Goal: Task Accomplishment & Management: Manage account settings

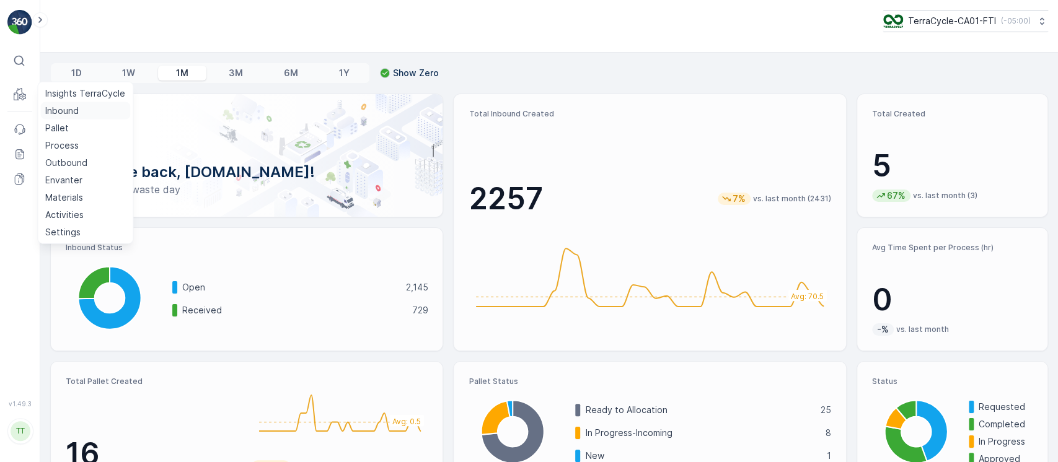
click at [58, 107] on p "Inbound" at bounding box center [61, 111] width 33 height 12
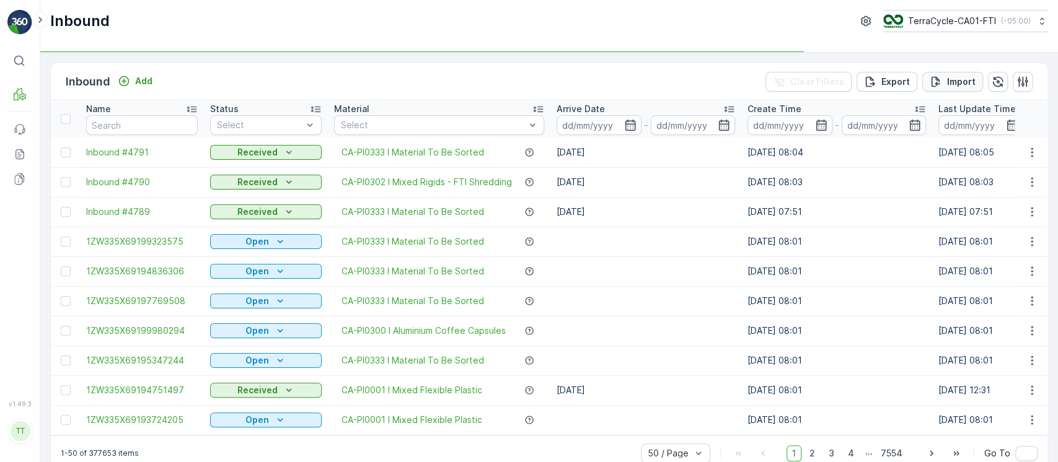
click at [957, 76] on p "Import" at bounding box center [961, 82] width 29 height 12
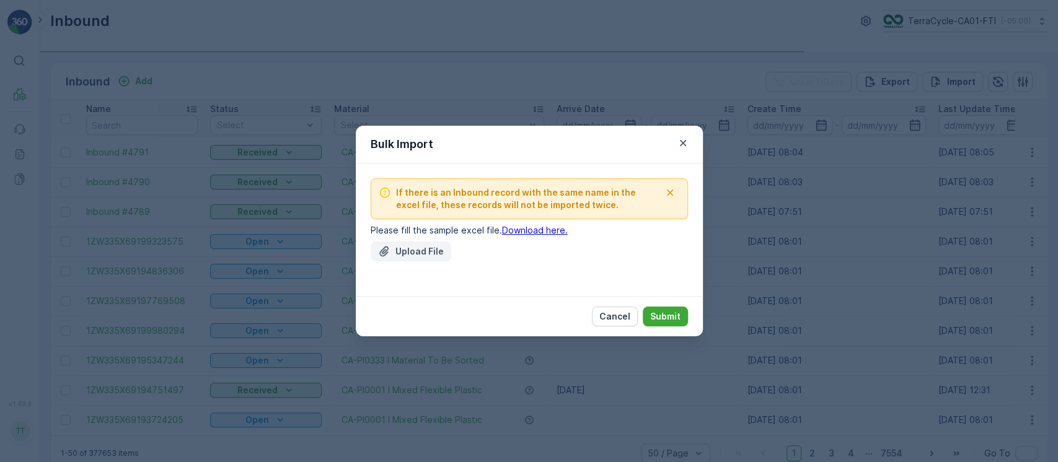
click at [425, 250] on p "Upload File" at bounding box center [420, 252] width 48 height 12
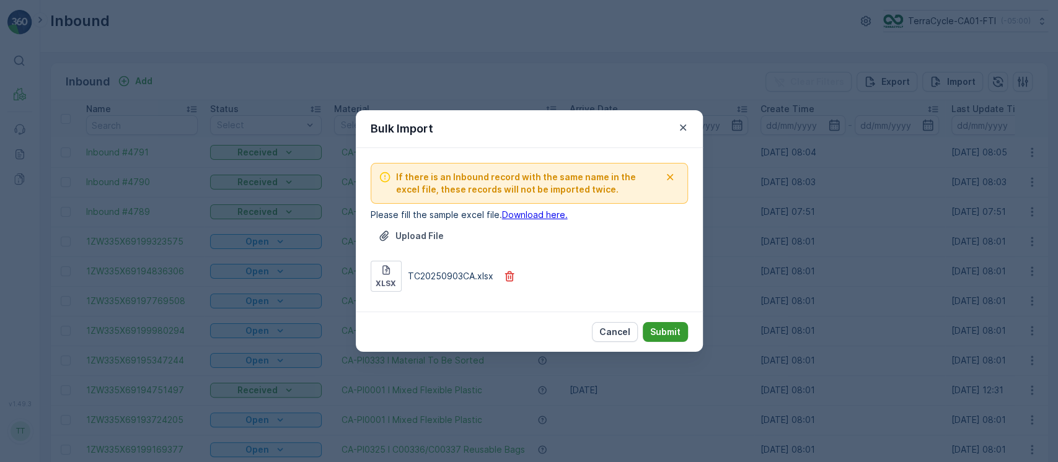
click at [657, 332] on p "Submit" at bounding box center [665, 332] width 30 height 12
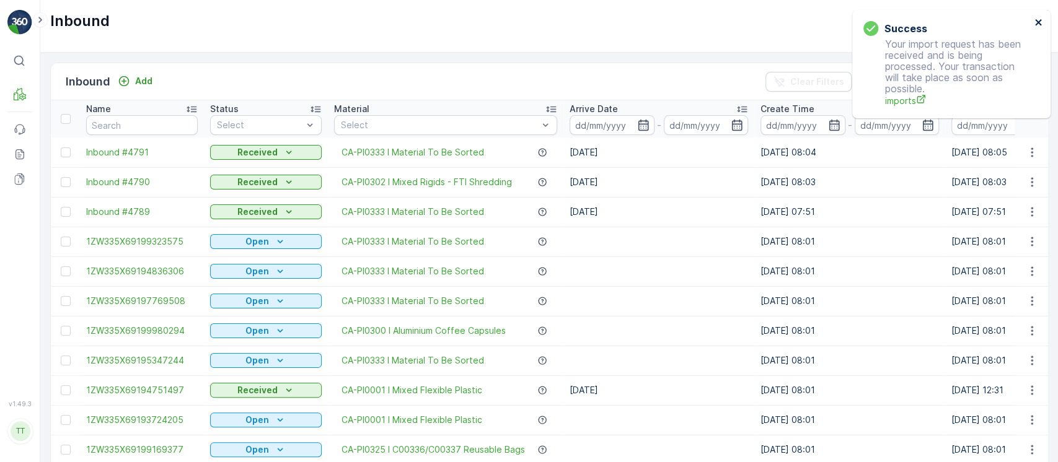
click at [1039, 21] on icon "close" at bounding box center [1038, 22] width 6 height 6
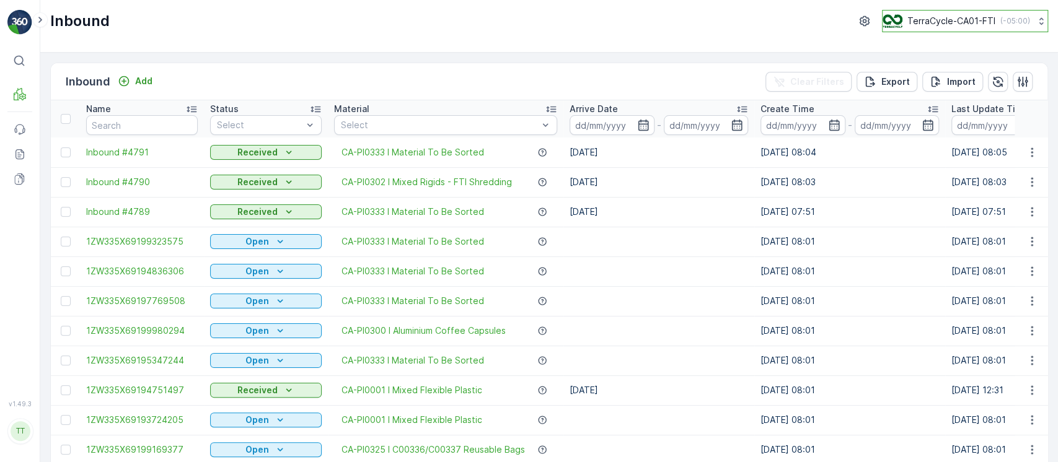
click at [1004, 22] on p "( -05:00 )" at bounding box center [1016, 21] width 30 height 10
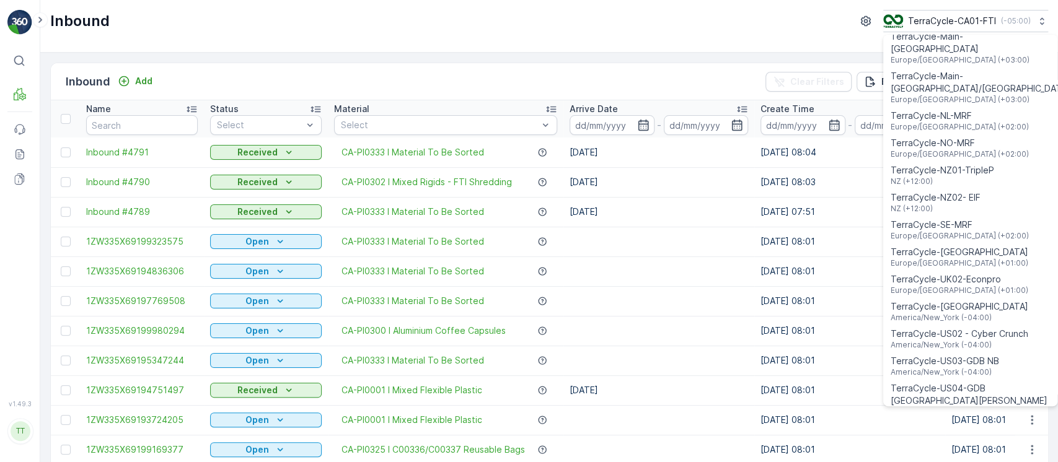
scroll to position [890, 0]
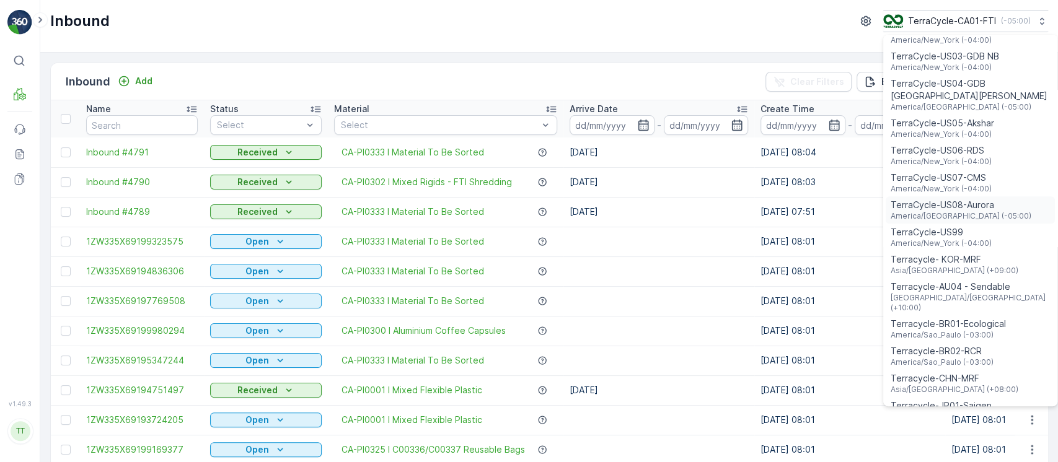
click at [1007, 197] on div "TerraCycle-US08-Aurora America/Chicago (-05:00)" at bounding box center [970, 210] width 169 height 27
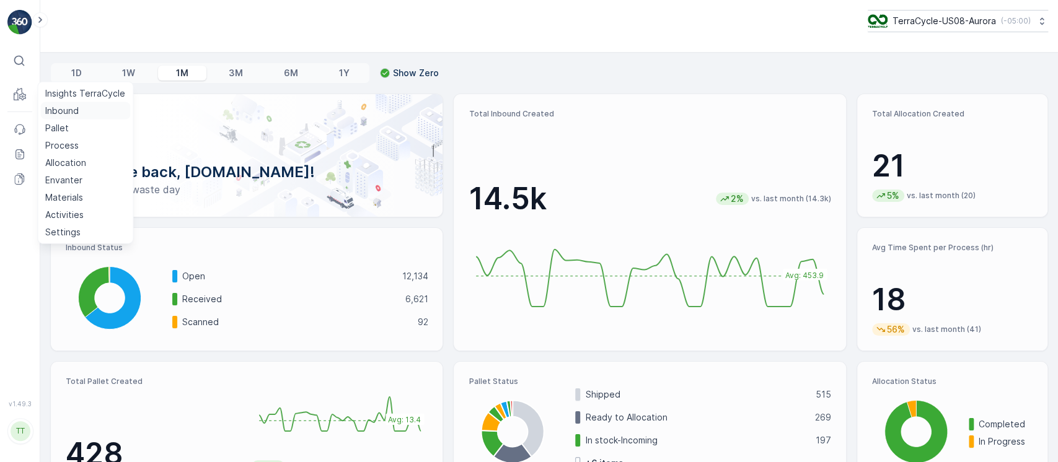
click at [79, 112] on link "Inbound" at bounding box center [85, 110] width 90 height 17
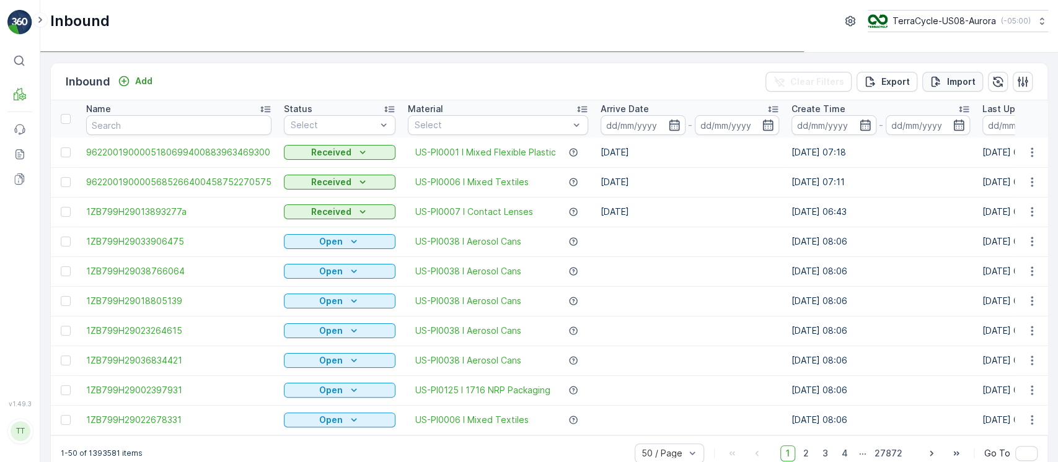
click at [947, 85] on p "Import" at bounding box center [961, 82] width 29 height 12
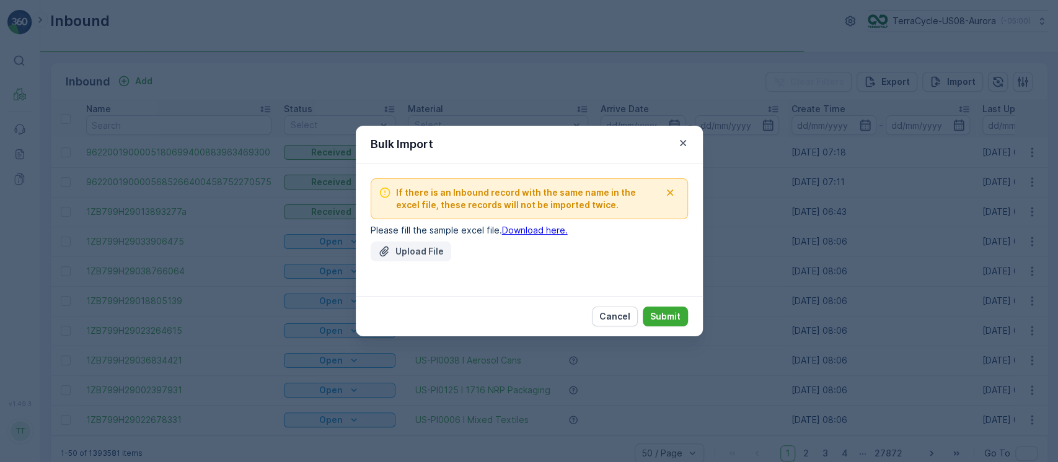
click at [422, 256] on p "Upload File" at bounding box center [420, 252] width 48 height 12
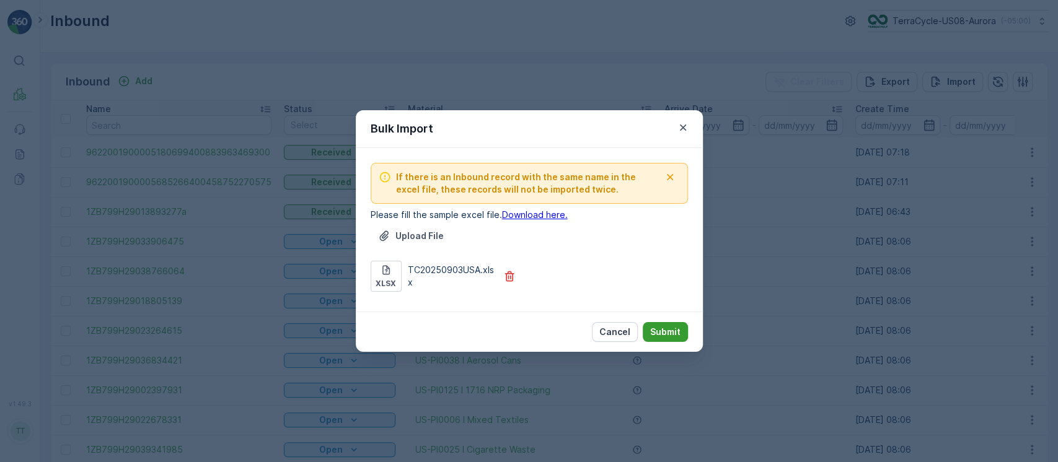
click at [677, 334] on p "Submit" at bounding box center [665, 332] width 30 height 12
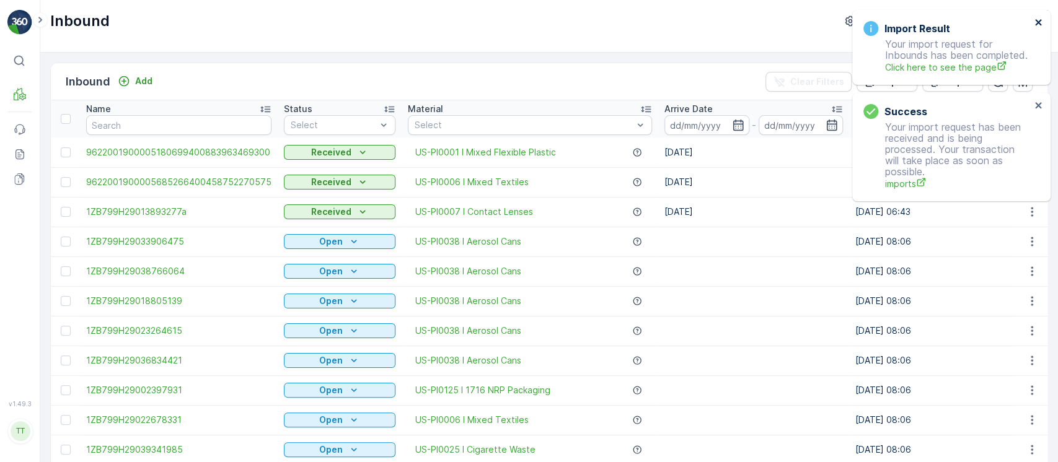
click at [1038, 25] on icon "close" at bounding box center [1039, 22] width 9 height 10
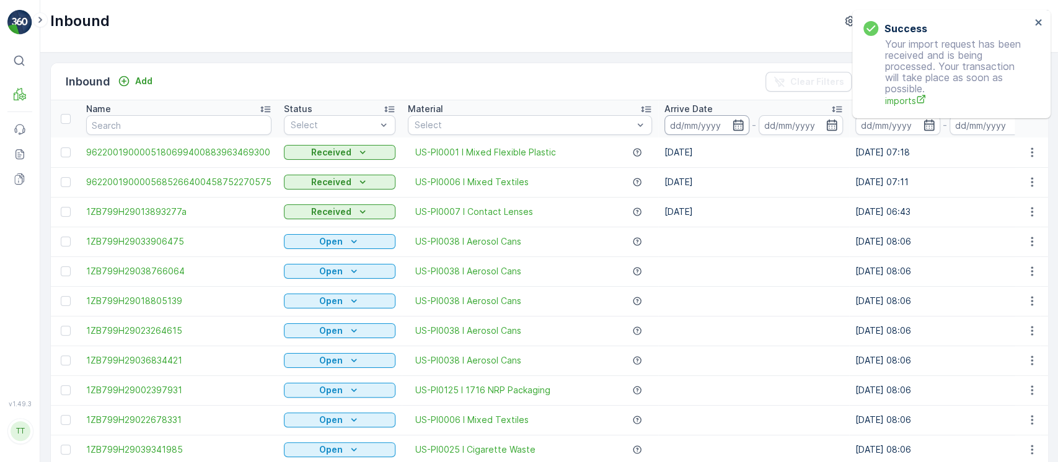
click at [670, 123] on input at bounding box center [707, 125] width 85 height 20
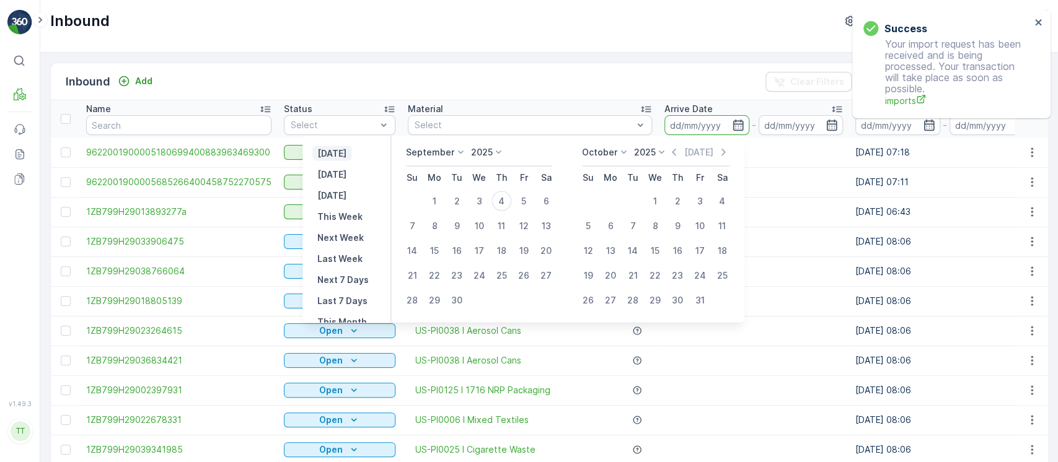
click at [347, 158] on p "[DATE]" at bounding box center [331, 154] width 29 height 12
type input "[DATE]"
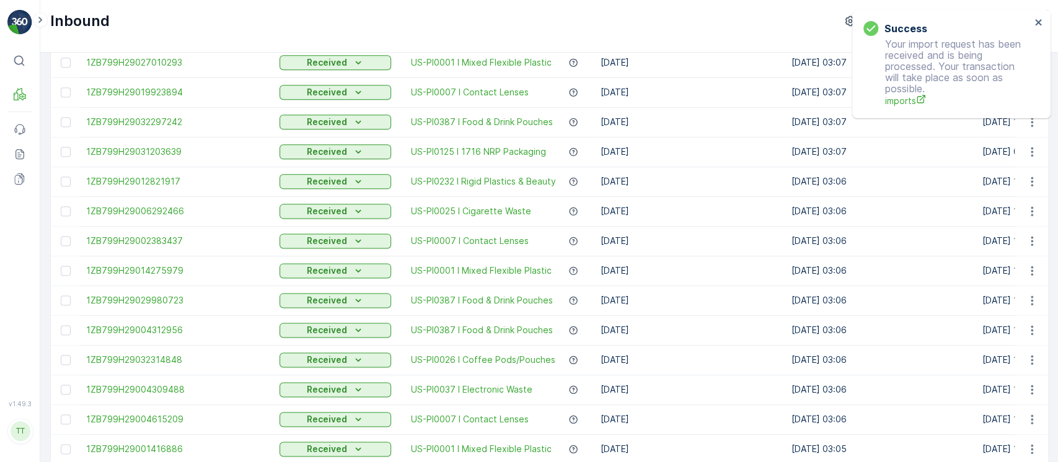
scroll to position [1215, 0]
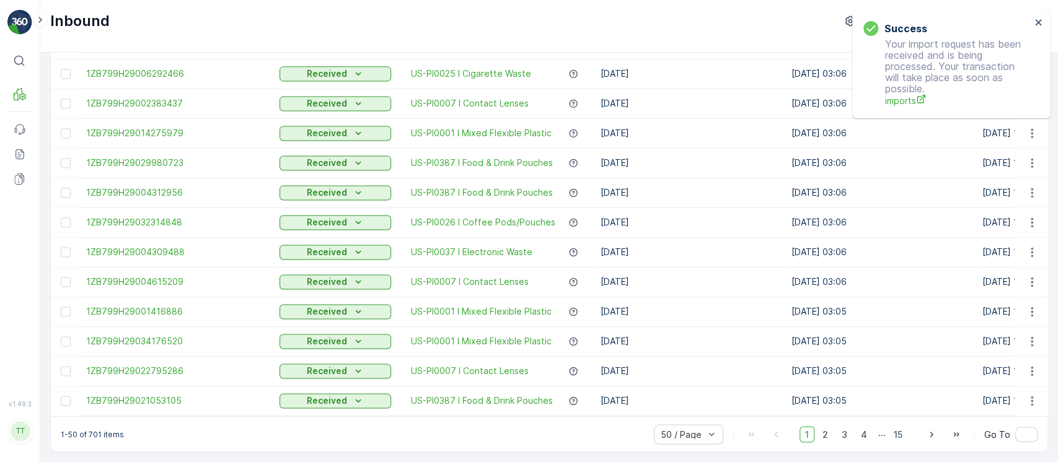
click at [95, 430] on p "1-50 of 701 items" at bounding box center [92, 435] width 63 height 10
copy p "701"
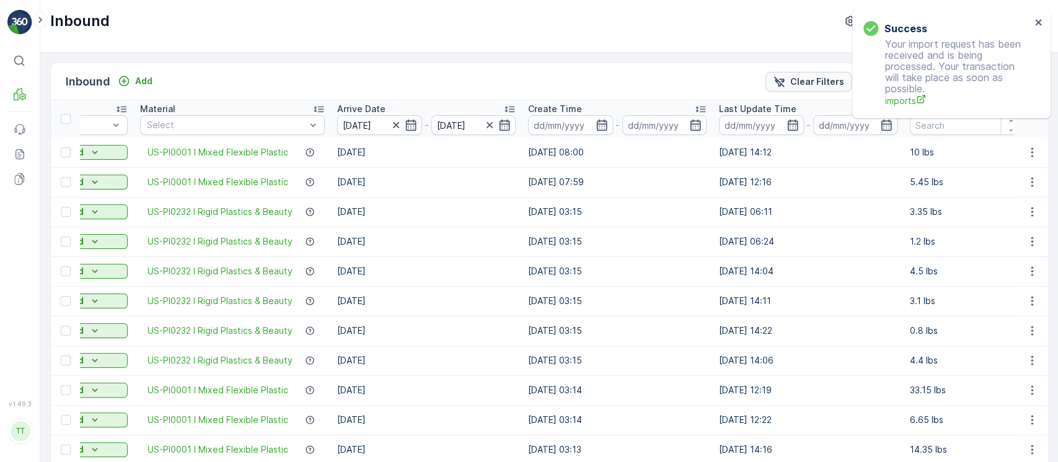
scroll to position [0, 263]
click at [792, 80] on p "Clear Filters" at bounding box center [817, 82] width 54 height 12
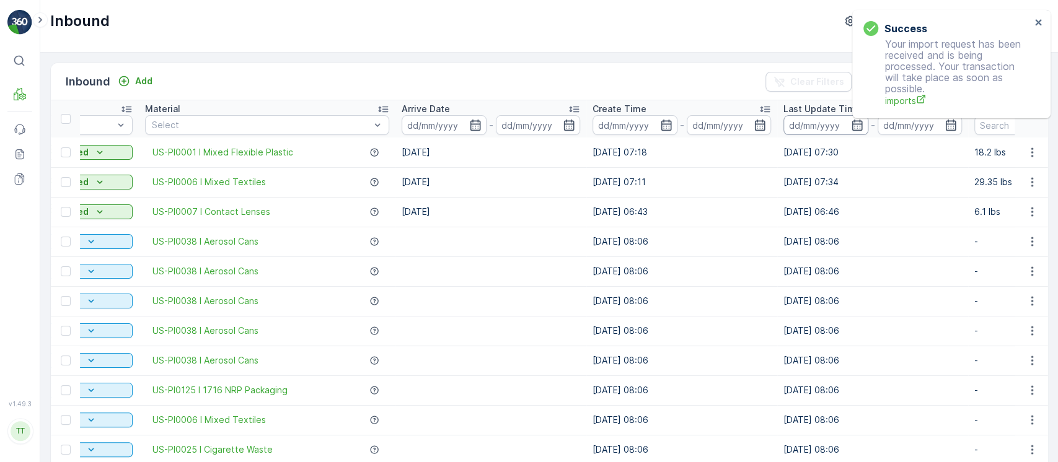
click at [793, 123] on input at bounding box center [826, 125] width 85 height 20
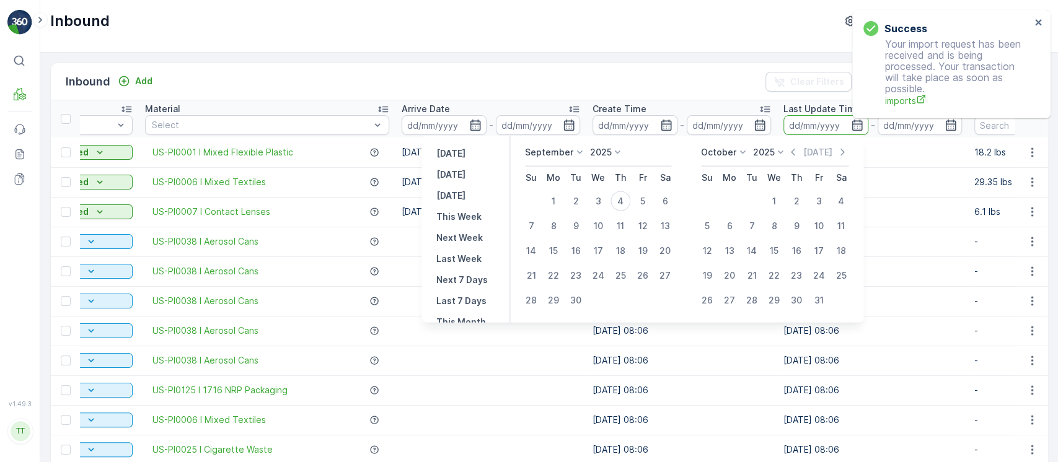
click at [460, 156] on p "Yesterday" at bounding box center [450, 154] width 29 height 12
type input "03.09.2025"
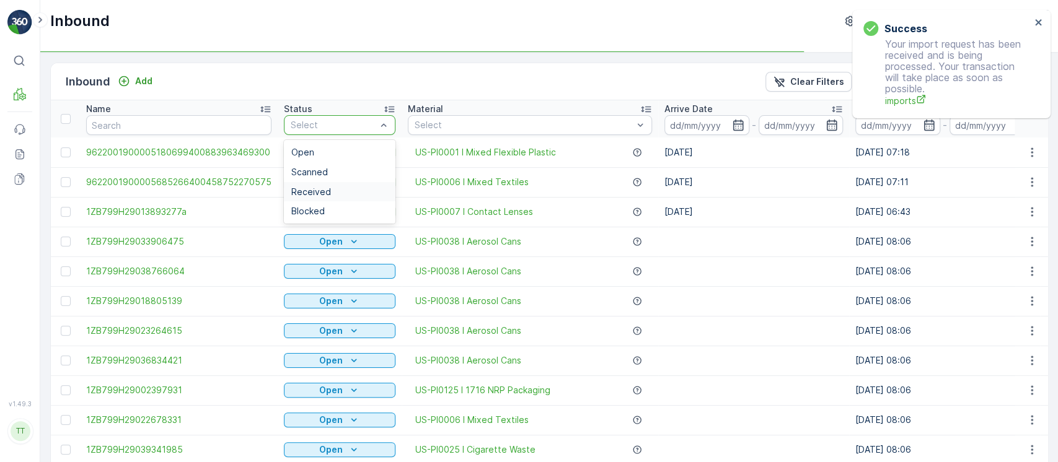
click at [350, 185] on div "Received" at bounding box center [340, 192] width 112 height 20
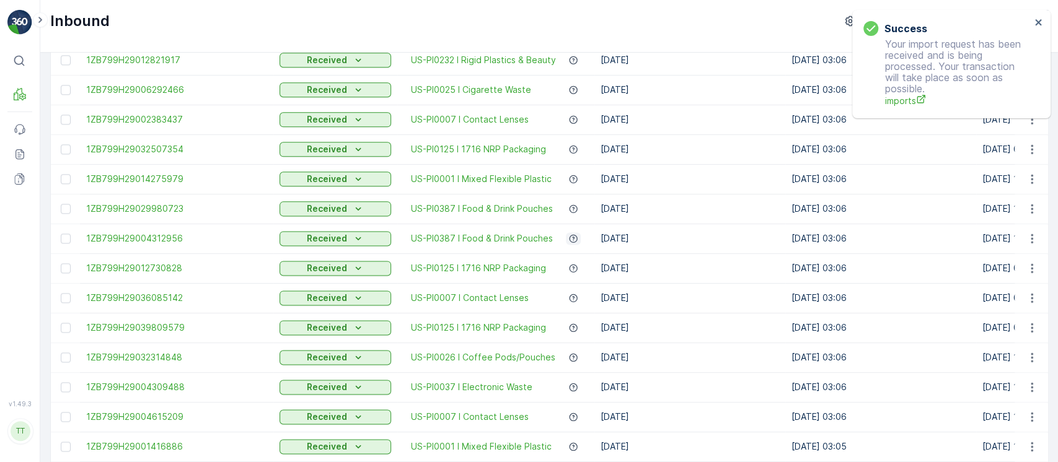
scroll to position [1215, 0]
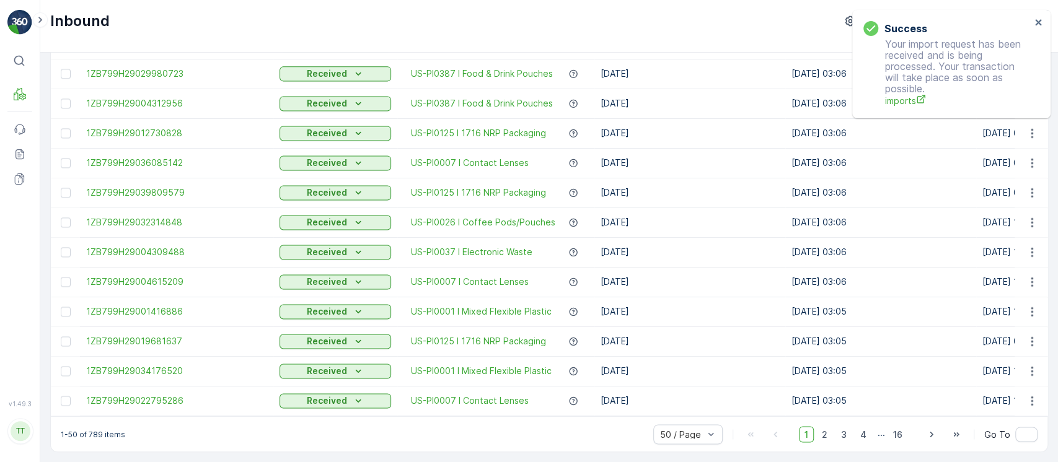
click at [94, 437] on p "1-50 of 789 items" at bounding box center [93, 435] width 64 height 10
copy p "789"
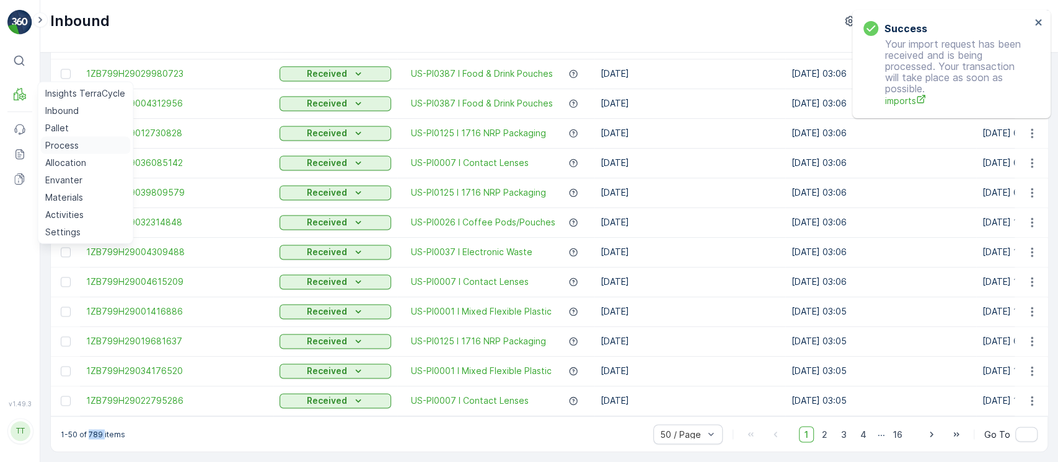
click at [55, 149] on p "Process" at bounding box center [61, 145] width 33 height 12
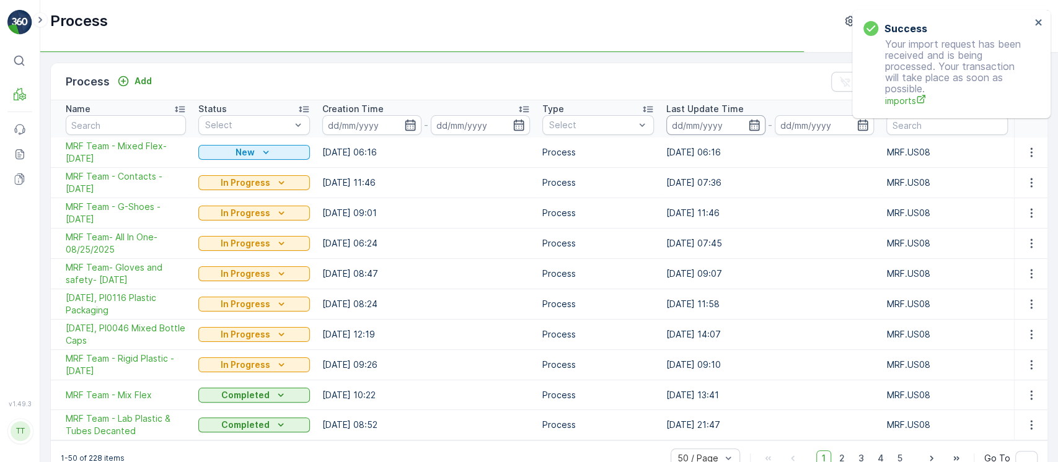
click at [708, 122] on input at bounding box center [715, 125] width 99 height 20
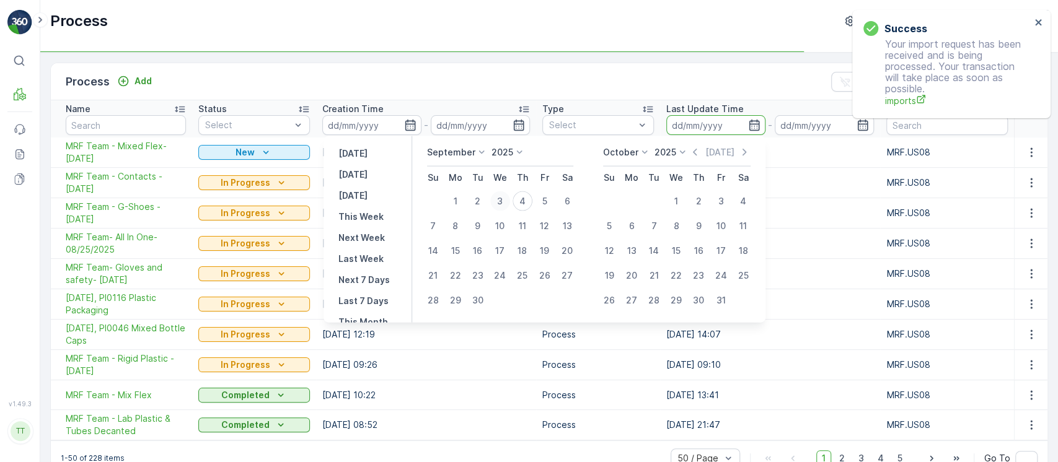
click at [496, 204] on div "3" at bounding box center [500, 202] width 20 height 20
type input "03.09.2025"
click at [526, 201] on div "4" at bounding box center [523, 202] width 20 height 20
type input "04.09.2025"
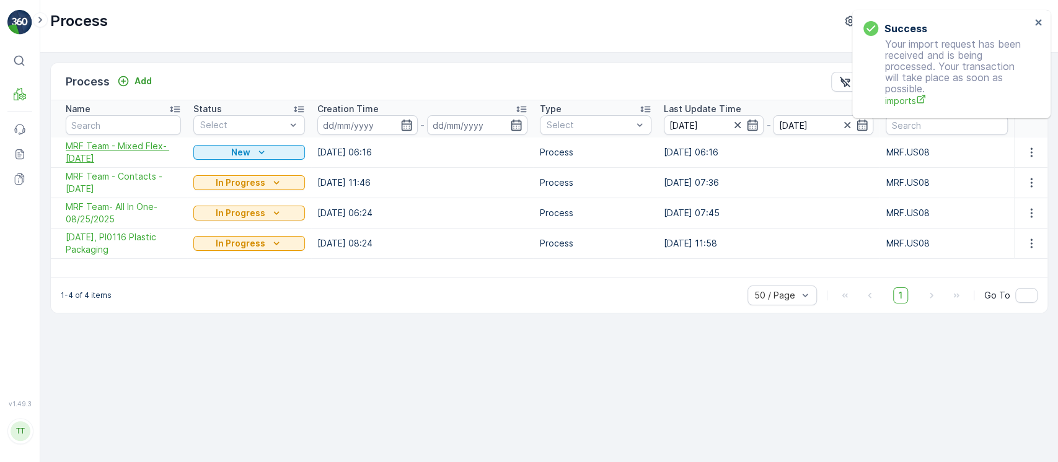
click at [119, 148] on span "MRF Team - Mixed Flex- 09/04/2025" at bounding box center [123, 152] width 115 height 25
click at [116, 171] on span "MRF Team - Contacts - 08/26/2025" at bounding box center [123, 182] width 115 height 25
click at [111, 206] on span "MRF Team- All In One-08/25/2025" at bounding box center [123, 213] width 115 height 25
click at [106, 237] on span "08/20/25, PI0116 Plastic Packaging" at bounding box center [123, 243] width 115 height 25
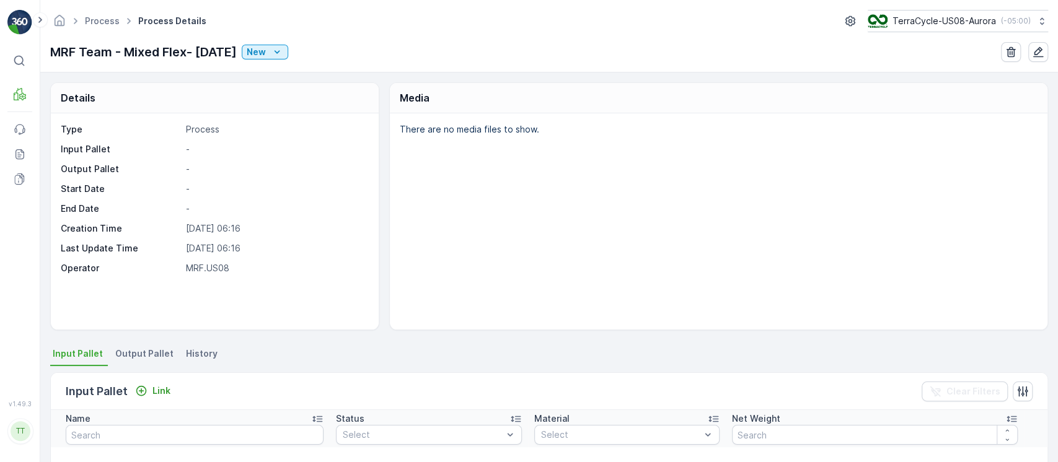
click at [207, 361] on li "History" at bounding box center [203, 355] width 39 height 21
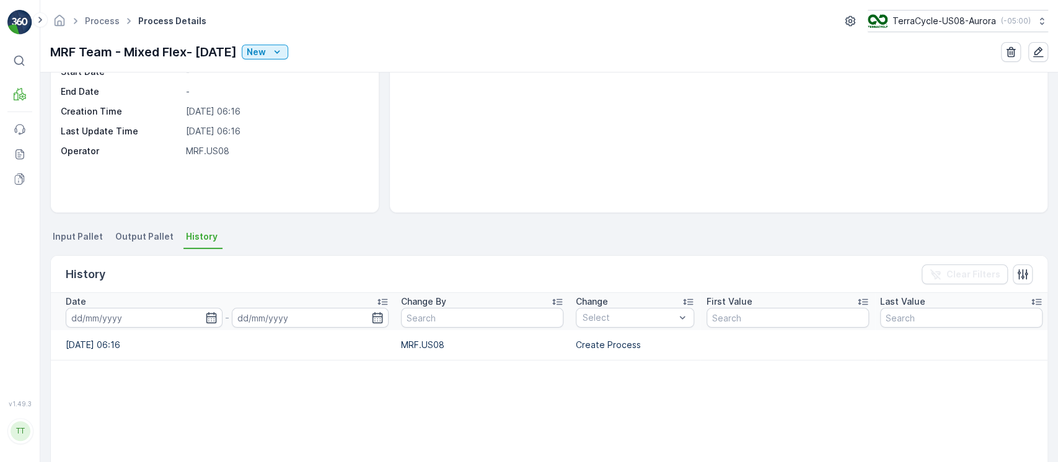
scroll to position [177, 0]
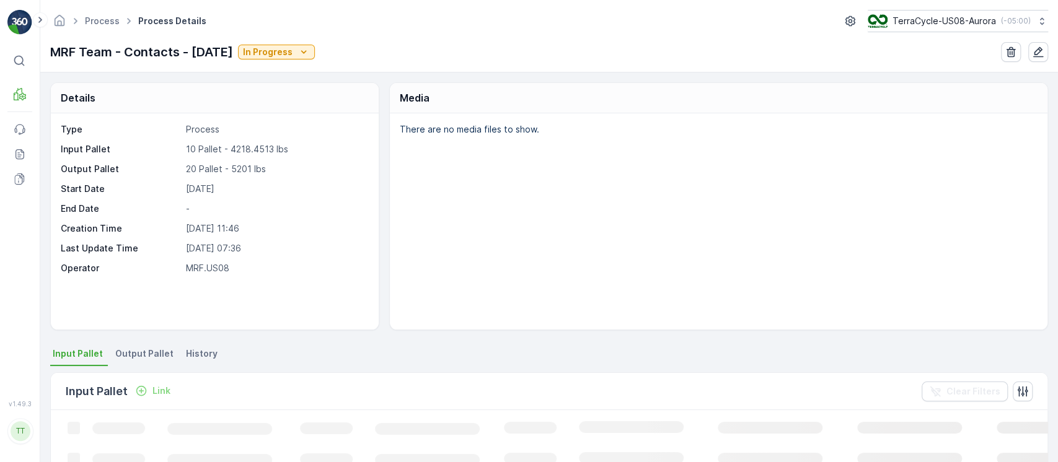
click at [207, 348] on span "History" at bounding box center [202, 354] width 32 height 12
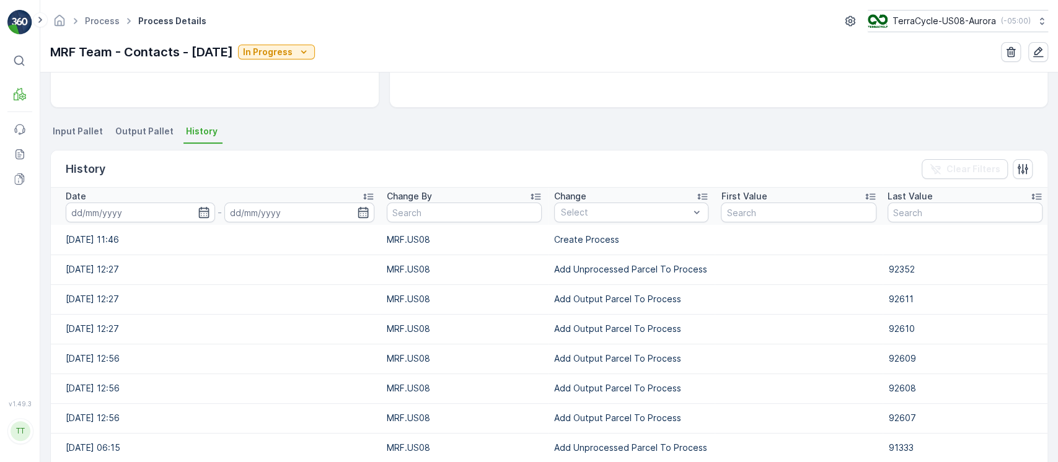
scroll to position [248, 0]
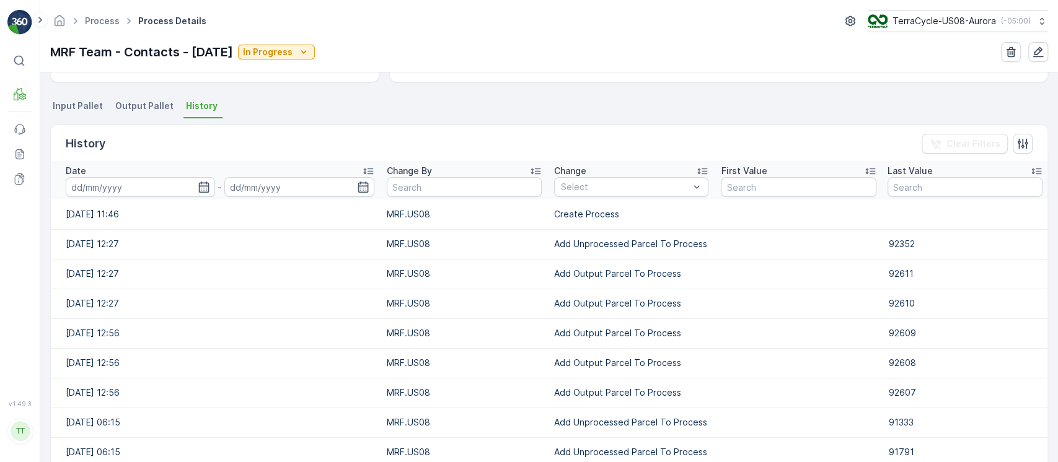
click at [650, 327] on td "Add Output Parcel To Process" at bounding box center [631, 334] width 167 height 30
click at [642, 253] on td "Add Unprocessed Parcel To Process" at bounding box center [631, 244] width 167 height 30
click at [642, 252] on td "Add Unprocessed Parcel To Process" at bounding box center [631, 244] width 167 height 30
copy td "Add Unprocessed Parcel To Process"
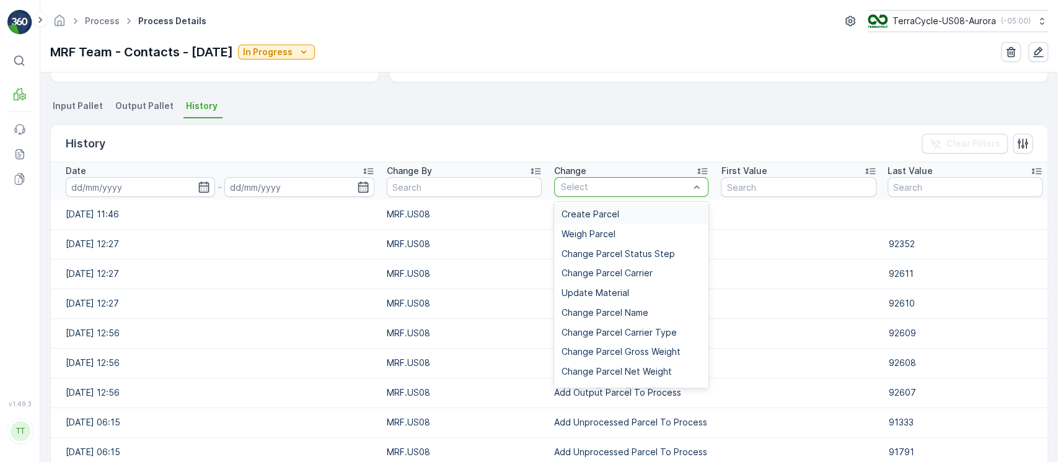
type input "Add Unprocessed Parcel To Process"
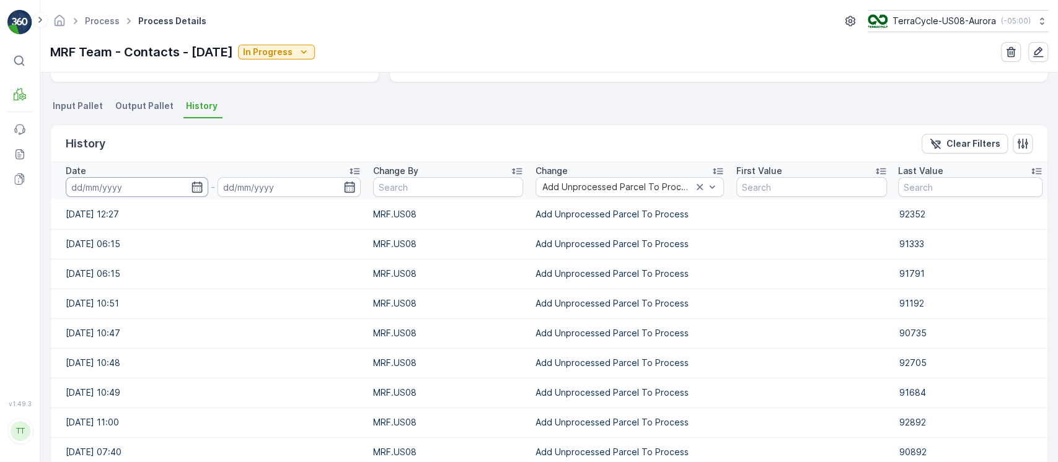
click at [152, 187] on input at bounding box center [137, 187] width 143 height 20
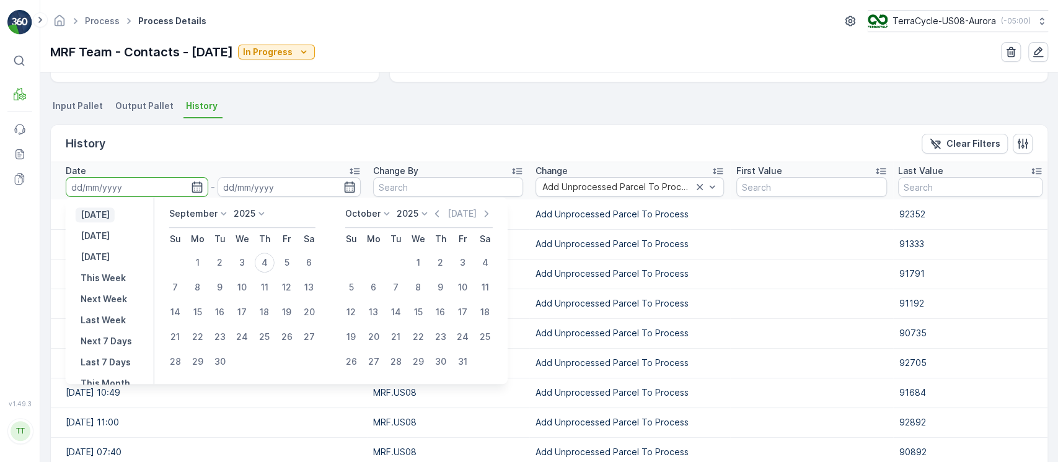
click at [95, 216] on p "[DATE]" at bounding box center [95, 215] width 29 height 12
type input "[DATE]"
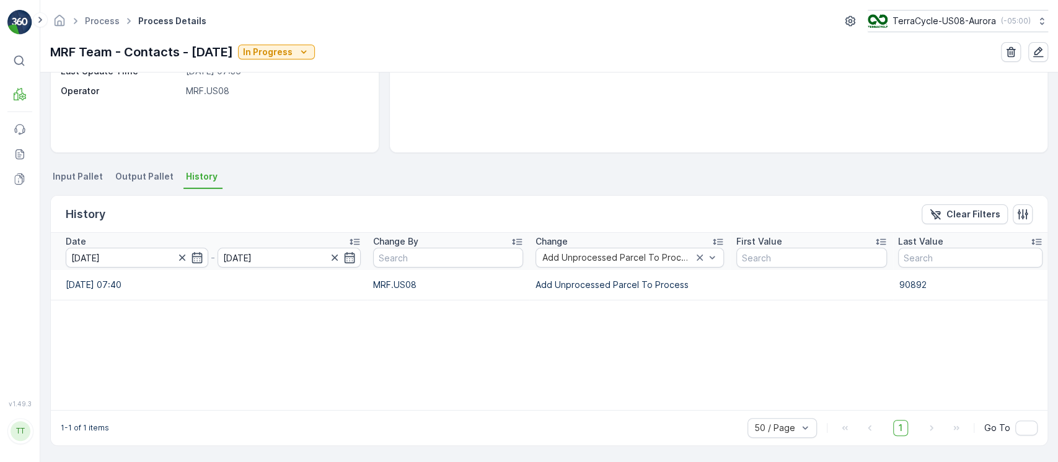
scroll to position [177, 0]
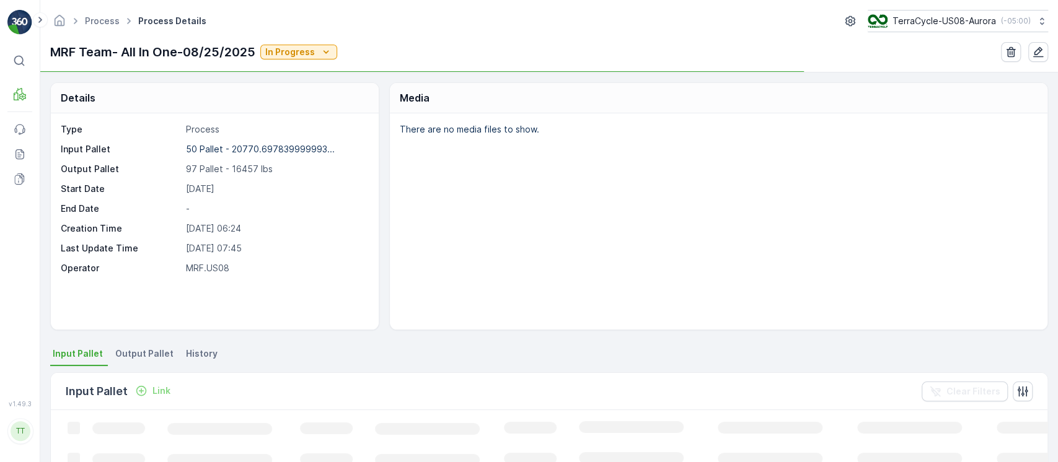
click at [202, 348] on span "History" at bounding box center [202, 354] width 32 height 12
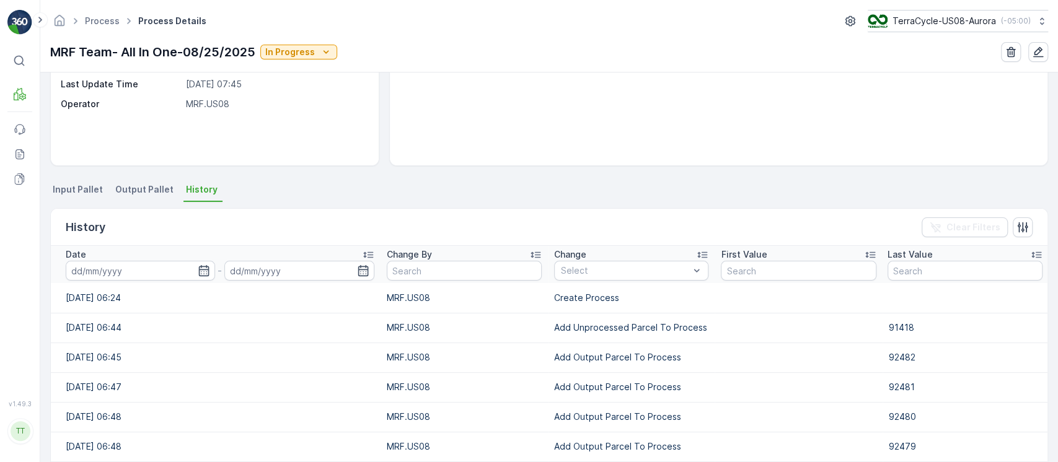
scroll to position [165, 0]
click at [650, 257] on div "Change" at bounding box center [631, 254] width 154 height 12
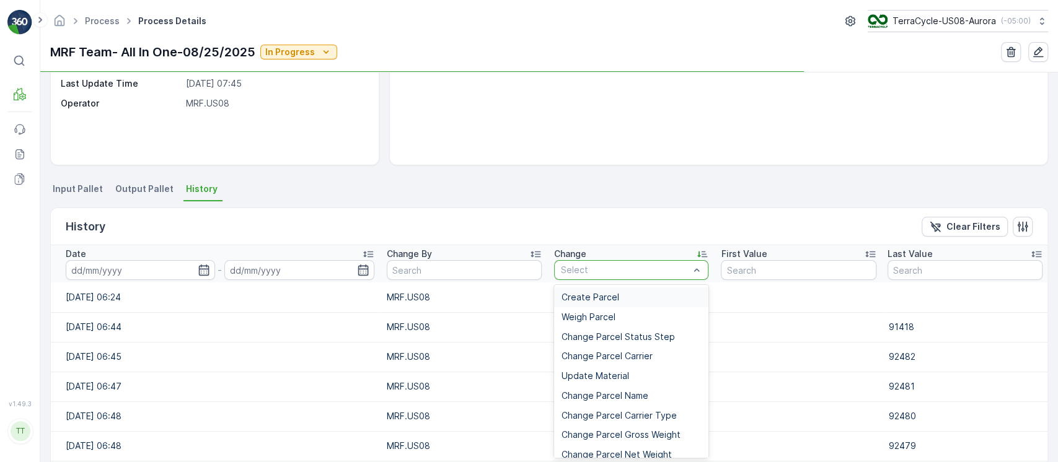
type input "Add Unprocessed Parcel To Process"
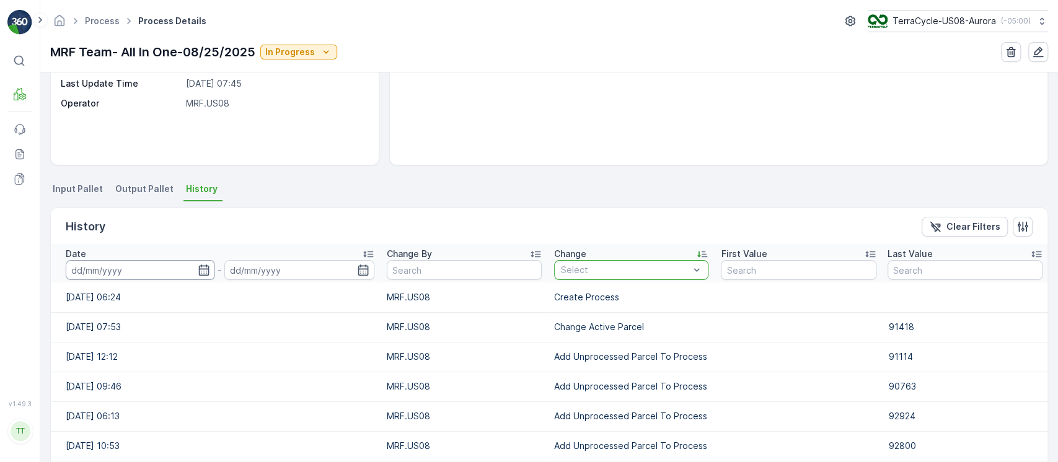
click at [120, 271] on input at bounding box center [140, 270] width 149 height 20
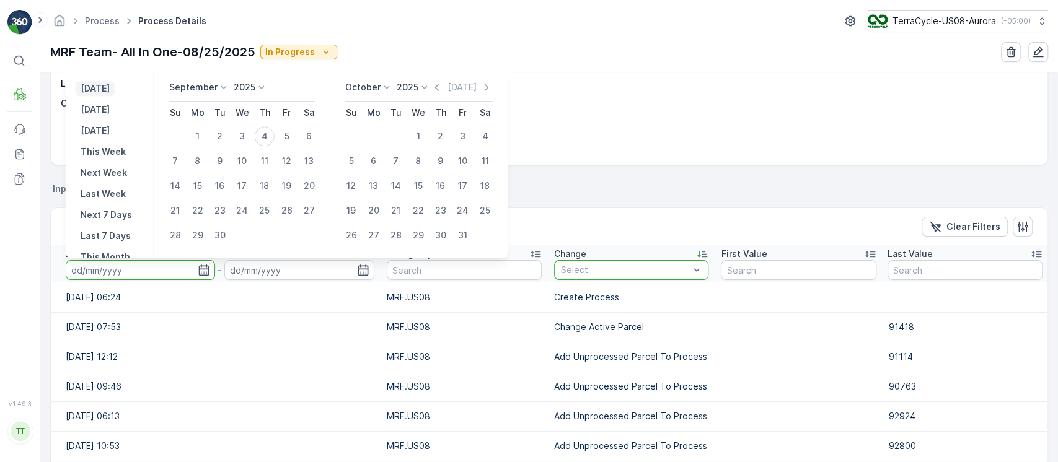
click at [115, 86] on button "[DATE]" at bounding box center [95, 88] width 39 height 15
type input "[DATE]"
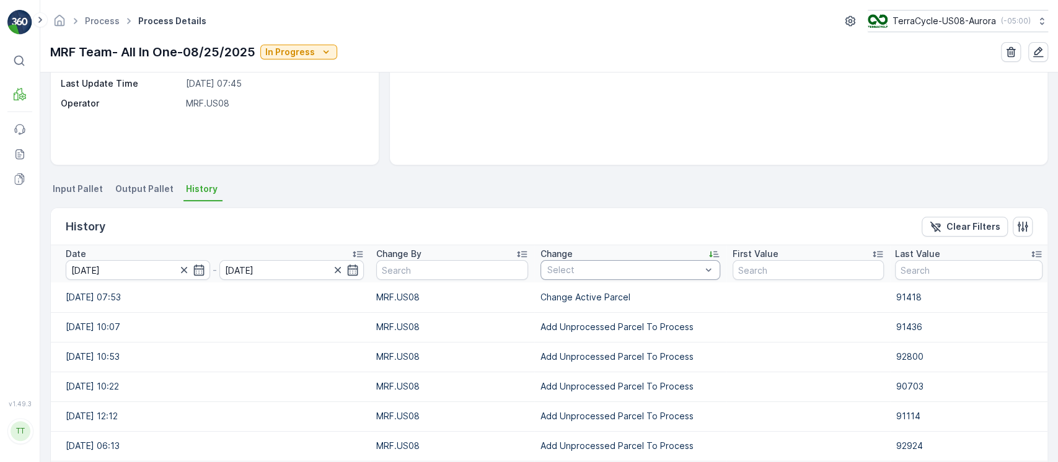
click at [595, 275] on div "Select" at bounding box center [631, 270] width 180 height 20
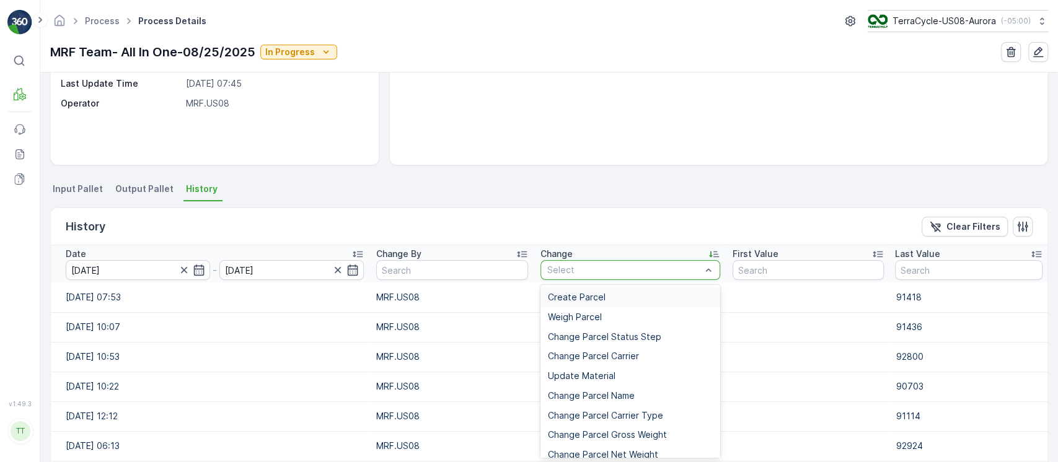
type input "Add Unprocessed Parcel To Process"
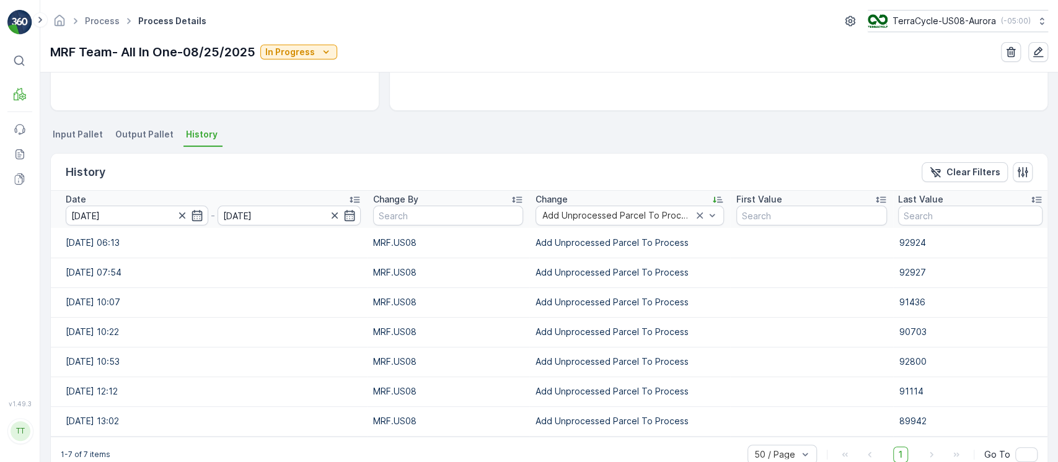
scroll to position [245, 0]
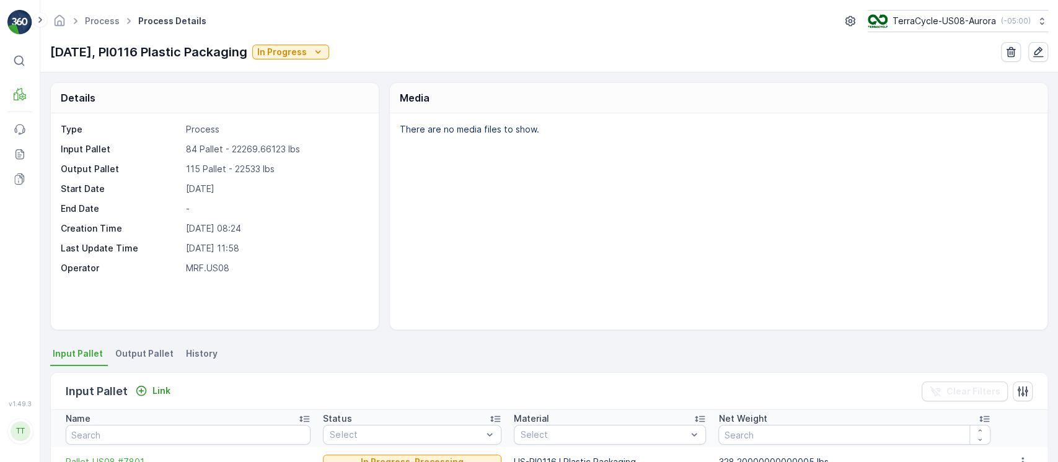
click at [212, 352] on li "History" at bounding box center [203, 355] width 39 height 21
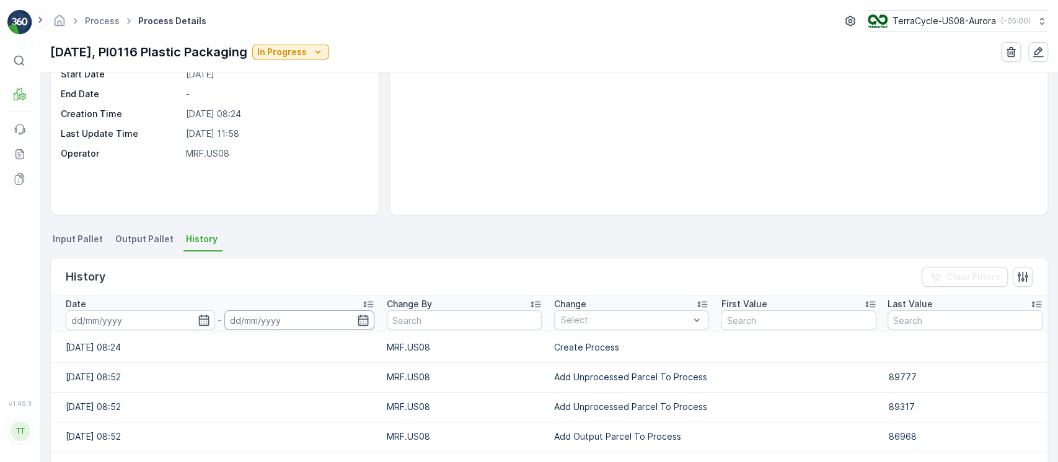
scroll to position [165, 0]
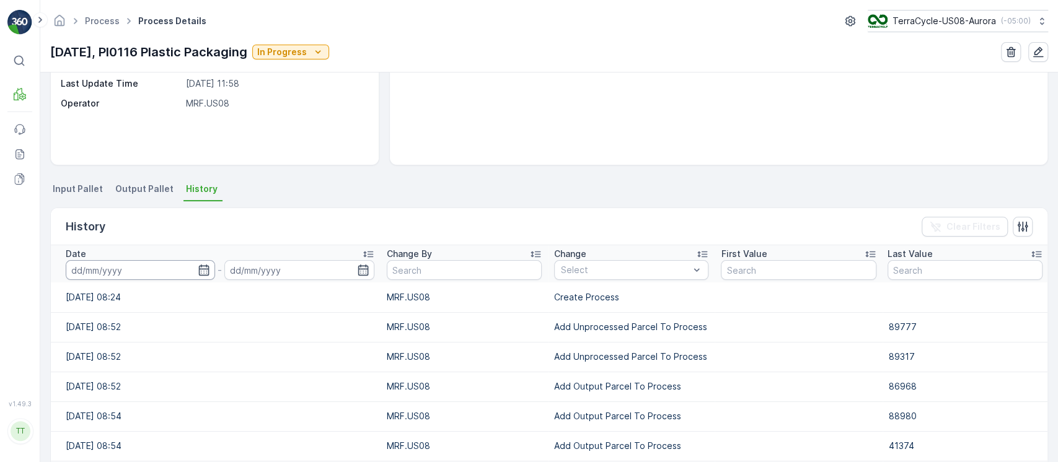
click at [184, 273] on input at bounding box center [140, 270] width 149 height 20
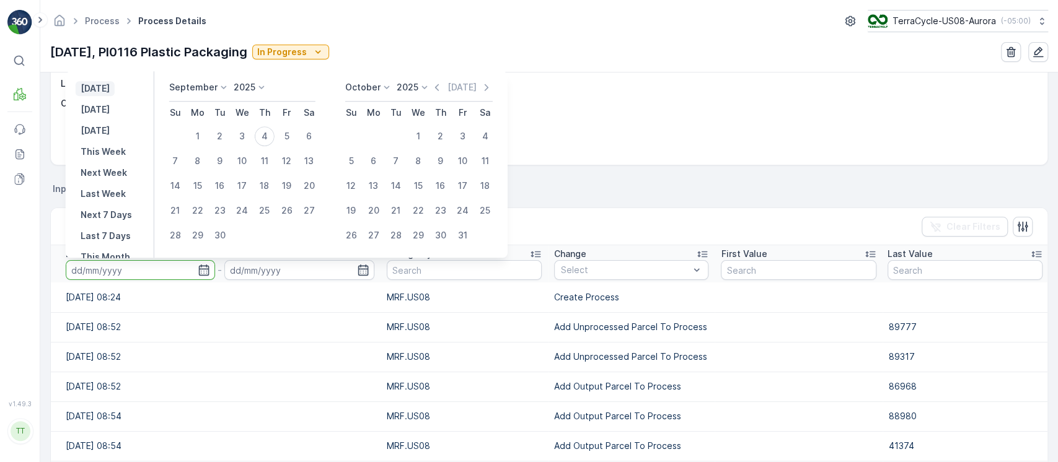
click at [105, 94] on p "[DATE]" at bounding box center [95, 88] width 29 height 12
type input "03.09.2025"
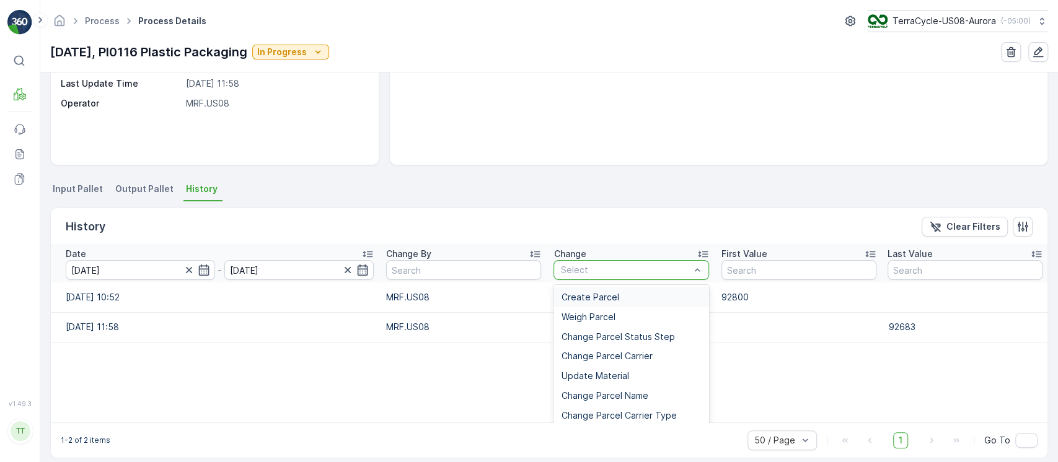
type input "Add Unprocessed Parcel To Process"
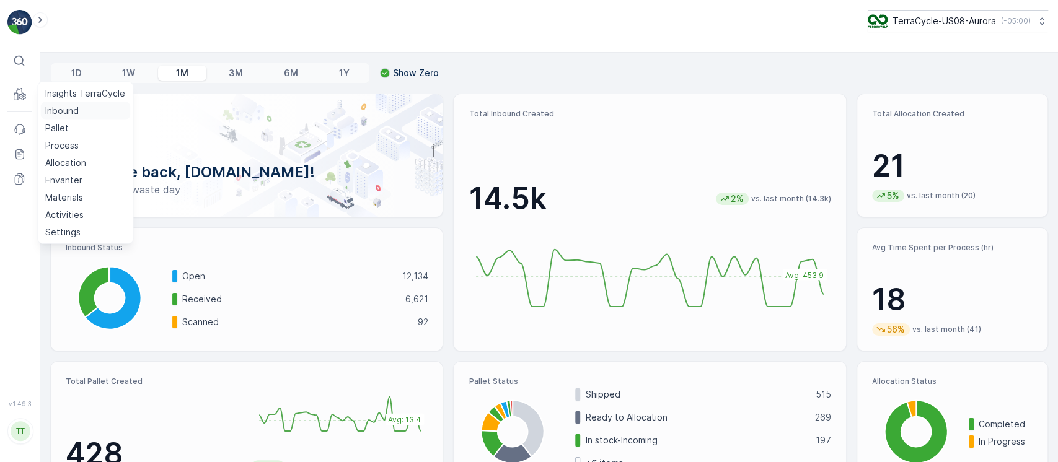
click at [68, 112] on p "Inbound" at bounding box center [61, 111] width 33 height 12
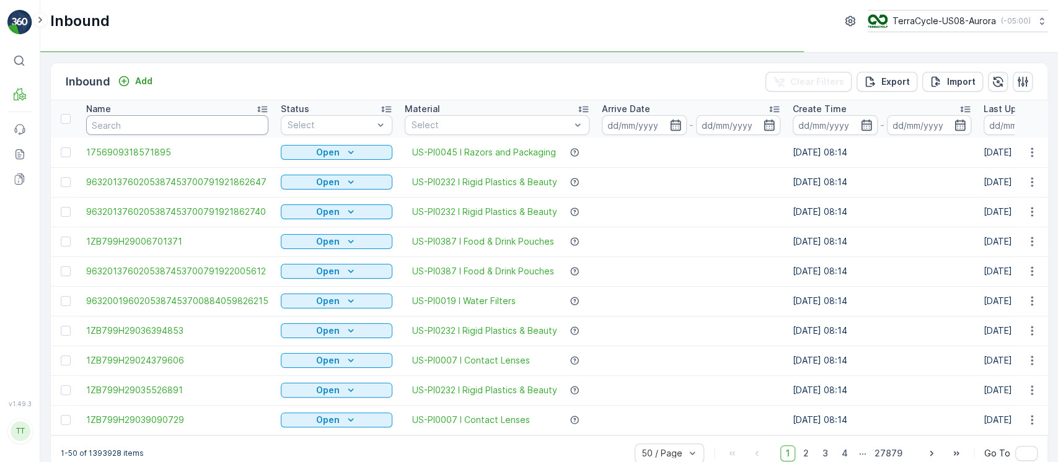
click at [167, 131] on input "text" at bounding box center [177, 125] width 182 height 20
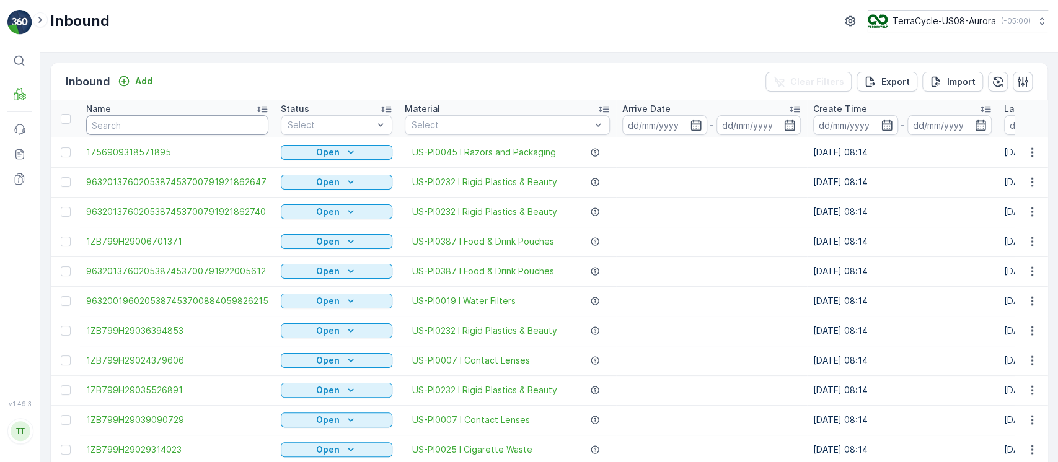
click at [168, 131] on input "text" at bounding box center [177, 125] width 182 height 20
paste input "1ZB799H290282842191ZB799H29024290666"
type input "1ZB799H290282842191ZB799H29024290666"
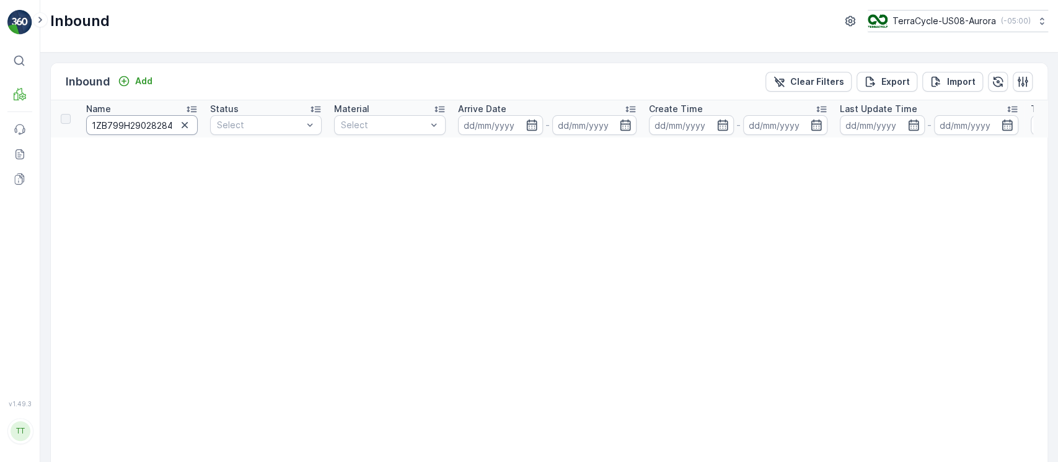
click at [167, 131] on input "1ZB799H290282842191ZB799H29024290666" at bounding box center [142, 125] width 112 height 20
type input "1ZB799H29028284219"
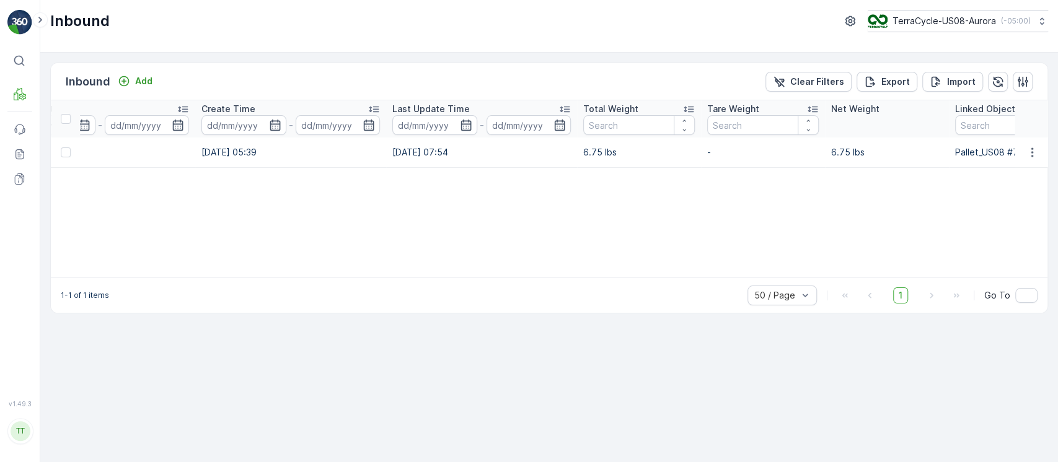
scroll to position [0, 1076]
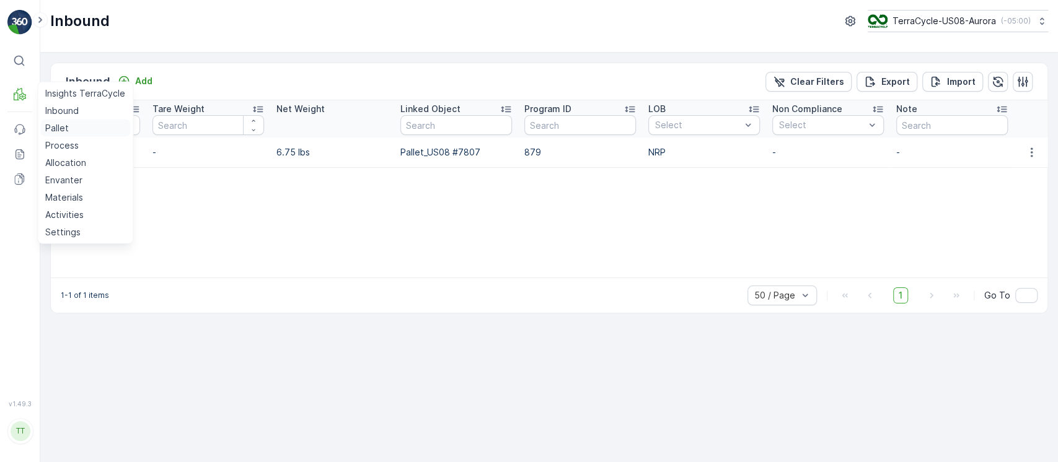
click at [60, 124] on p "Pallet" at bounding box center [57, 128] width 24 height 12
click at [451, 152] on td "Pallet_US08 #7807" at bounding box center [456, 153] width 124 height 30
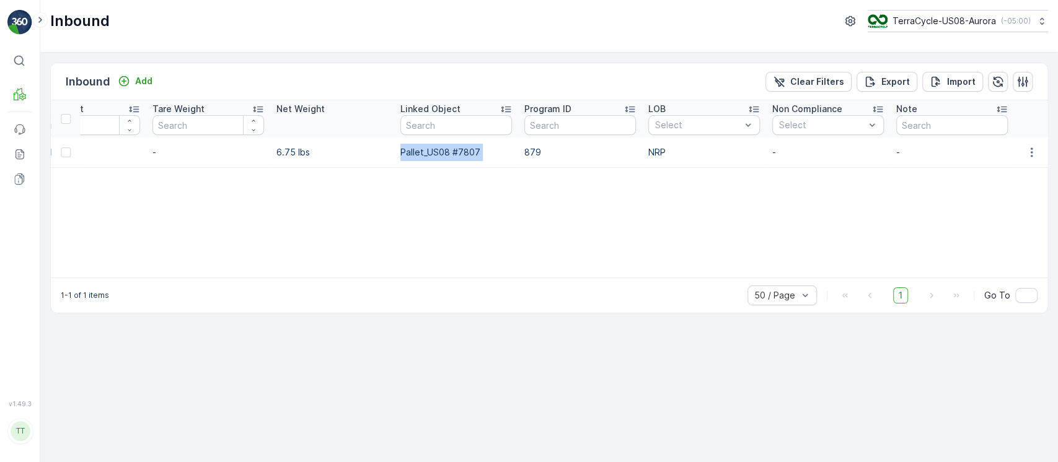
click at [451, 152] on td "Pallet_US08 #7807" at bounding box center [456, 153] width 124 height 30
copy td "Pallet_US08 #7807"
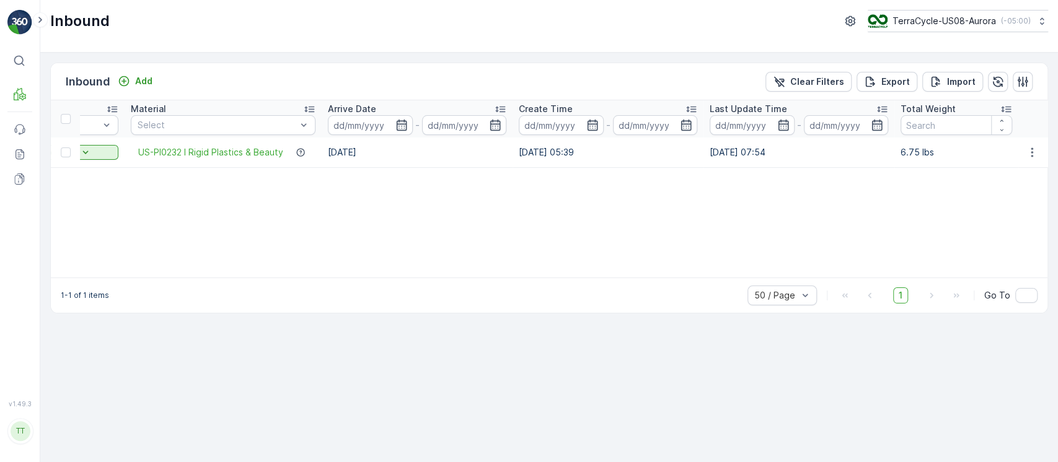
scroll to position [0, 0]
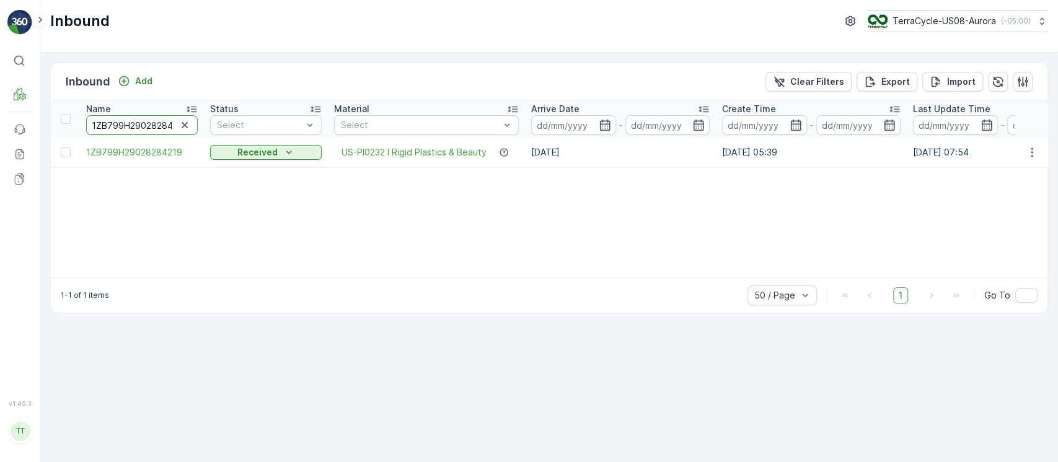
click at [157, 120] on input "1ZB799H29028284219" at bounding box center [142, 125] width 112 height 20
paste input "4290666"
type input "1ZB799H29024290666"
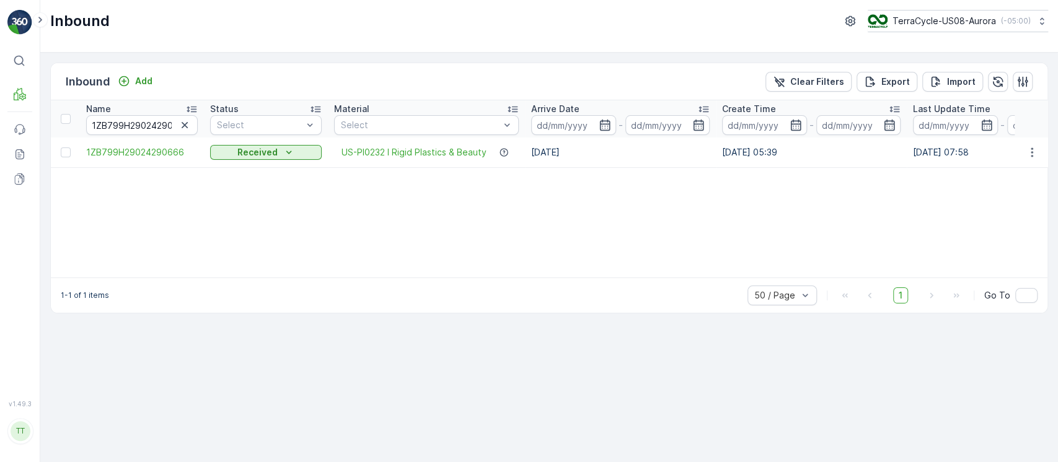
scroll to position [0, 872]
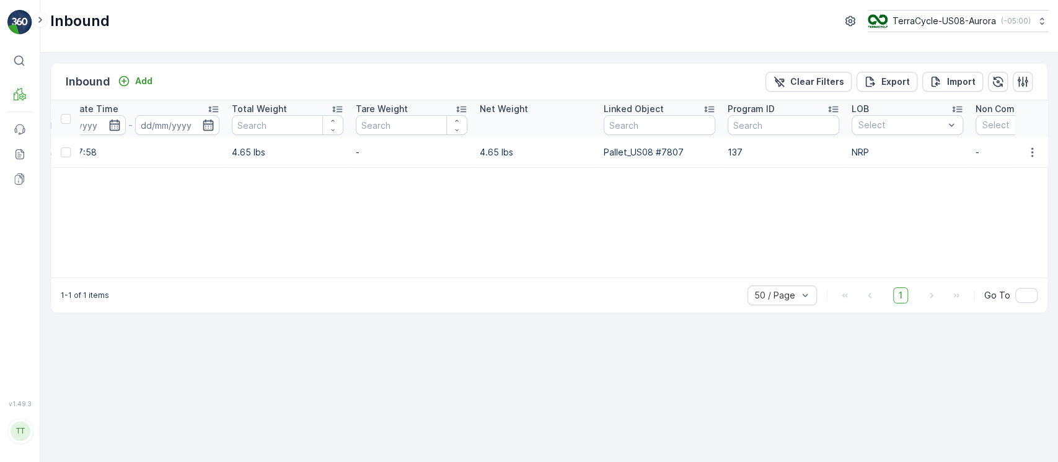
click at [650, 153] on td "Pallet_US08 #7807" at bounding box center [660, 153] width 124 height 30
click at [650, 154] on td "Pallet_US08 #7807" at bounding box center [660, 153] width 124 height 30
copy td "Pallet_US08"
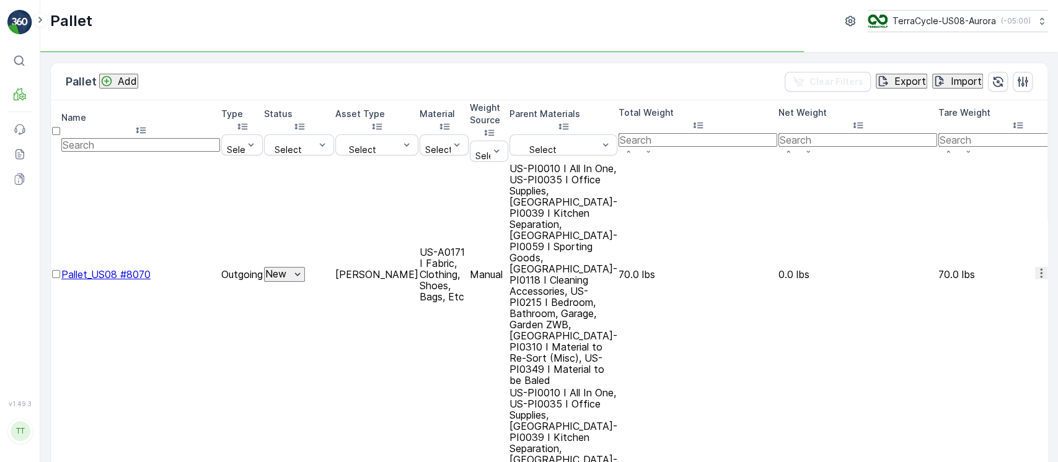
drag, startPoint x: 184, startPoint y: 121, endPoint x: 200, endPoint y: 147, distance: 30.6
click at [184, 138] on input "text" at bounding box center [140, 145] width 159 height 14
paste input "Pallet_US08 #7807"
type input "Pallet_US08 #7807"
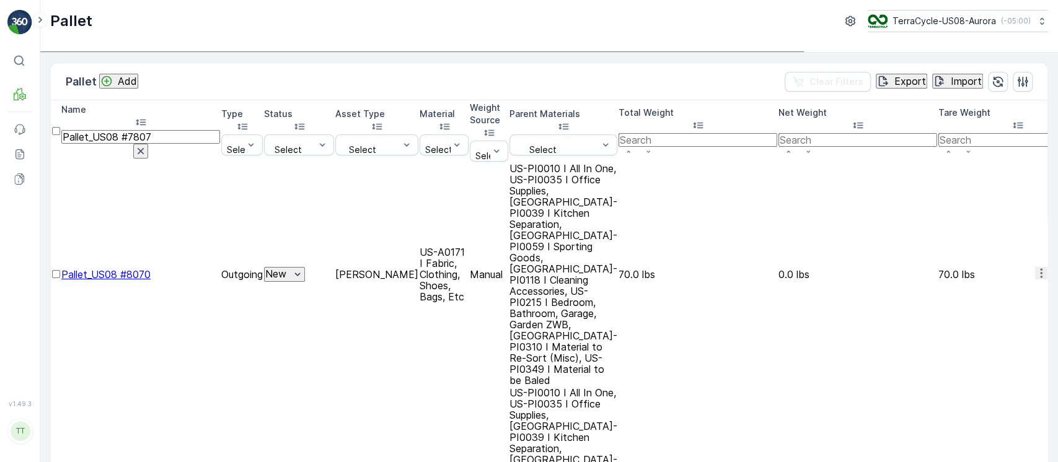
scroll to position [0, 0]
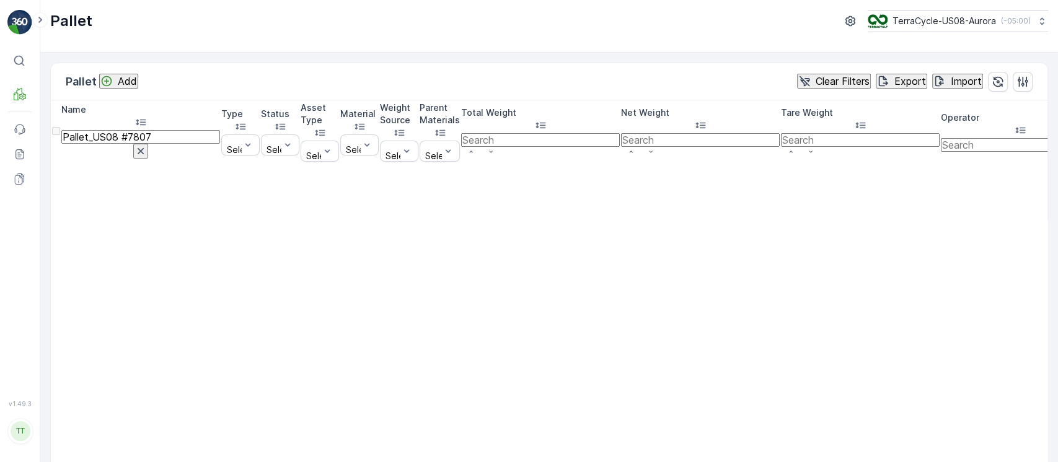
click at [123, 130] on input "Pallet_US08 #7807" at bounding box center [140, 137] width 159 height 14
type input "Pallet_US08 #7807"
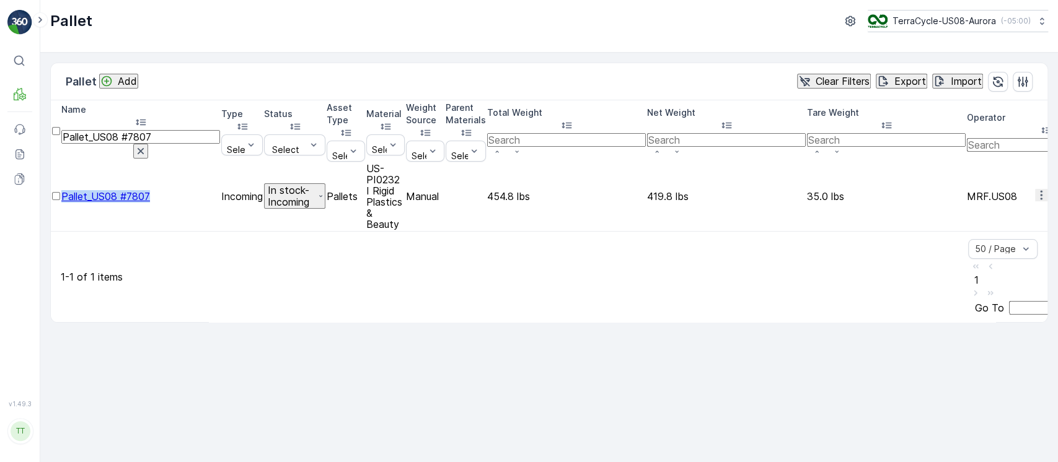
drag, startPoint x: 81, startPoint y: 154, endPoint x: 187, endPoint y: 151, distance: 106.7
click at [187, 163] on td "Pallet_US08 #7807" at bounding box center [140, 196] width 159 height 67
copy span "Pallet_US08 #7807"
click at [1035, 189] on icon "button" at bounding box center [1041, 195] width 12 height 12
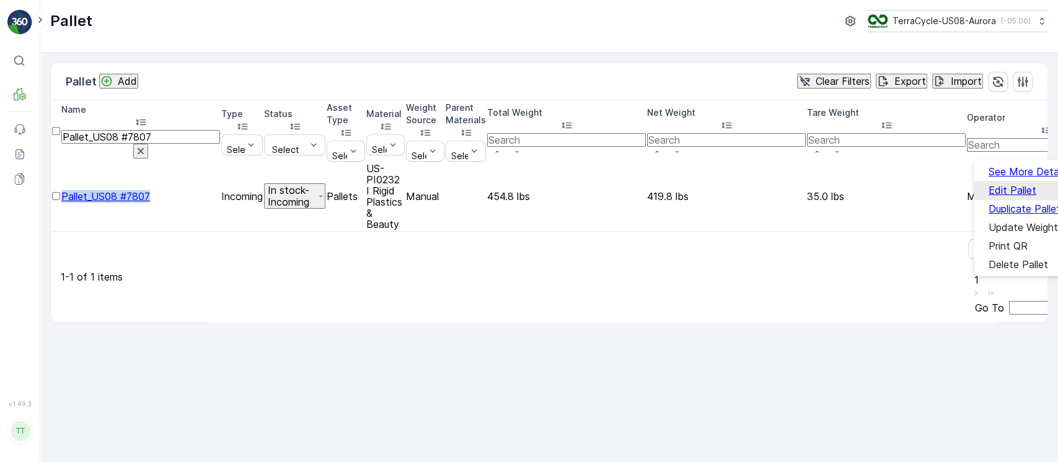
click at [1007, 185] on div "Edit Pallet" at bounding box center [1013, 190] width 48 height 11
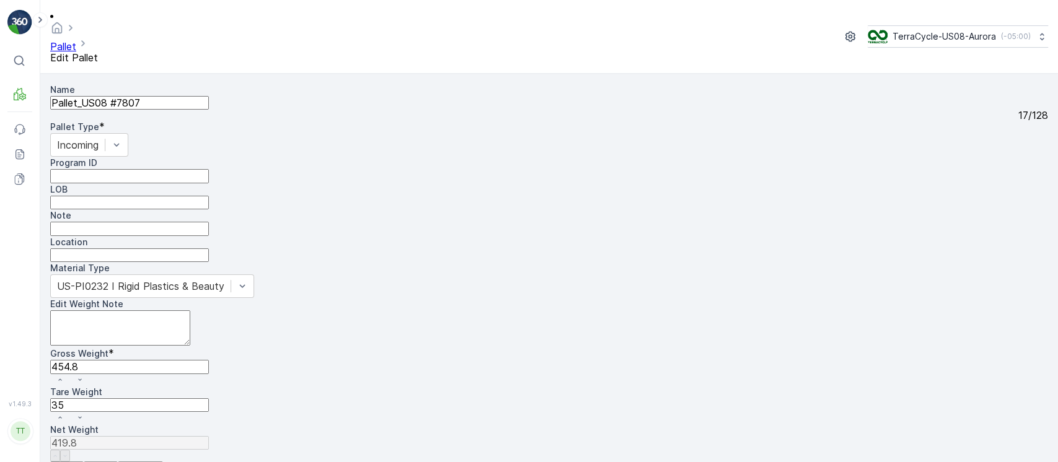
drag, startPoint x: 124, startPoint y: 254, endPoint x: 153, endPoint y: 261, distance: 29.3
click at [124, 236] on input "Note" at bounding box center [129, 229] width 159 height 14
click at [209, 236] on input "Moved to To Keep status because of 2 boxes" at bounding box center [129, 229] width 159 height 14
paste input "1ZB799H29028284219 1ZB799H29024290666"
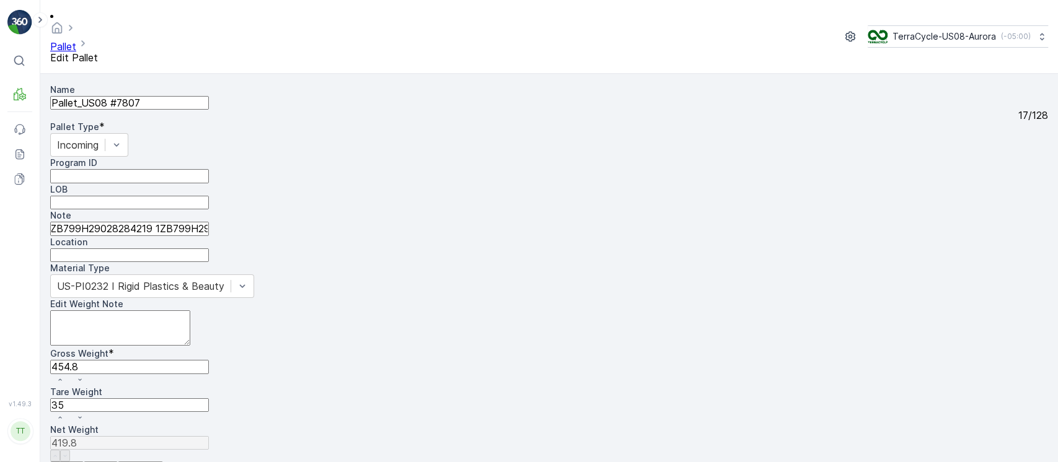
click at [170, 236] on input "Moved to To Keep status because of 2 boxes 1ZB799H29028284219 1ZB799H29024290666" at bounding box center [129, 229] width 159 height 14
type input "Moved to To Keep status because of 2 boxes 1ZB799H29028284219 and 1ZB799H290242…"
click at [204, 96] on input "Pallet_US08 #7807" at bounding box center [129, 103] width 159 height 14
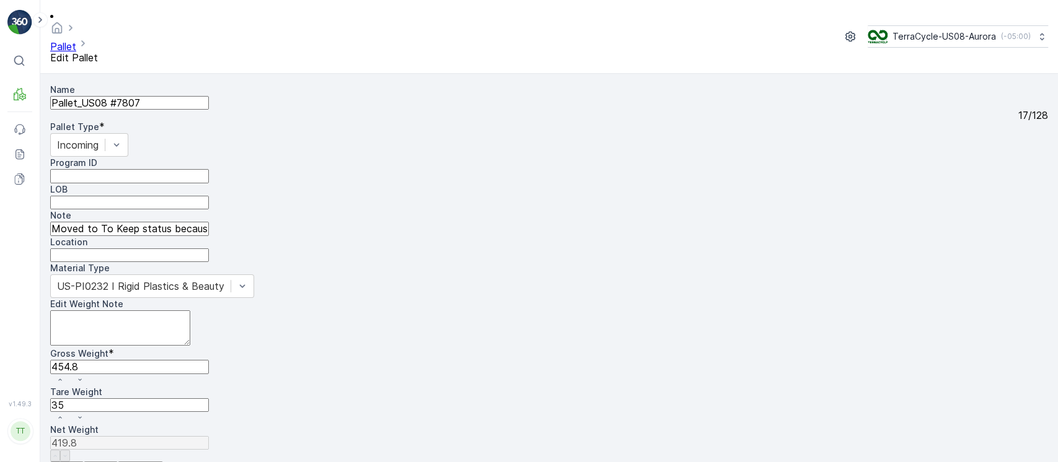
click at [117, 462] on p "Submit" at bounding box center [101, 468] width 32 height 11
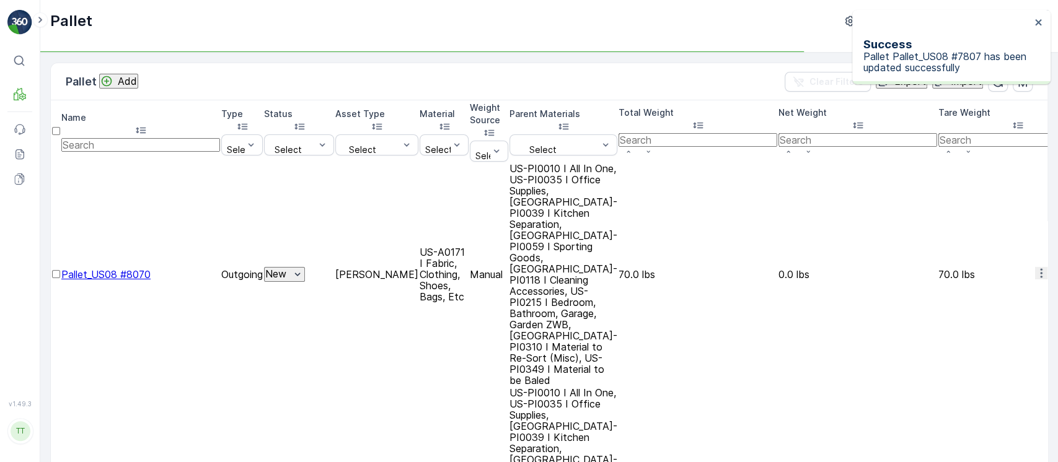
click at [133, 138] on input "text" at bounding box center [140, 145] width 159 height 14
paste input "Pallet_US08 #7807"
type input "Pallet_US08 #7807"
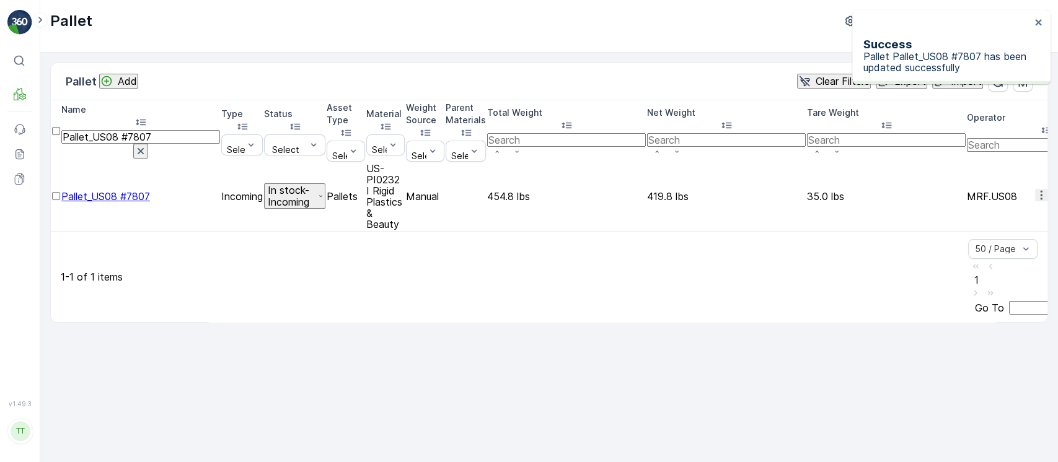
click at [324, 190] on icon "In stock-Incoming" at bounding box center [320, 196] width 7 height 12
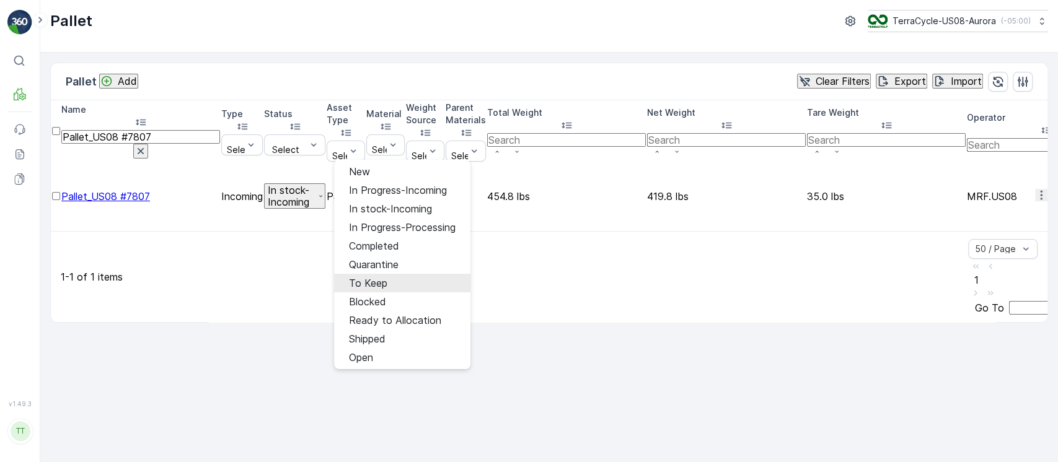
click at [372, 278] on span "To Keep" at bounding box center [368, 283] width 38 height 11
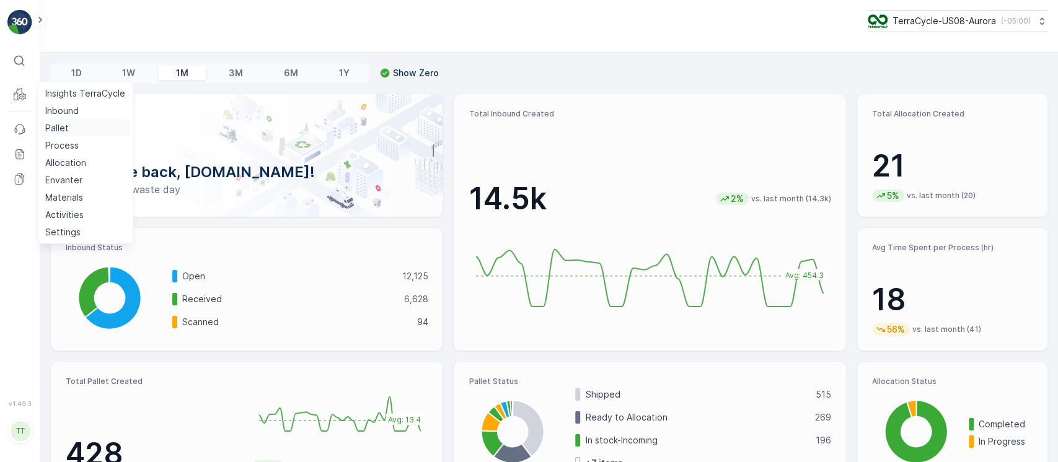
click at [68, 130] on link "Pallet" at bounding box center [85, 128] width 90 height 17
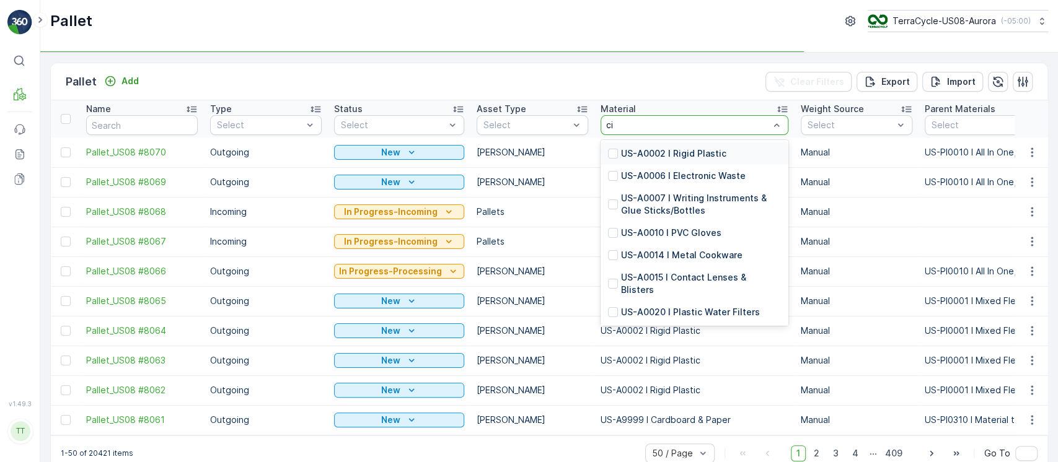
type input "cig"
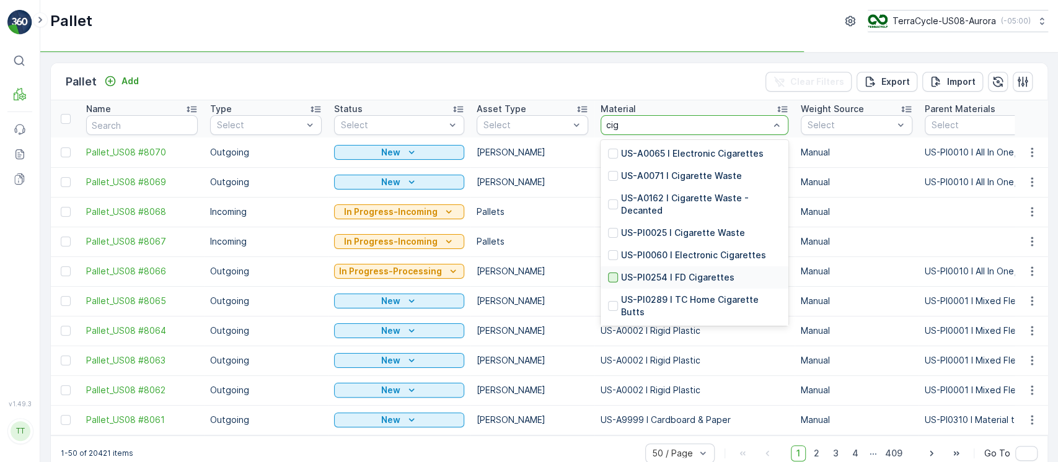
click at [608, 277] on div at bounding box center [613, 278] width 10 height 10
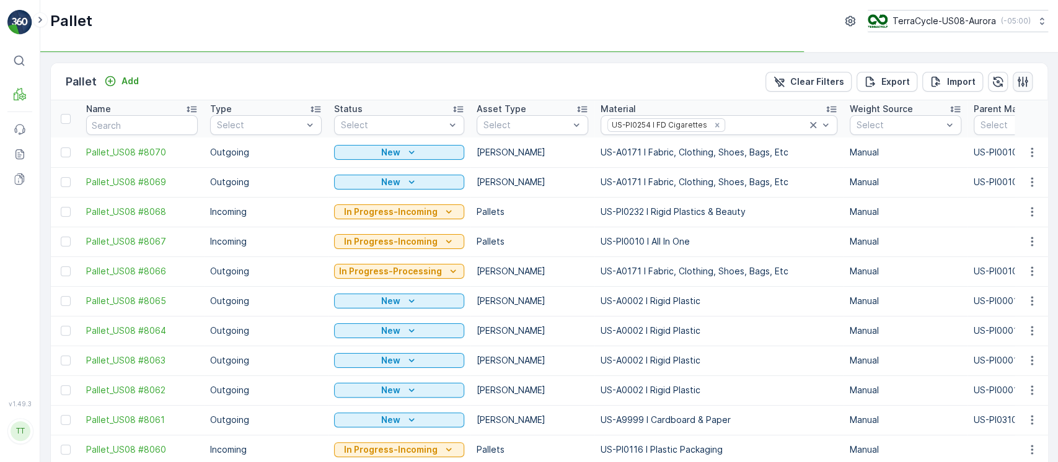
click at [1022, 86] on icon "button" at bounding box center [1023, 82] width 12 height 12
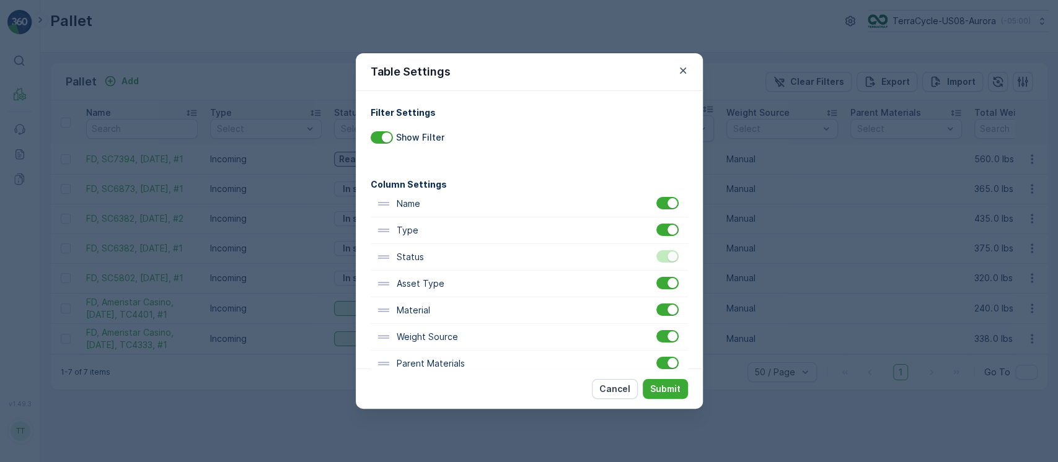
click at [658, 369] on div "Cancel Submit" at bounding box center [529, 389] width 347 height 40
click at [671, 362] on div at bounding box center [673, 363] width 10 height 10
click at [657, 357] on input "checkbox" at bounding box center [657, 357] width 0 height 0
click at [671, 386] on p "Submit" at bounding box center [665, 389] width 30 height 12
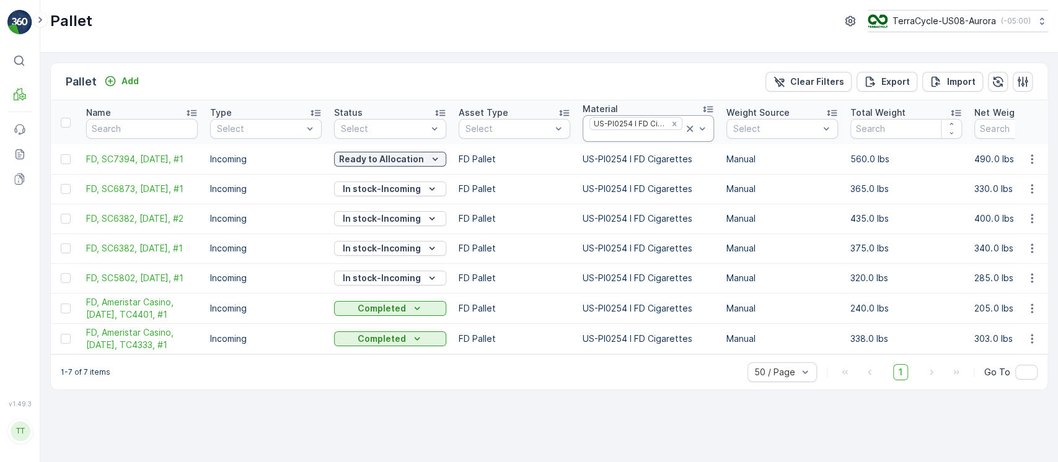
click at [701, 137] on div at bounding box center [696, 128] width 25 height 25
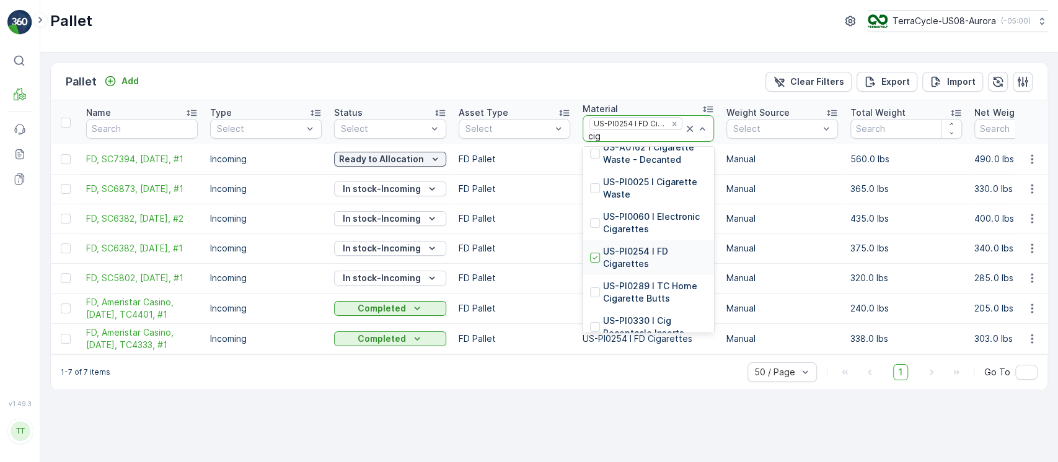
scroll to position [96, 0]
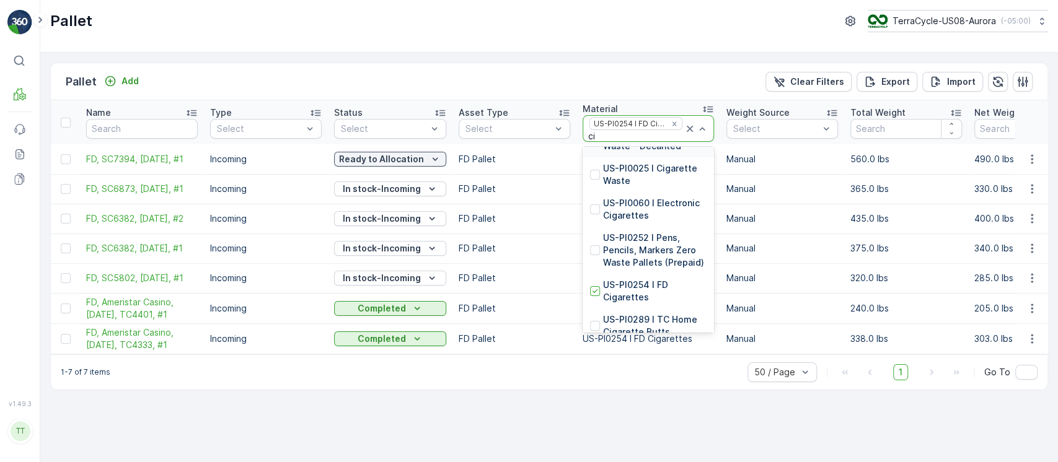
type input "c"
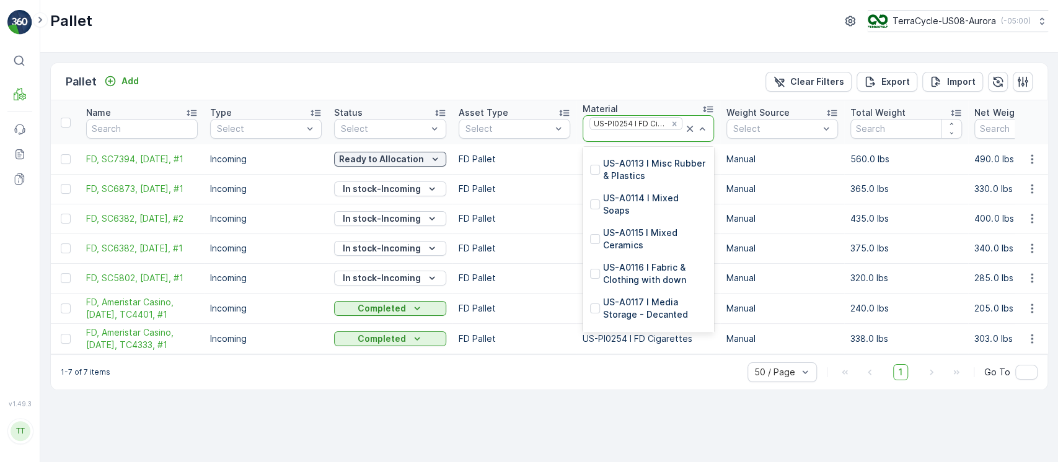
scroll to position [5477, 0]
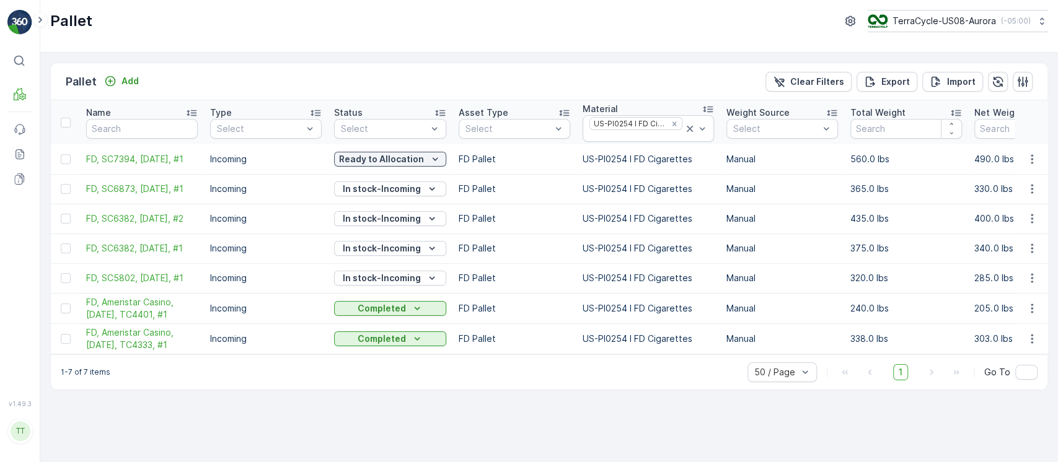
click at [635, 82] on div "Pallet Add Clear Filters Export Import" at bounding box center [549, 81] width 997 height 37
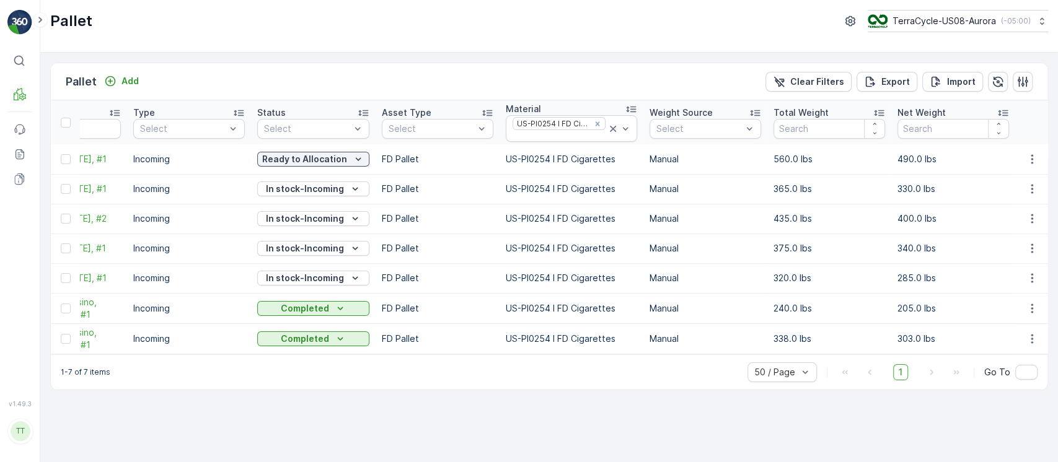
scroll to position [0, 0]
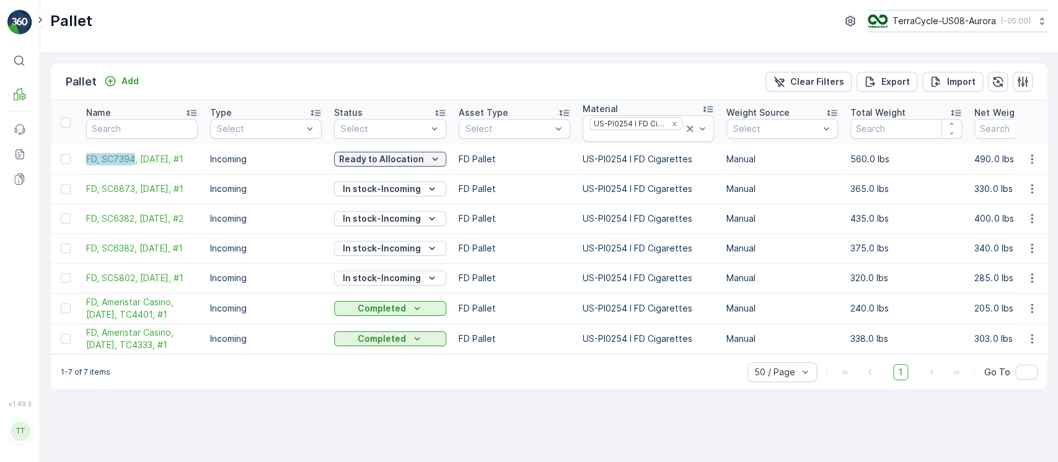
drag, startPoint x: 84, startPoint y: 158, endPoint x: 157, endPoint y: 172, distance: 73.9
click at [134, 158] on td "FD, SC7394, 08/27/25, #1" at bounding box center [142, 159] width 124 height 30
copy span "FD, SC7394"
drag, startPoint x: 84, startPoint y: 192, endPoint x: 132, endPoint y: 188, distance: 47.8
click at [132, 188] on td "FD, SC6873, 07/22/25, #1" at bounding box center [142, 189] width 124 height 30
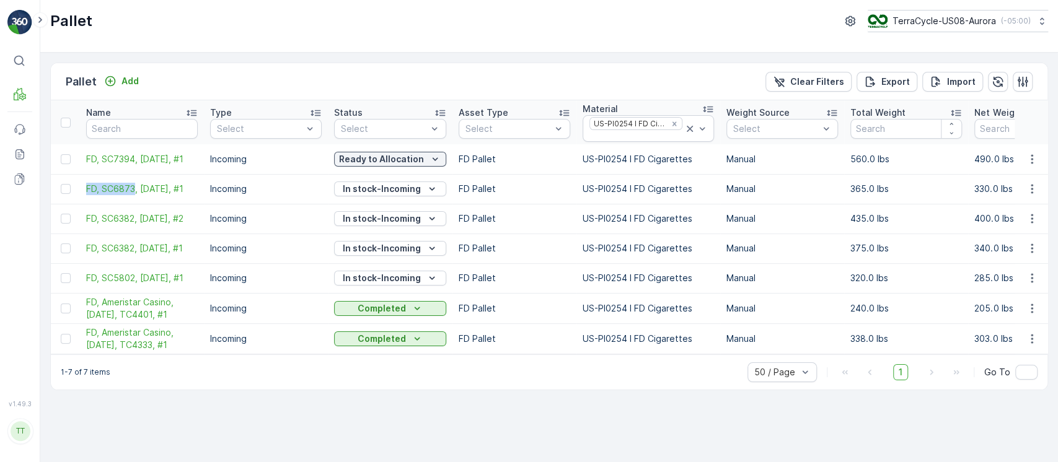
copy span "FD, SC6873"
drag, startPoint x: 82, startPoint y: 221, endPoint x: 133, endPoint y: 221, distance: 51.5
click at [133, 221] on td "FD, SC6382, 06/18/25, #2" at bounding box center [142, 219] width 124 height 30
copy span "FD, SC6382"
drag, startPoint x: 84, startPoint y: 275, endPoint x: 135, endPoint y: 282, distance: 51.3
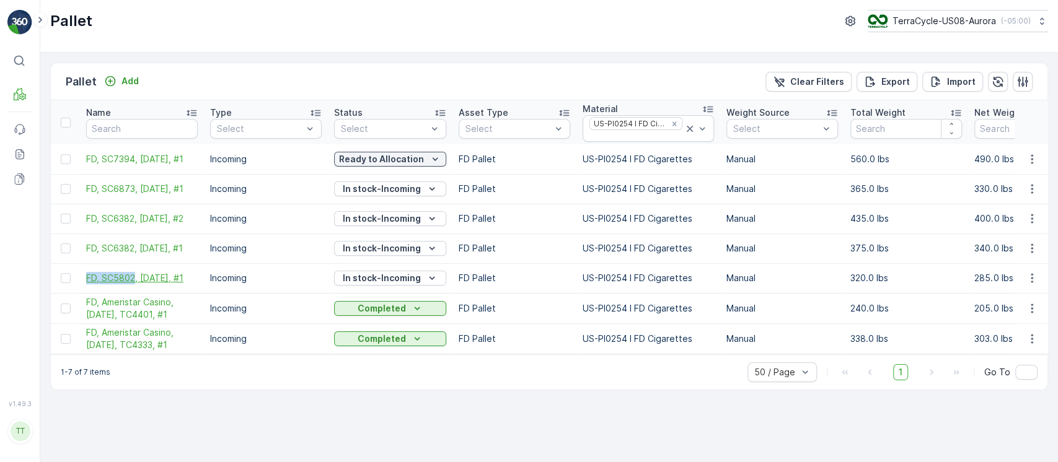
click at [135, 282] on td "FD, SC5802, 05/01/25, #1" at bounding box center [142, 278] width 124 height 30
copy span "FD, SC5802"
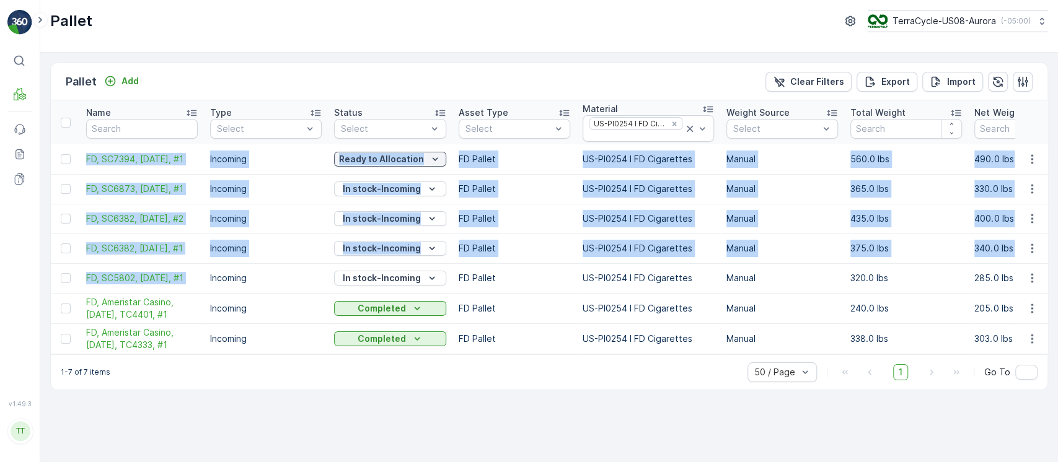
drag, startPoint x: 76, startPoint y: 160, endPoint x: 204, endPoint y: 275, distance: 171.7
copy tbody "FD, SC7394, 08/27/25, #1 Incoming Ready to Allocation FD Pallet US-PI0254 I FD …"
click at [785, 84] on icon "Clear Filters" at bounding box center [779, 82] width 12 height 12
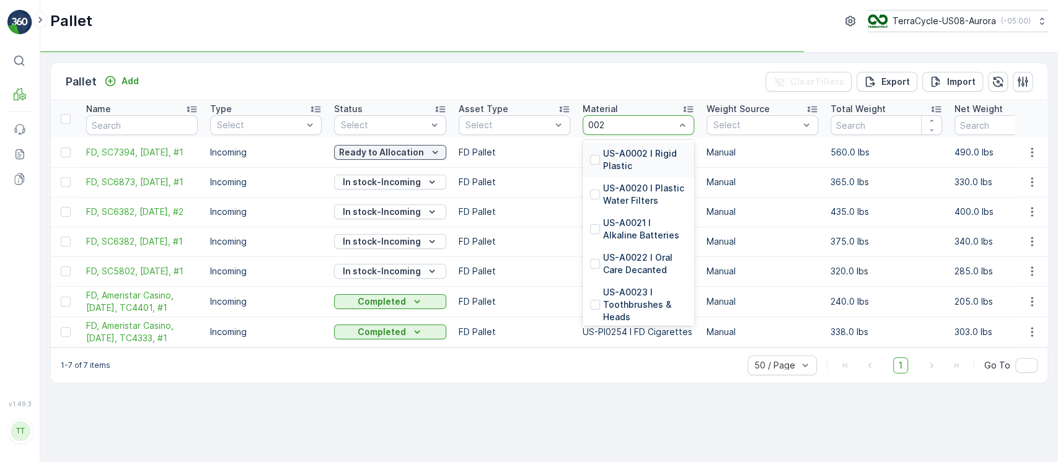
type input "0025"
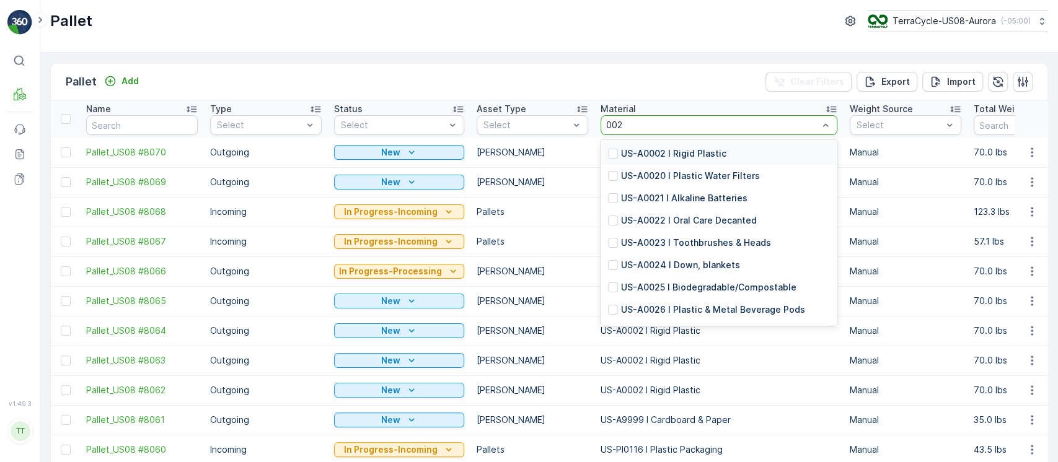
type input "0025"
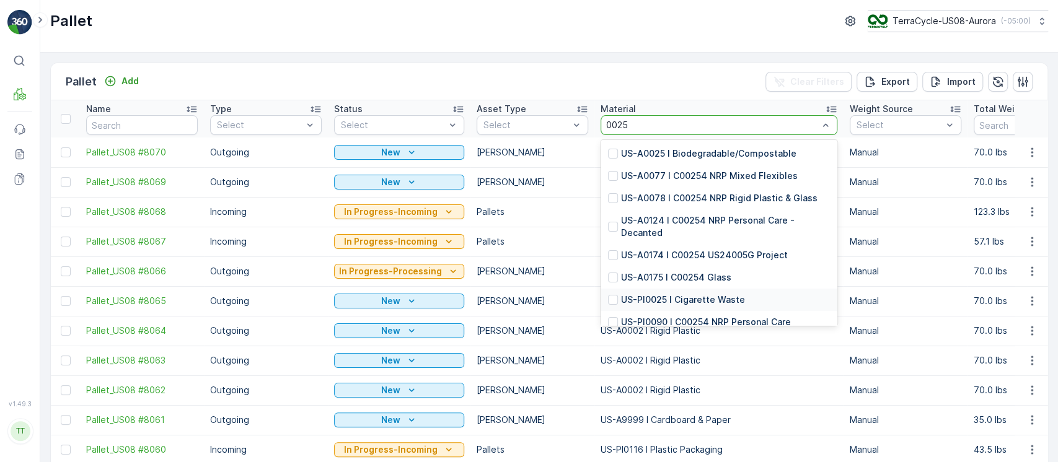
click at [697, 296] on p "US-PI0025 I Cigarette Waste" at bounding box center [683, 300] width 124 height 12
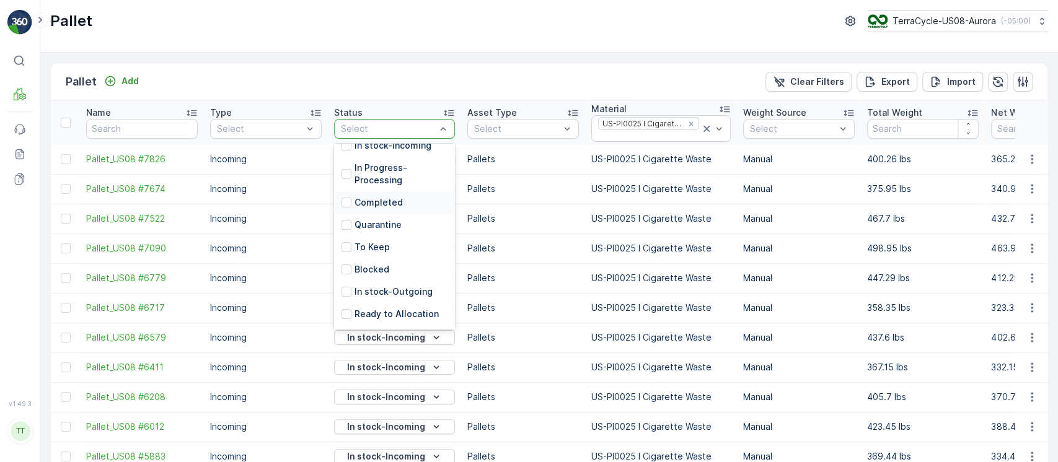
scroll to position [111, 0]
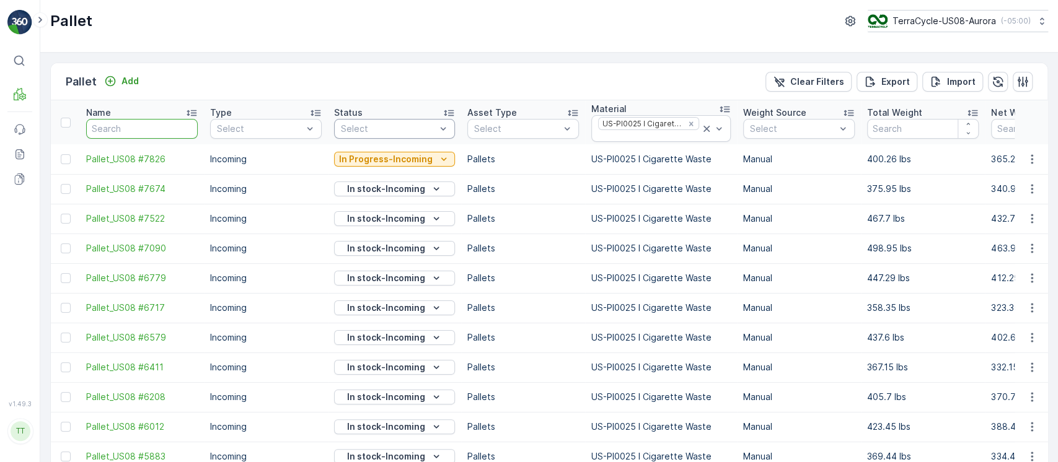
click at [115, 123] on input "text" at bounding box center [142, 129] width 112 height 20
type input "fd"
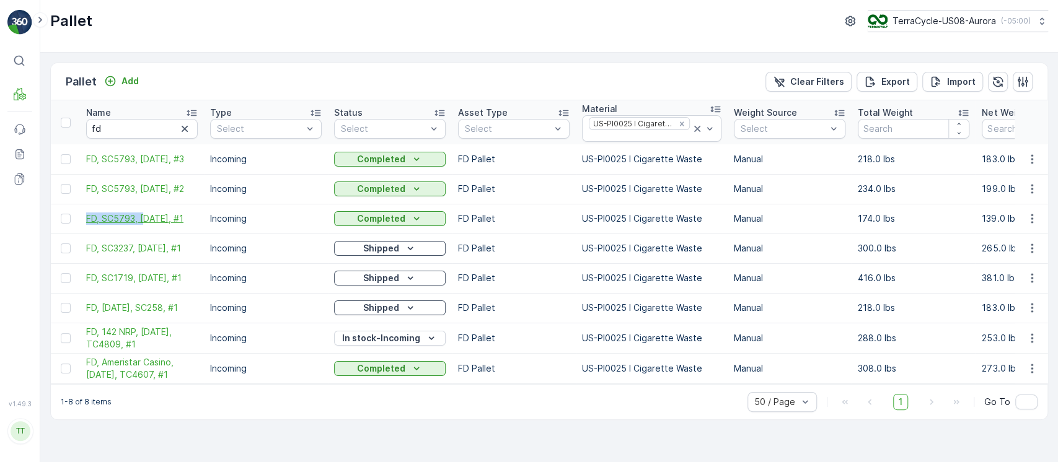
drag, startPoint x: 79, startPoint y: 222, endPoint x: 144, endPoint y: 223, distance: 65.1
copy span "FD, SC5793, 0"
click at [965, 20] on p "TerraCycle-US08-Aurora" at bounding box center [944, 21] width 104 height 12
type input "chn"
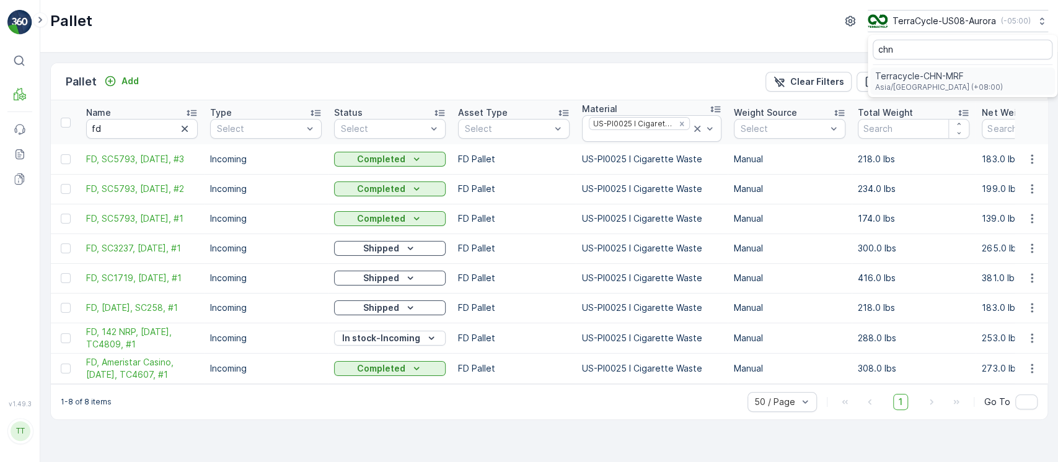
click at [967, 70] on div "Terracycle-CHN-MRF Asia/Shanghai (+08:00)" at bounding box center [962, 81] width 185 height 27
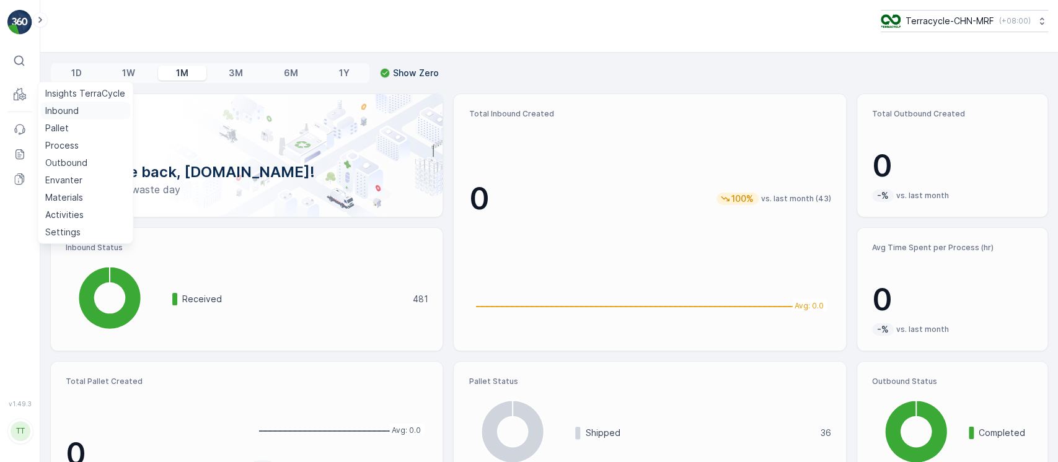
click at [64, 108] on p "Inbound" at bounding box center [61, 111] width 33 height 12
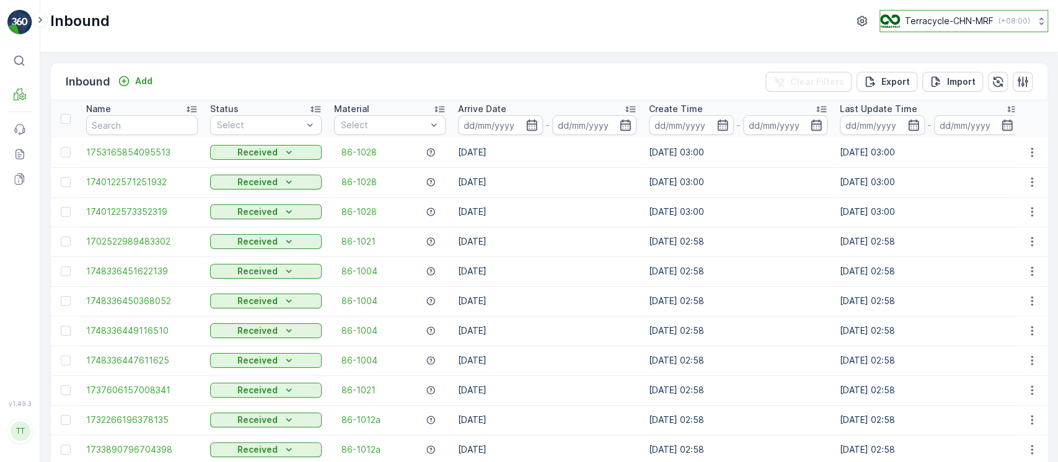
click at [958, 17] on p "Terracycle-CHN-MRF" at bounding box center [949, 21] width 89 height 12
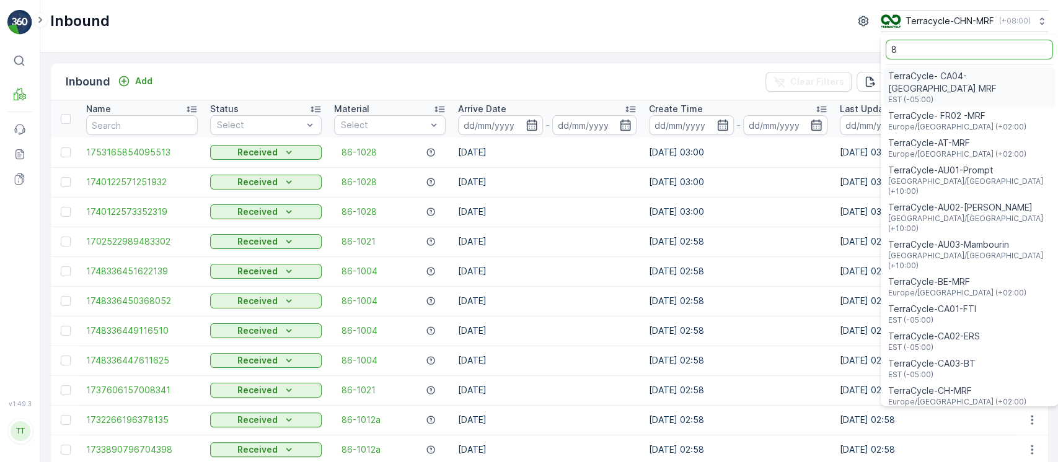
type input "8"
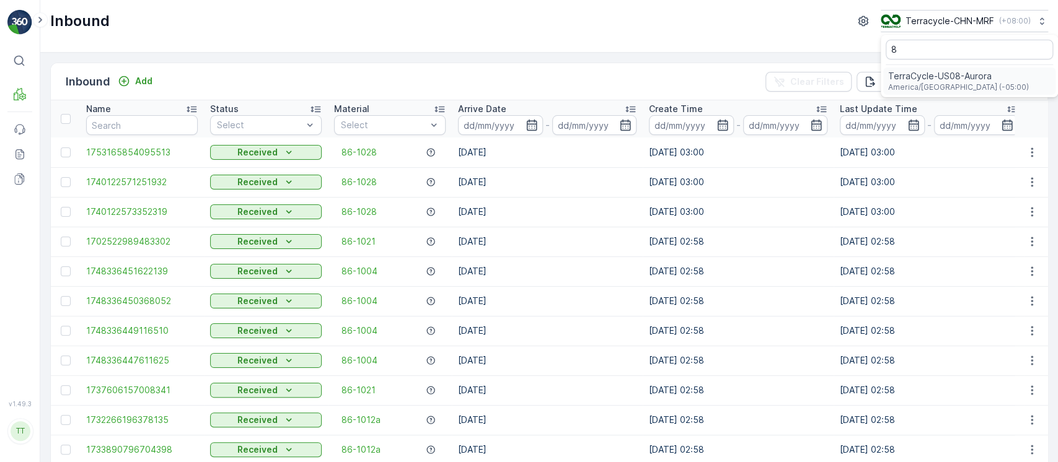
click at [946, 69] on div "TerraCycle-US08-Aurora America/Chicago (-05:00)" at bounding box center [969, 81] width 172 height 27
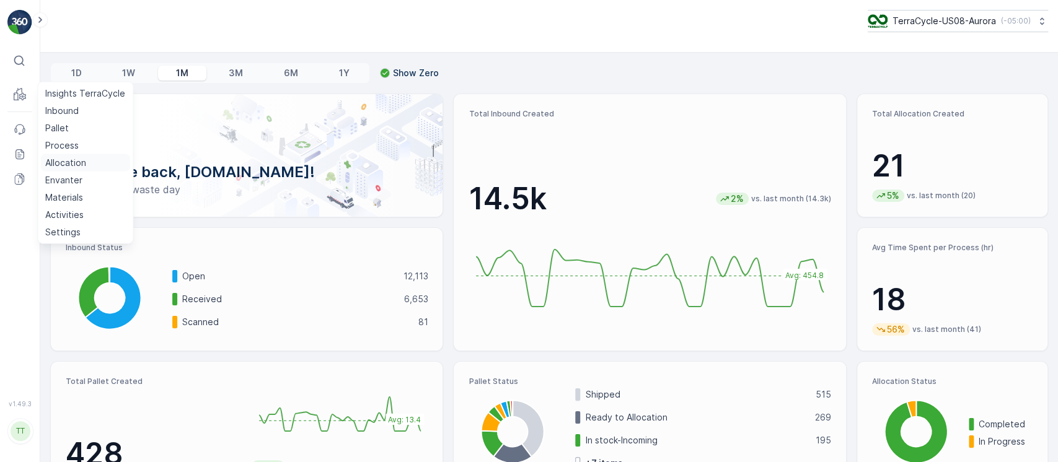
click at [83, 164] on p "Allocation" at bounding box center [65, 163] width 41 height 12
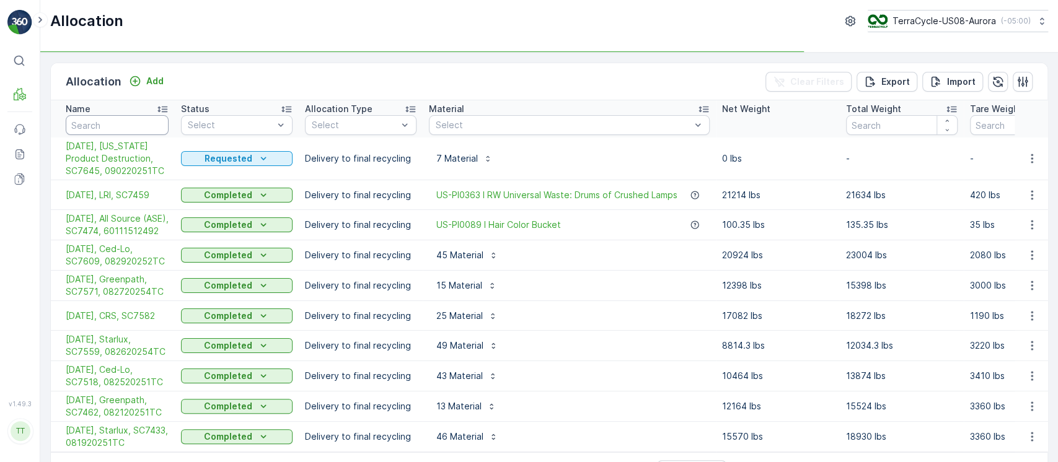
click at [142, 127] on input "text" at bounding box center [117, 125] width 103 height 20
type input "fti"
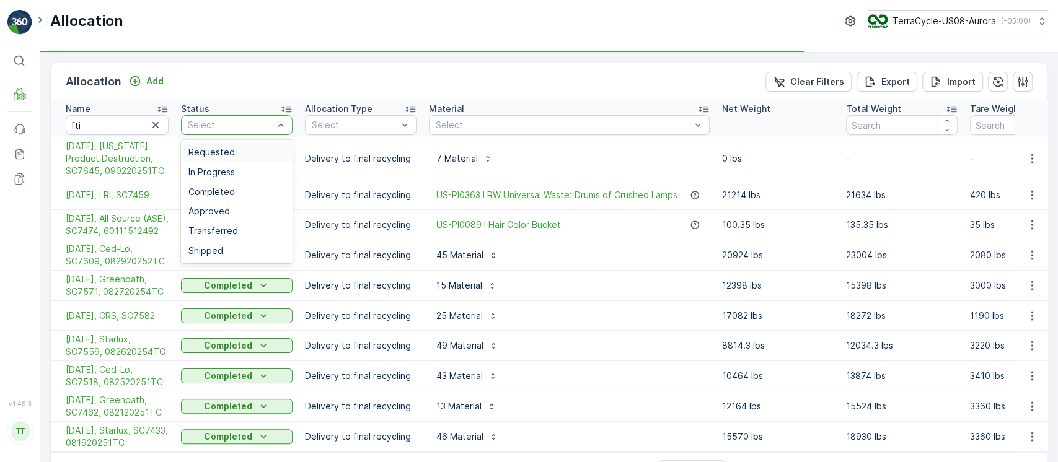
drag, startPoint x: 232, startPoint y: 140, endPoint x: 232, endPoint y: 149, distance: 8.7
click at [232, 149] on div "Requested In Progress Completed Approved Transferred Shipped" at bounding box center [237, 201] width 112 height 123
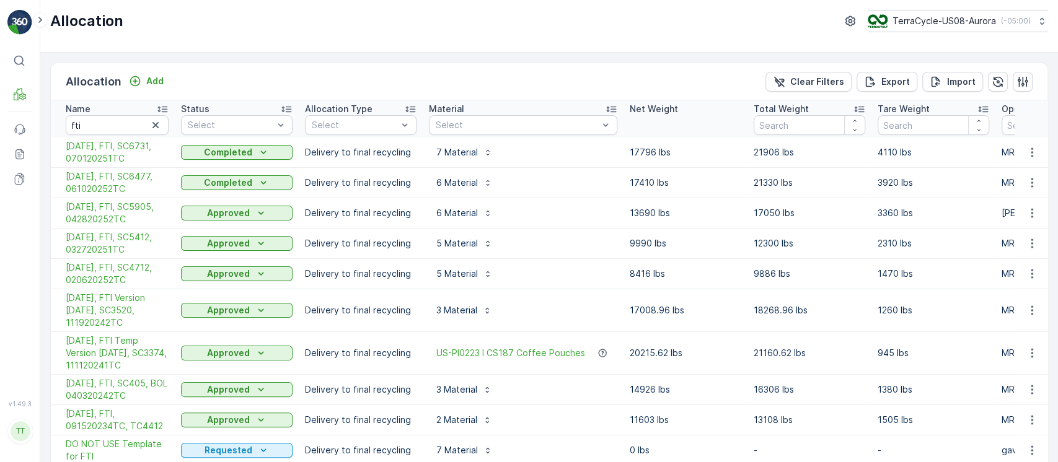
click at [229, 135] on th "Status Select" at bounding box center [237, 118] width 124 height 37
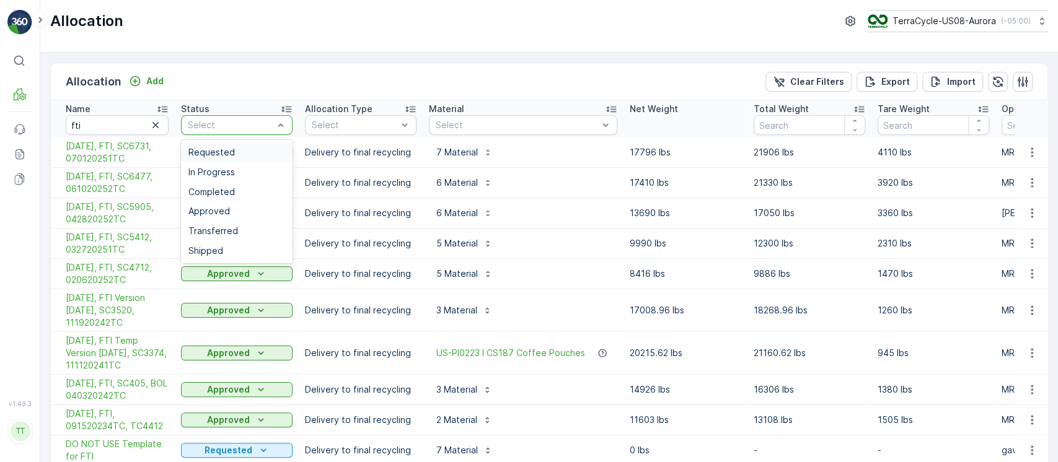
click at [228, 149] on span "Requested" at bounding box center [211, 153] width 46 height 10
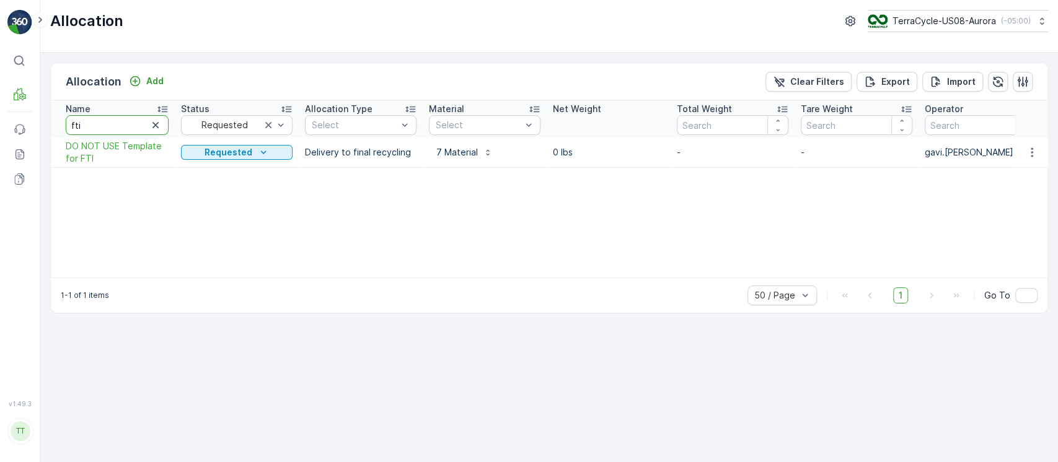
drag, startPoint x: 111, startPoint y: 124, endPoint x: 0, endPoint y: 150, distance: 114.0
click at [0, 151] on div "⌘B MRF Events Reports Documents v 1.49.3 TT TC.GLOBAL clemence.vasseur@terracyc…" at bounding box center [529, 231] width 1058 height 462
type input "green"
click at [1033, 156] on icon "button" at bounding box center [1032, 152] width 12 height 12
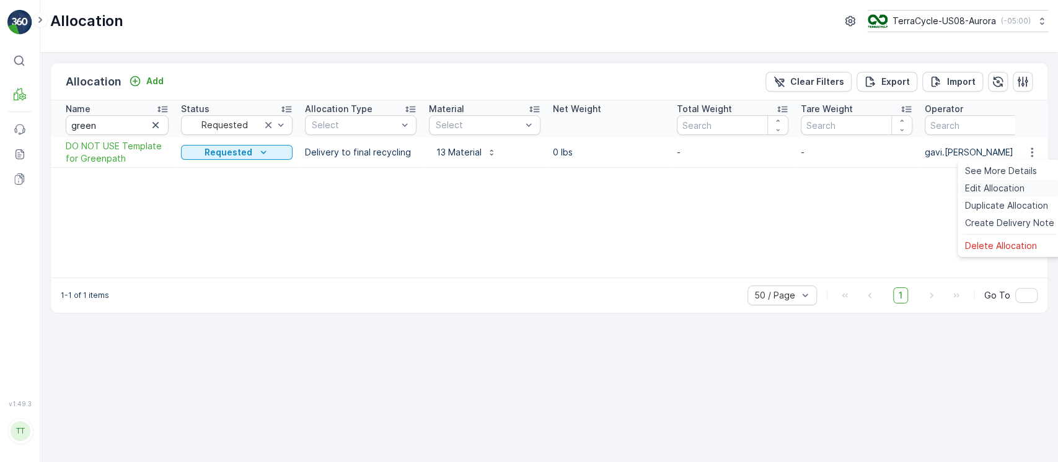
click at [1019, 186] on span "Edit Allocation" at bounding box center [995, 188] width 60 height 12
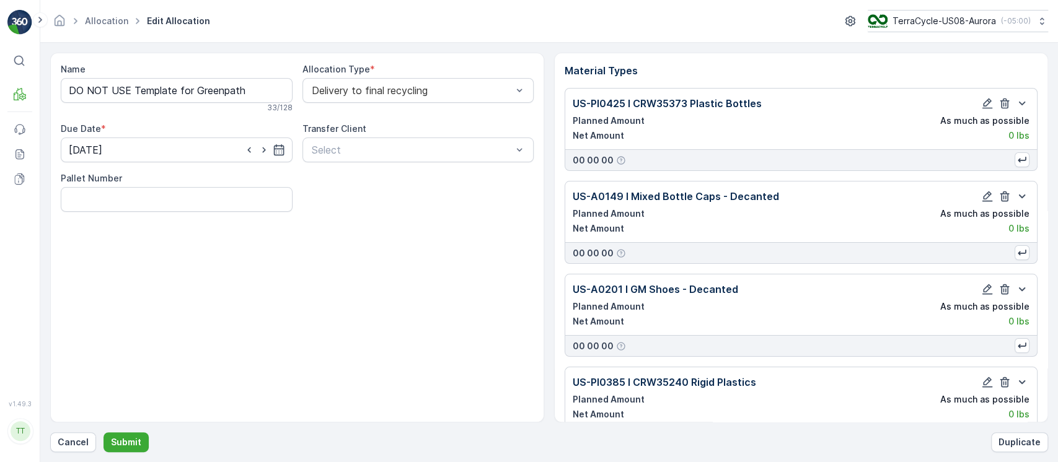
scroll to position [518, 0]
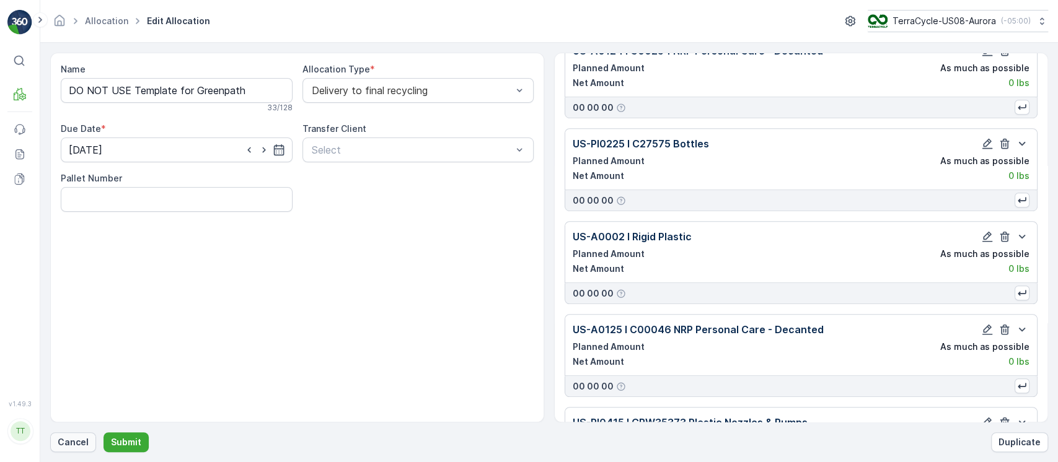
click at [75, 440] on p "Cancel" at bounding box center [73, 442] width 31 height 12
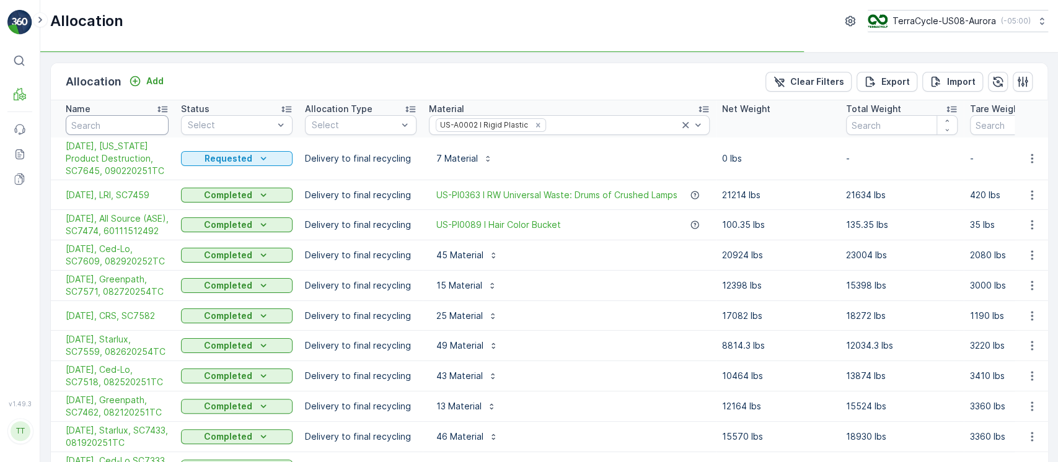
click at [152, 120] on input "text" at bounding box center [117, 125] width 103 height 20
type input "templ"
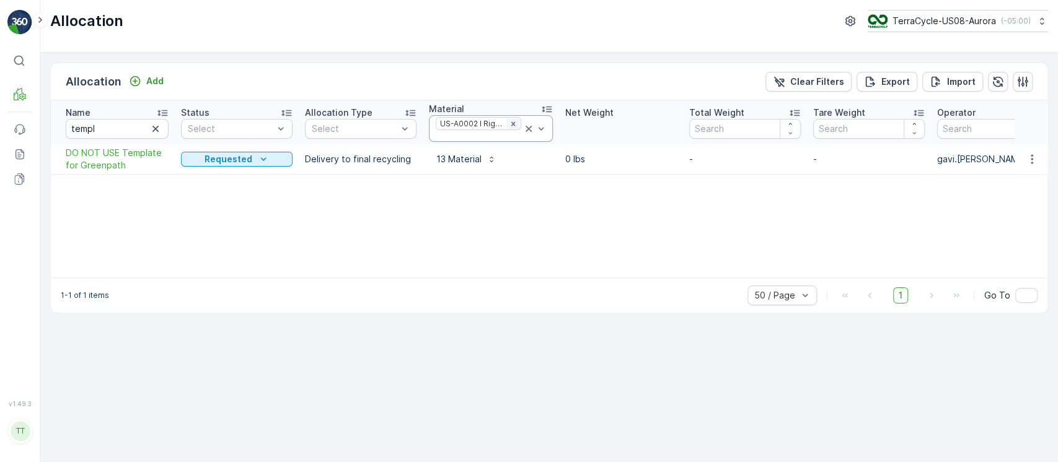
click at [511, 122] on icon "Remove US-A0002 I Rigid Plastic" at bounding box center [513, 124] width 9 height 9
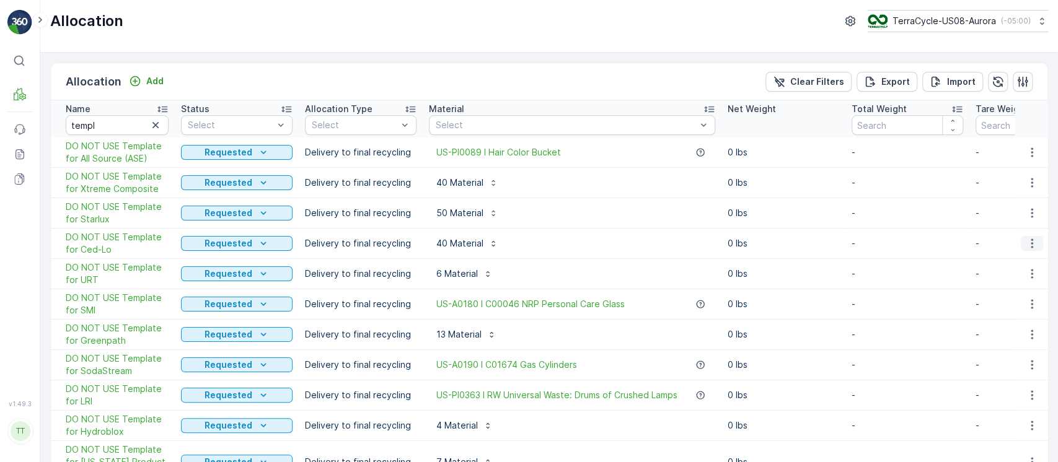
click at [1029, 249] on icon "button" at bounding box center [1032, 243] width 12 height 12
click at [1017, 276] on span "Edit Allocation" at bounding box center [995, 279] width 60 height 12
click at [1032, 428] on icon "button" at bounding box center [1032, 426] width 12 height 12
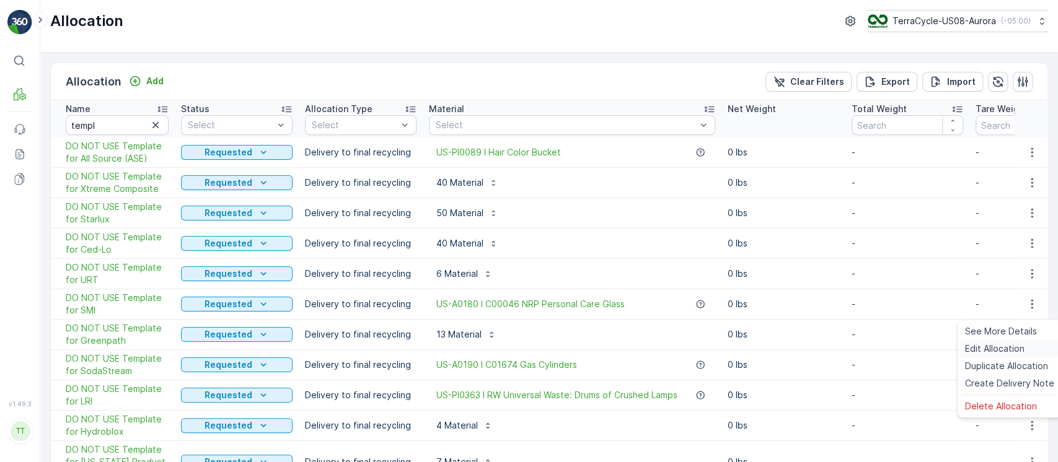
click at [1001, 345] on span "Edit Allocation" at bounding box center [995, 349] width 60 height 12
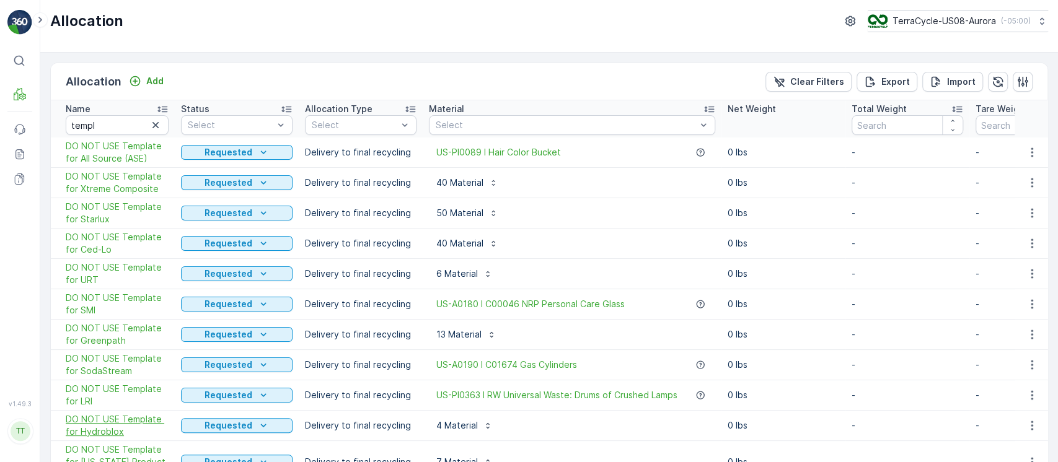
click at [99, 424] on span "DO NOT USE Template for Hydroblox" at bounding box center [117, 426] width 103 height 25
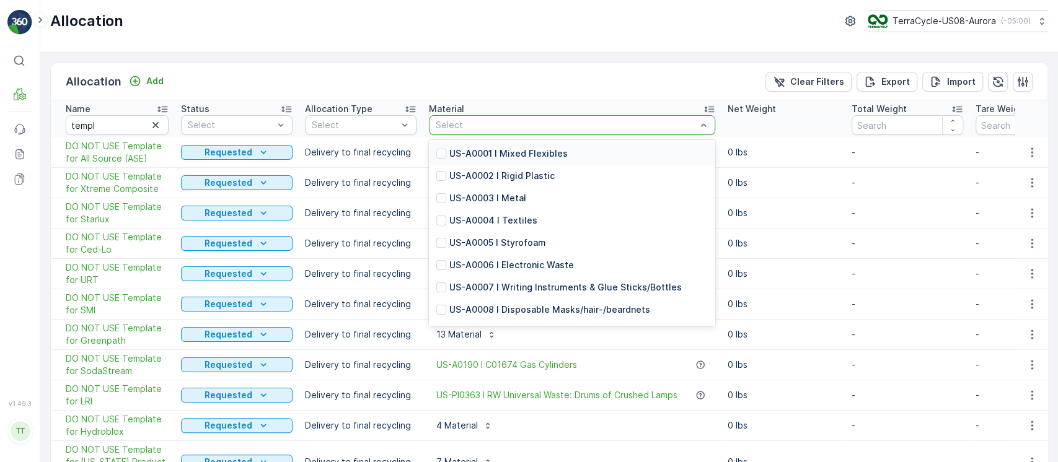
type input "A0001"
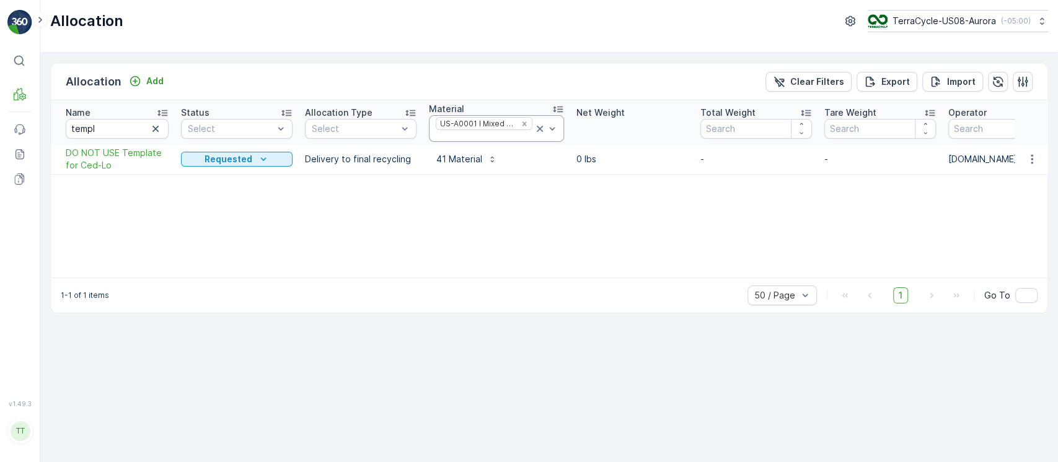
click at [536, 131] on icon at bounding box center [540, 129] width 12 height 12
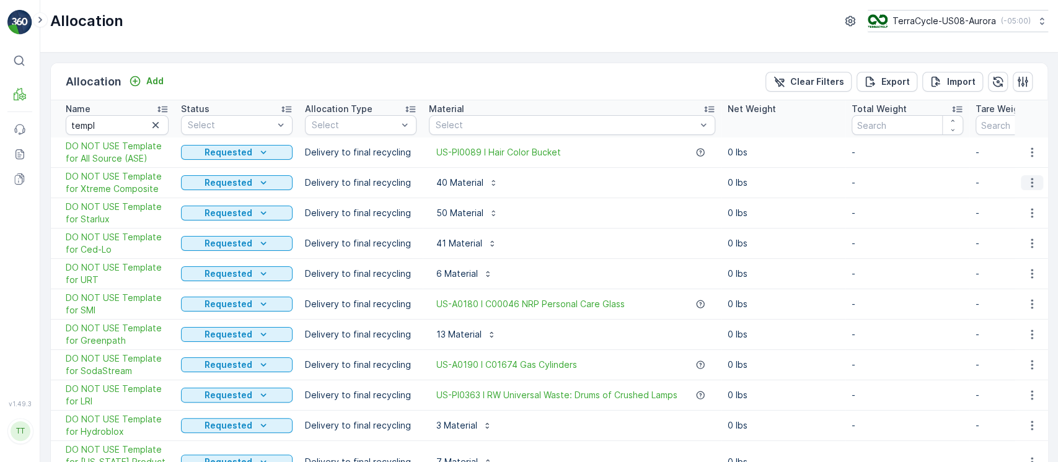
click at [1033, 182] on icon "button" at bounding box center [1032, 183] width 12 height 12
click at [1022, 214] on span "Edit Allocation" at bounding box center [995, 219] width 60 height 12
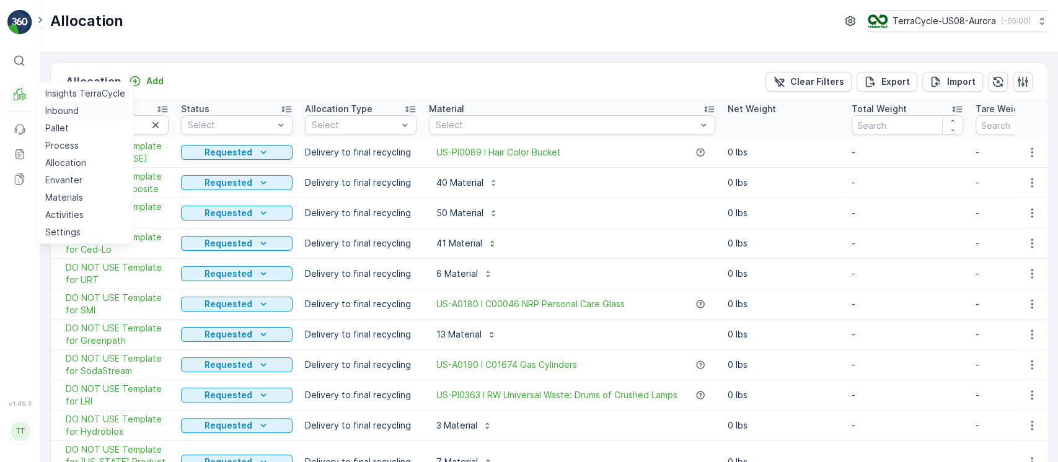
click at [64, 112] on p "Inbound" at bounding box center [61, 111] width 33 height 12
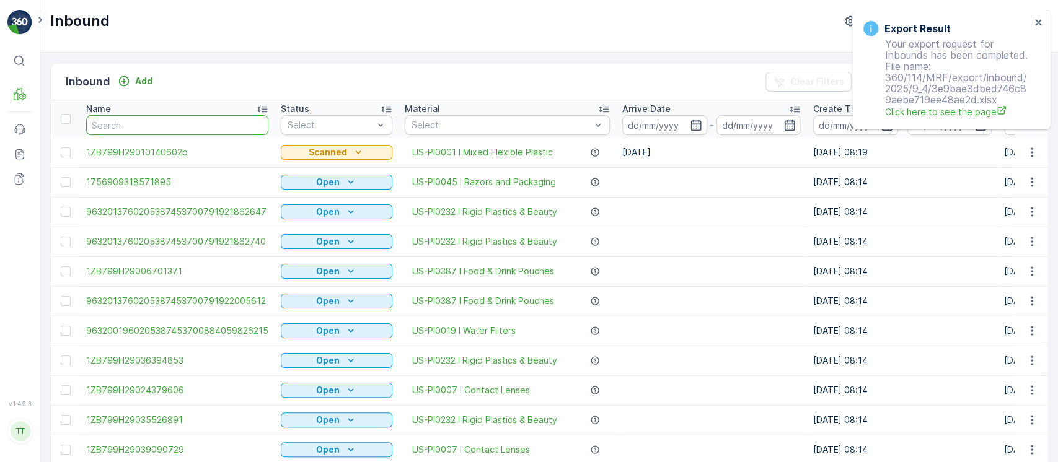
paste input "1ZB799H29034354631"
click at [212, 124] on input "text" at bounding box center [177, 125] width 182 height 20
type input "1ZB799H29034354631"
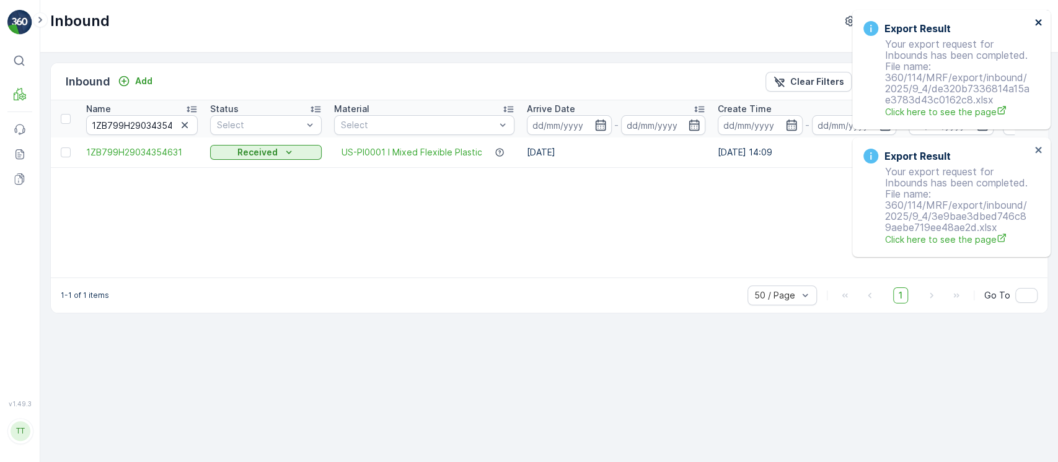
click at [1042, 27] on icon "close" at bounding box center [1039, 22] width 9 height 10
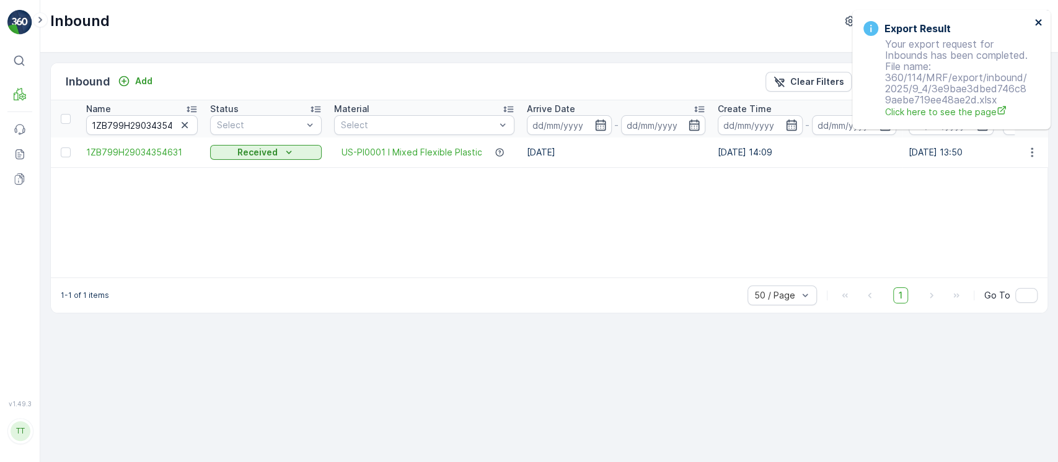
click at [1042, 27] on icon "close" at bounding box center [1039, 22] width 9 height 10
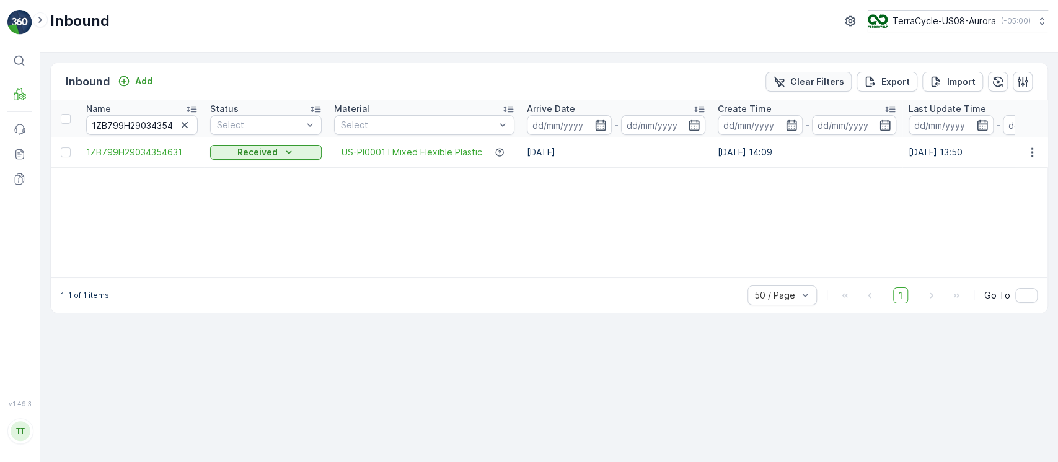
click at [823, 86] on p "Clear Filters" at bounding box center [817, 82] width 54 height 12
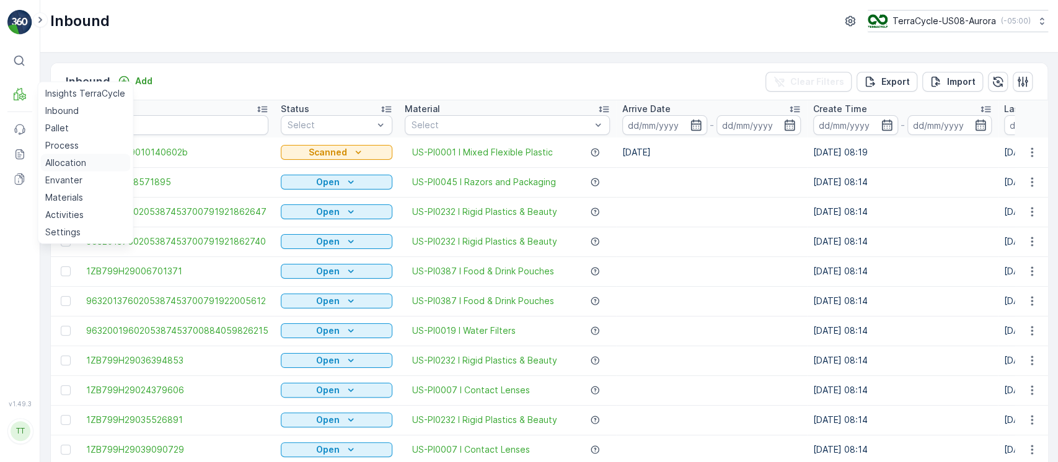
click at [68, 164] on p "Allocation" at bounding box center [65, 163] width 41 height 12
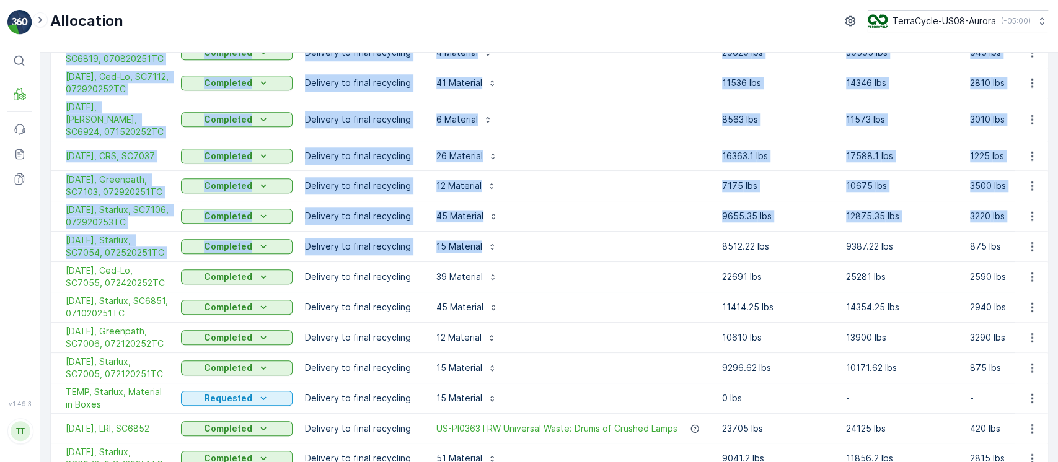
scroll to position [826, 0]
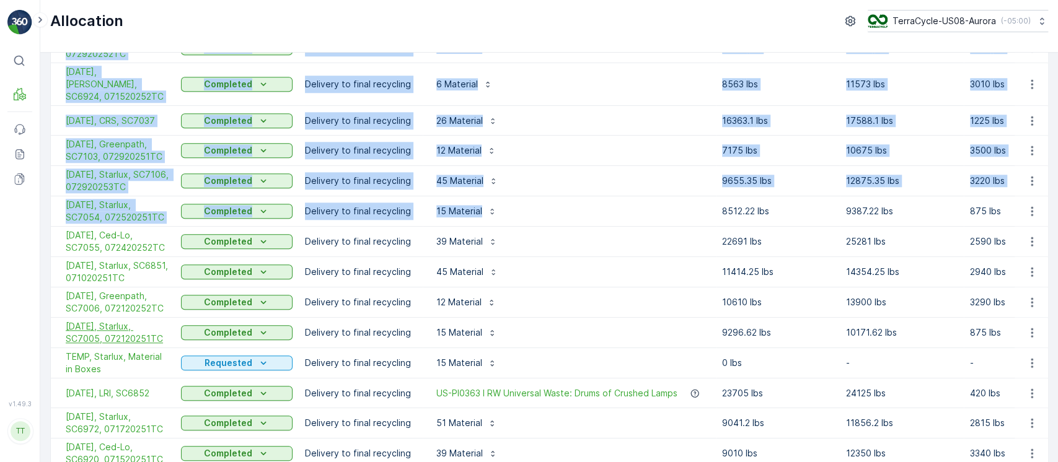
drag, startPoint x: 57, startPoint y: 192, endPoint x: 167, endPoint y: 336, distance: 180.9
click at [167, 336] on tbody "09/4/25, Arizona Product Destruction, SC7645, 090220251TC Requested Delivery to…" at bounding box center [996, 93] width 1891 height 1565
copy tbody "09/02/25, LRI, SC7459 Completed Delivery to final recycling US-PI0363 I RW Univ…"
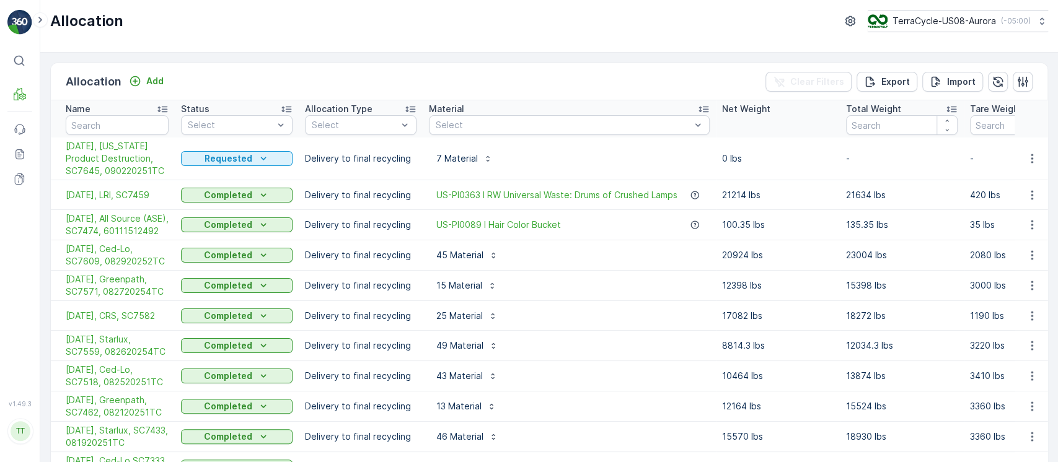
scroll to position [500, 0]
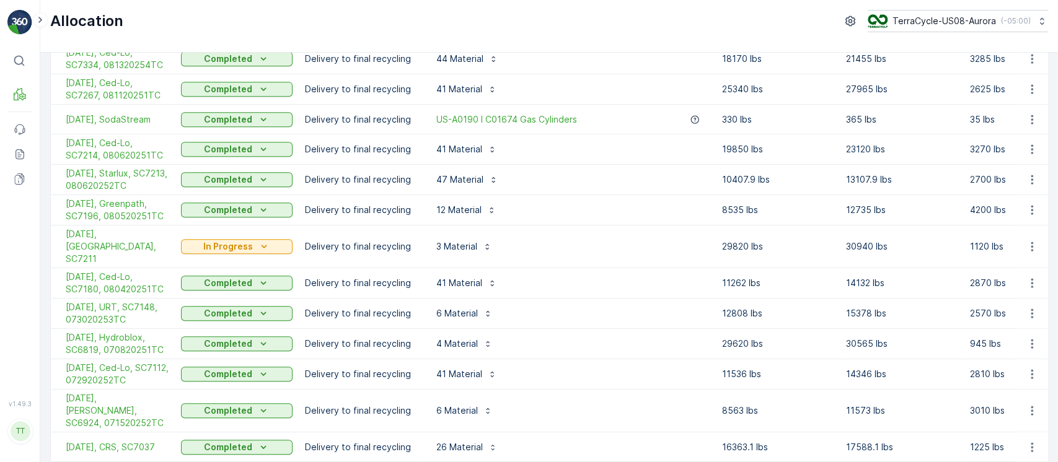
click at [972, 37] on div "Allocation TerraCycle-US08-Aurora ( -05:00 )" at bounding box center [549, 26] width 1018 height 53
click at [969, 32] on div "Allocation TerraCycle-US08-Aurora ( -05:00 )" at bounding box center [549, 26] width 1018 height 53
click at [969, 26] on p "TerraCycle-US08-Aurora" at bounding box center [944, 21] width 104 height 12
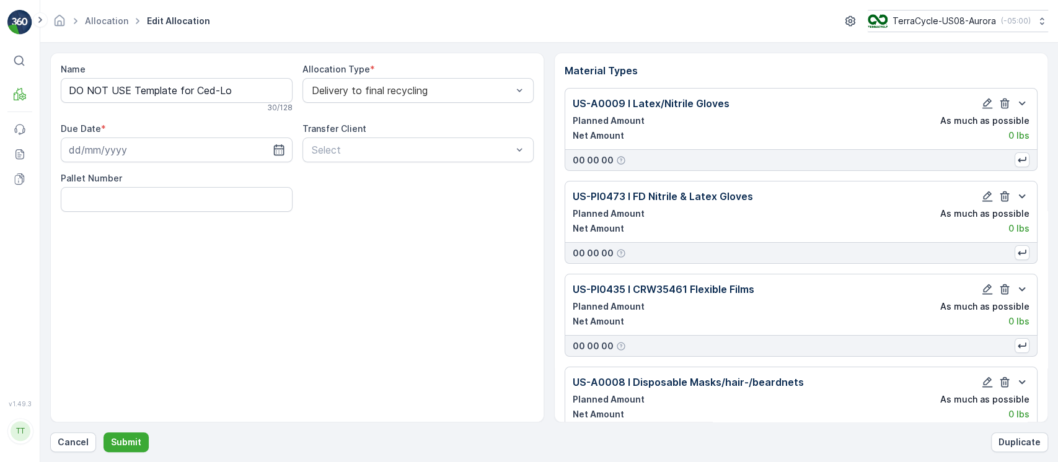
type input "[DATE]"
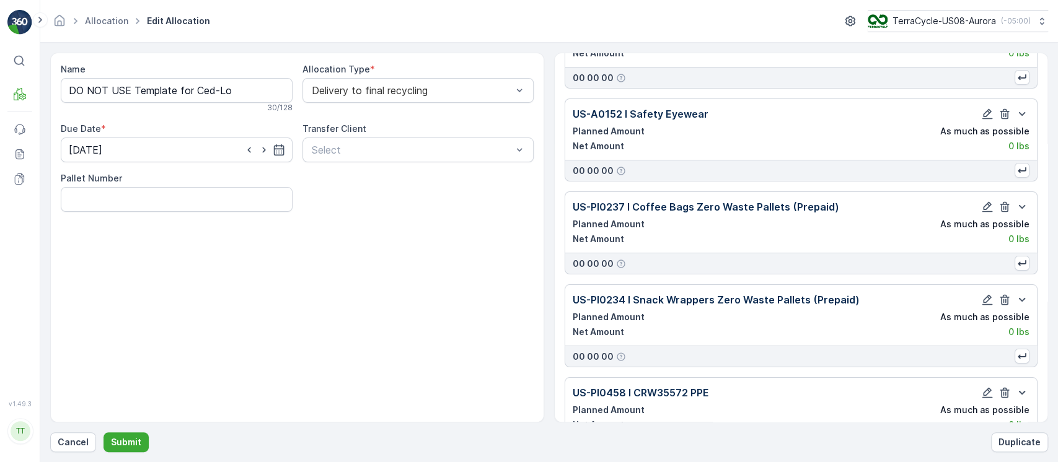
scroll to position [3423, 0]
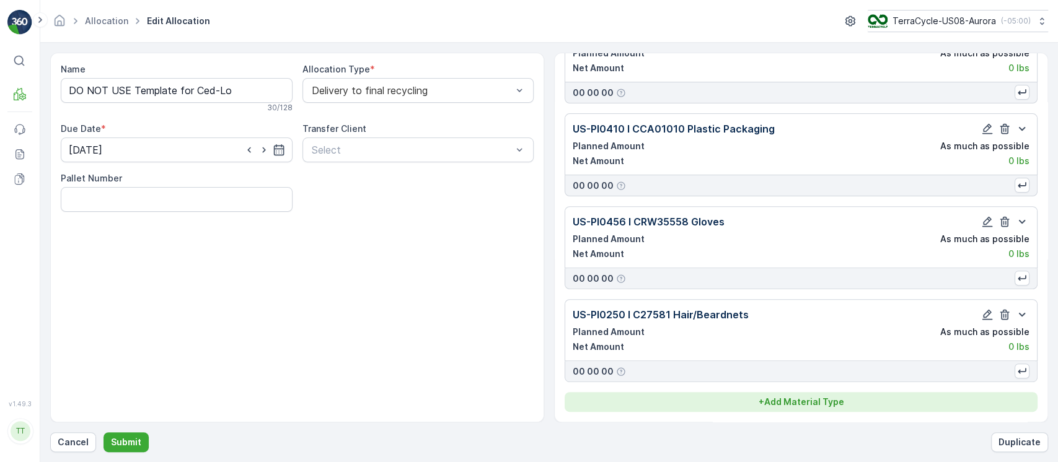
click at [799, 397] on p "+ Add Material Type" at bounding box center [802, 402] width 86 height 12
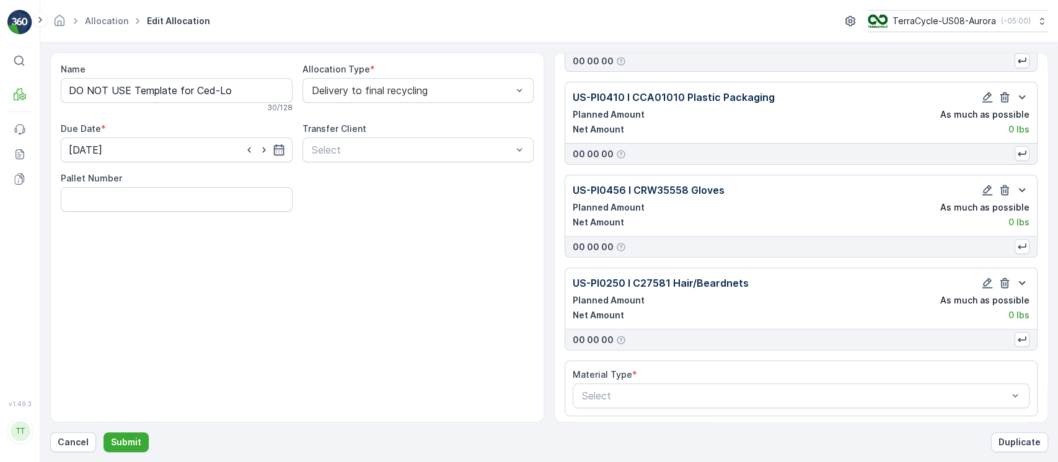
scroll to position [3459, 0]
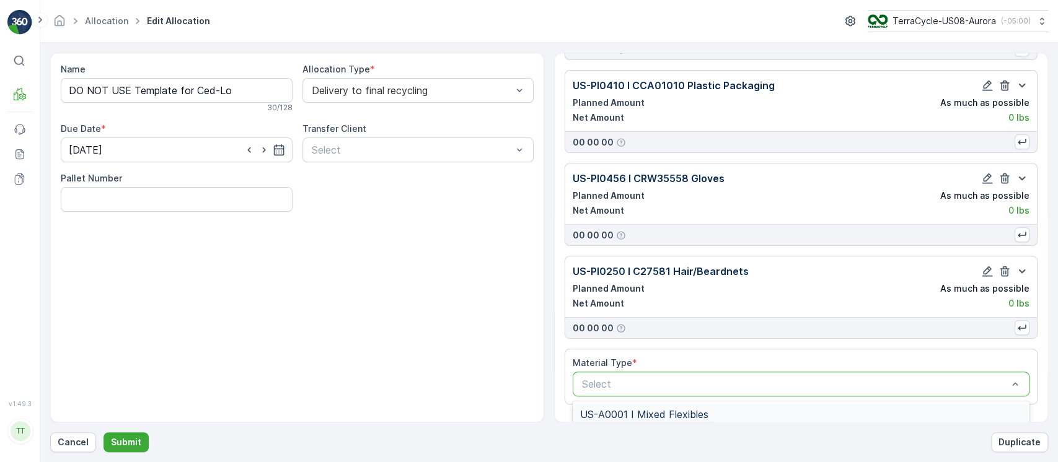
type input "Ced-Lo"
type input "A0001"
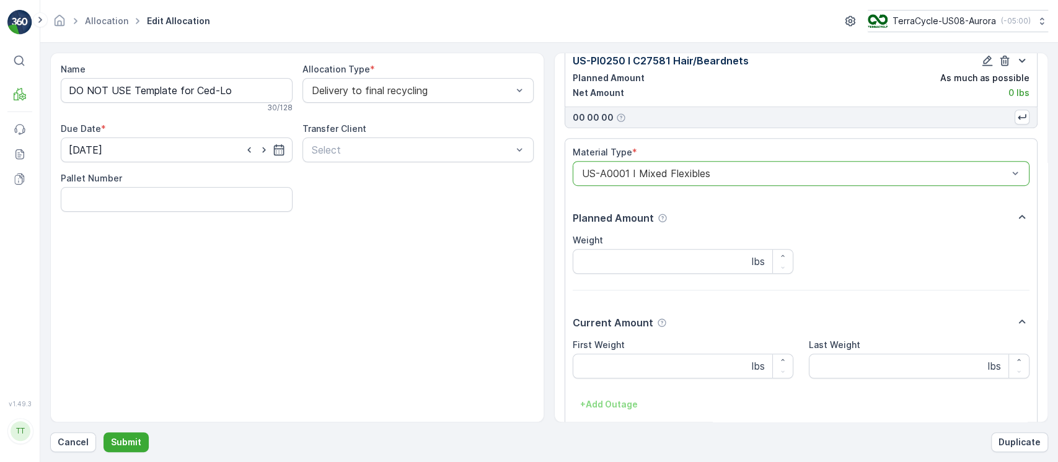
scroll to position [3743, 0]
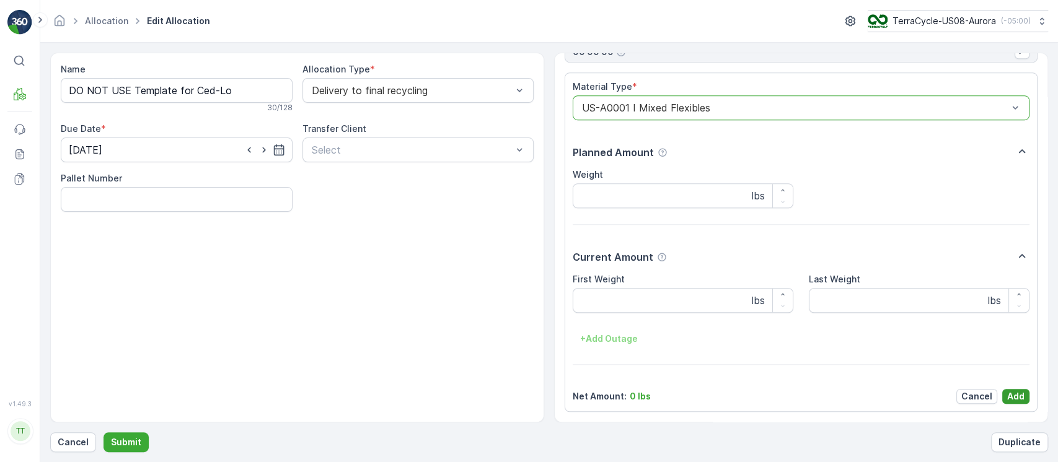
click at [1012, 397] on p "Add" at bounding box center [1015, 397] width 17 height 12
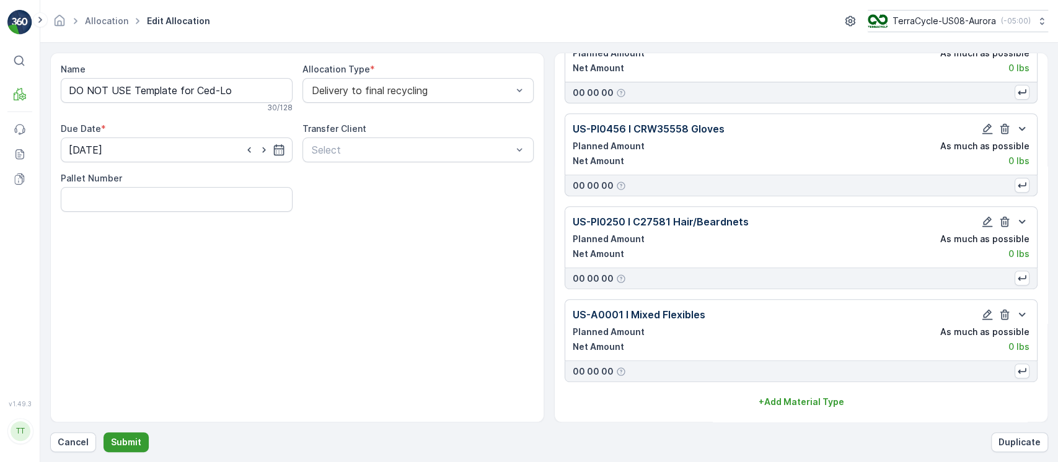
click at [130, 441] on p "Submit" at bounding box center [126, 442] width 30 height 12
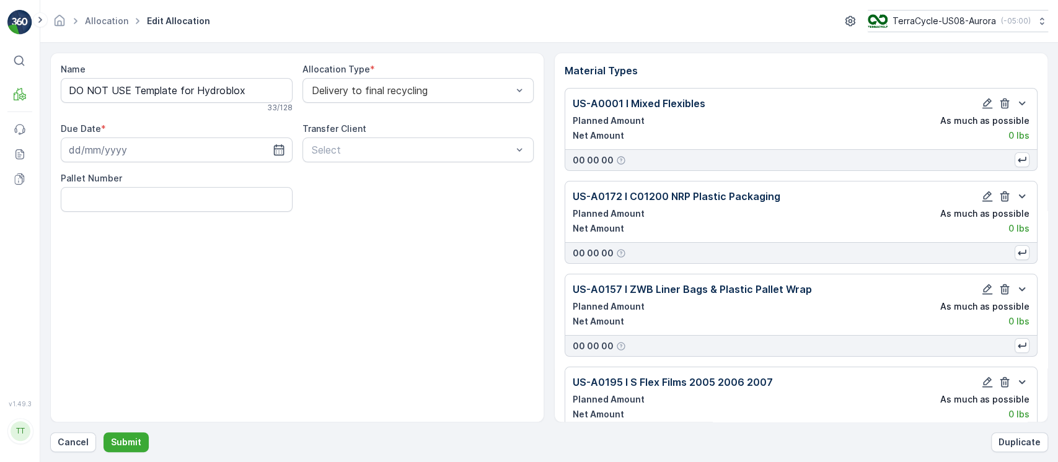
type input "[DATE]"
click at [1004, 100] on icon "button" at bounding box center [1005, 104] width 9 height 11
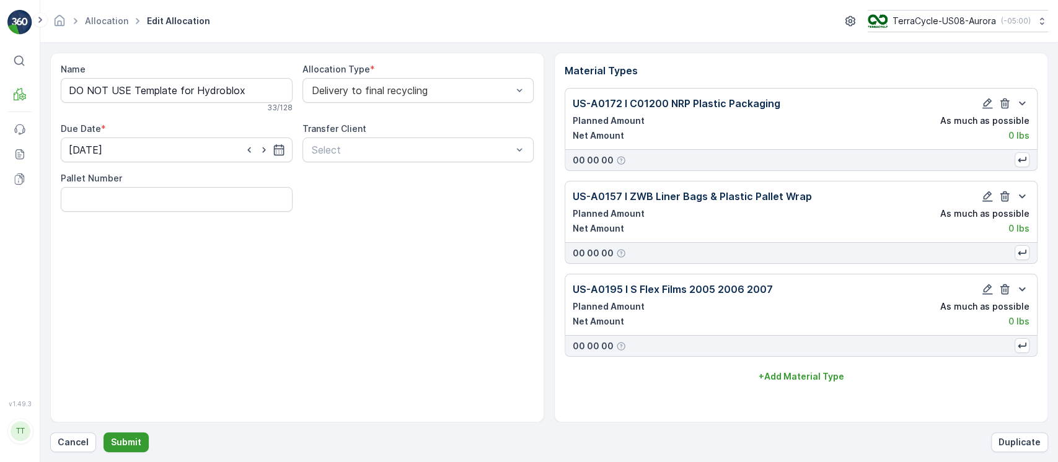
click at [141, 438] on button "Submit" at bounding box center [126, 443] width 45 height 20
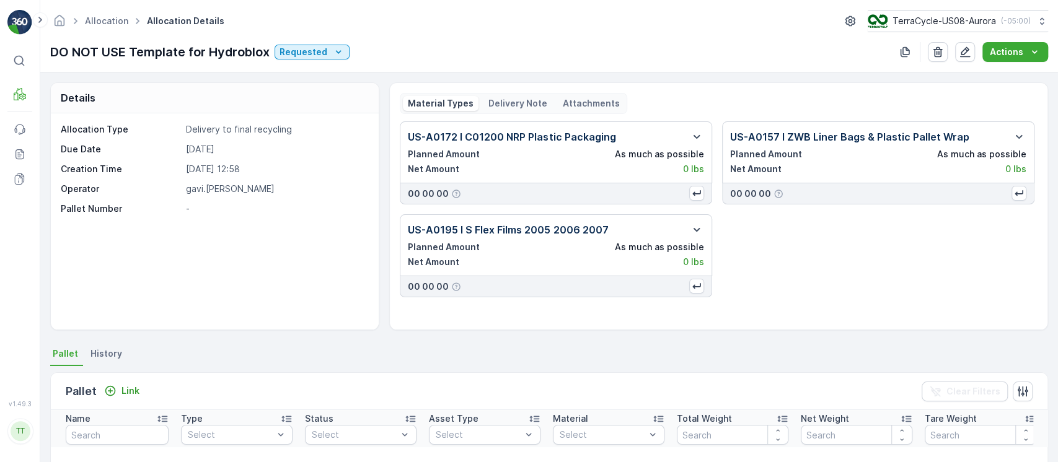
click at [104, 356] on span "History" at bounding box center [107, 354] width 32 height 12
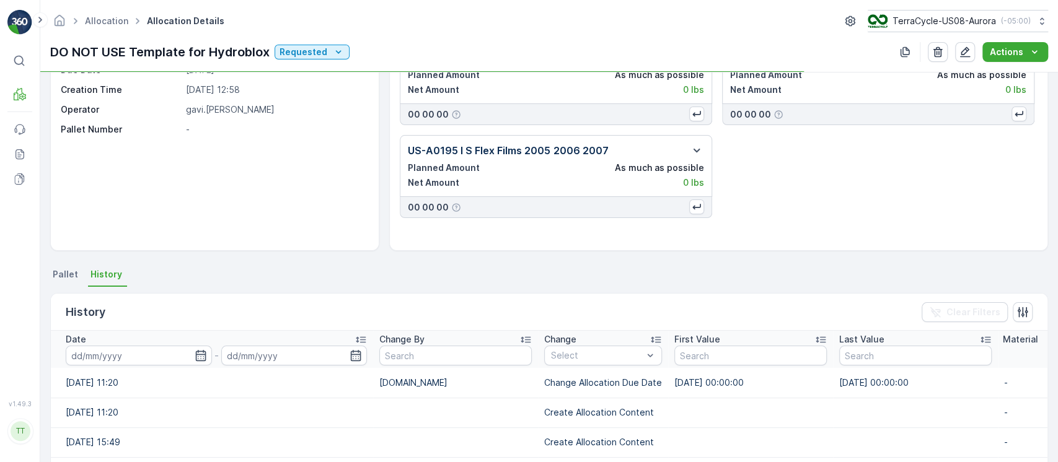
scroll to position [82, 0]
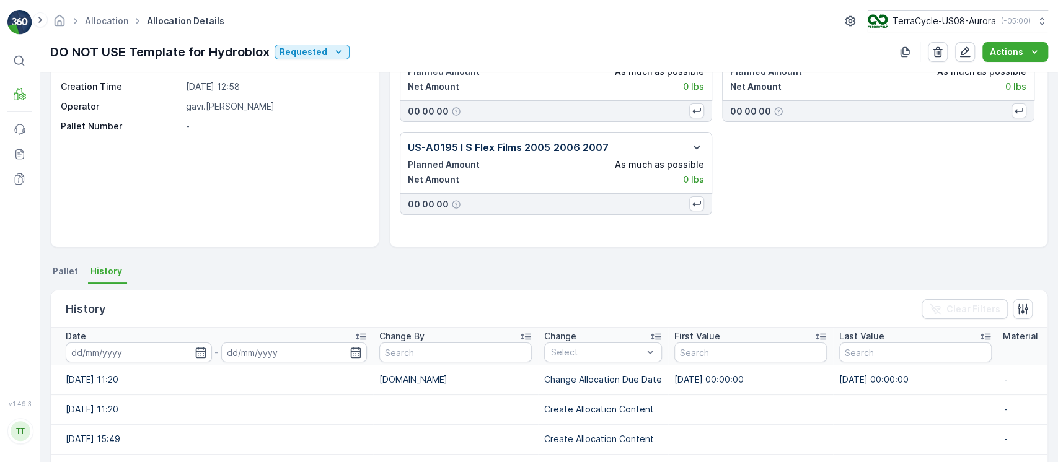
click at [213, 337] on div "Date" at bounding box center [216, 336] width 301 height 12
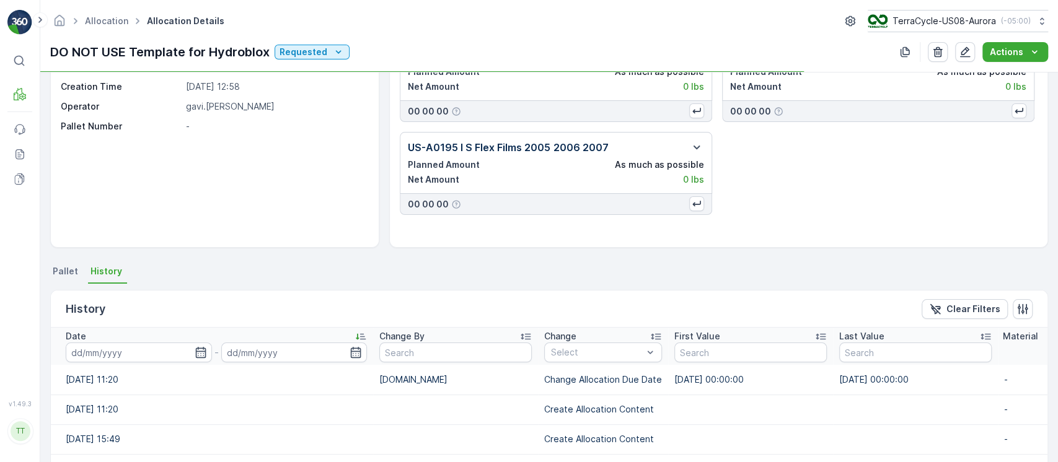
click at [213, 337] on div "Date" at bounding box center [216, 336] width 301 height 12
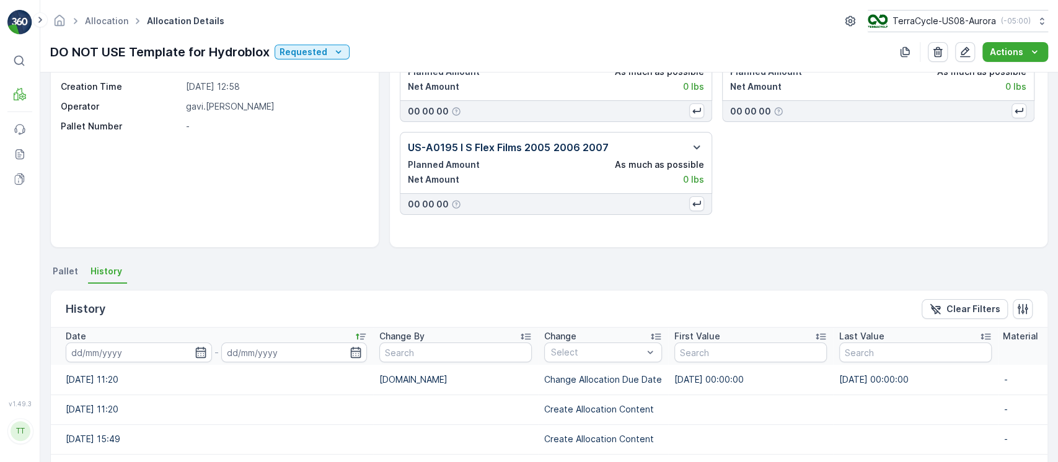
click at [213, 340] on div "Date" at bounding box center [216, 336] width 301 height 12
click at [213, 341] on div "Date" at bounding box center [216, 336] width 301 height 12
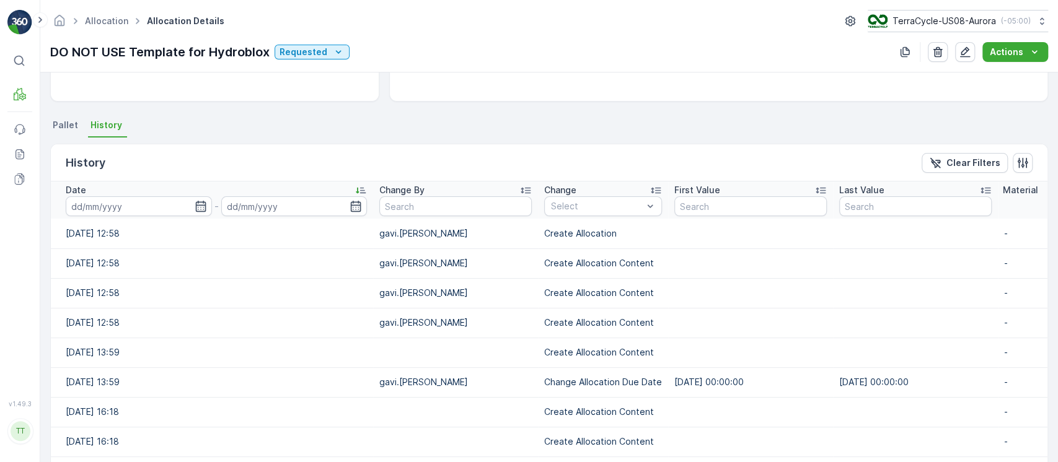
scroll to position [14, 0]
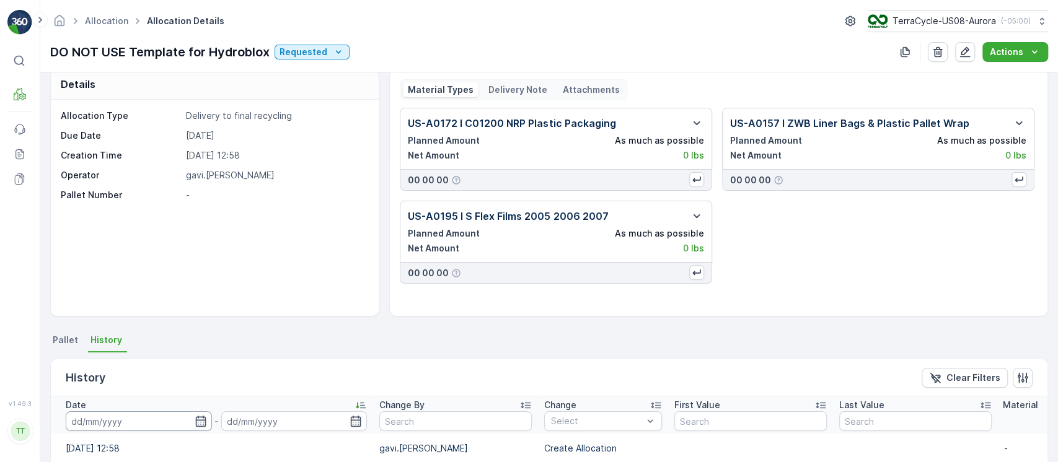
click at [128, 427] on input at bounding box center [139, 422] width 146 height 20
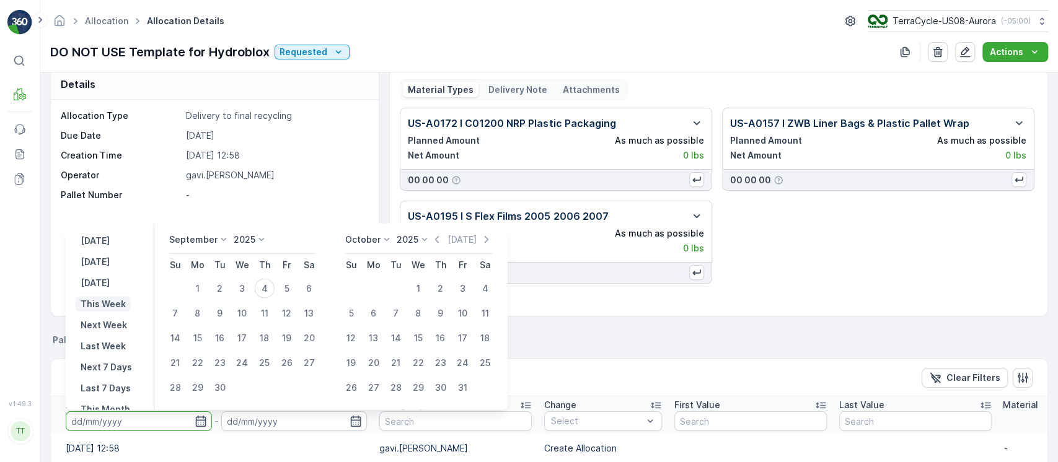
click at [101, 303] on p "This Week" at bounding box center [103, 304] width 45 height 12
type input "[DATE]"
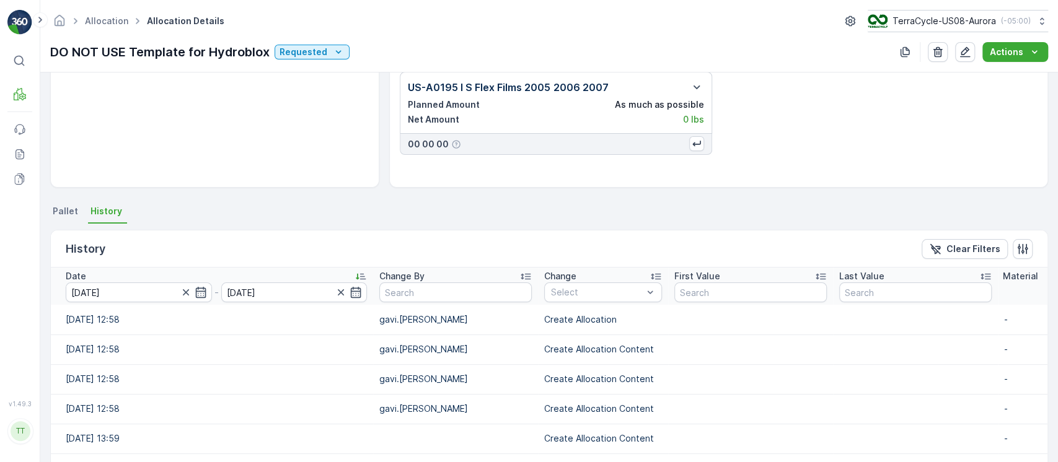
scroll to position [262, 0]
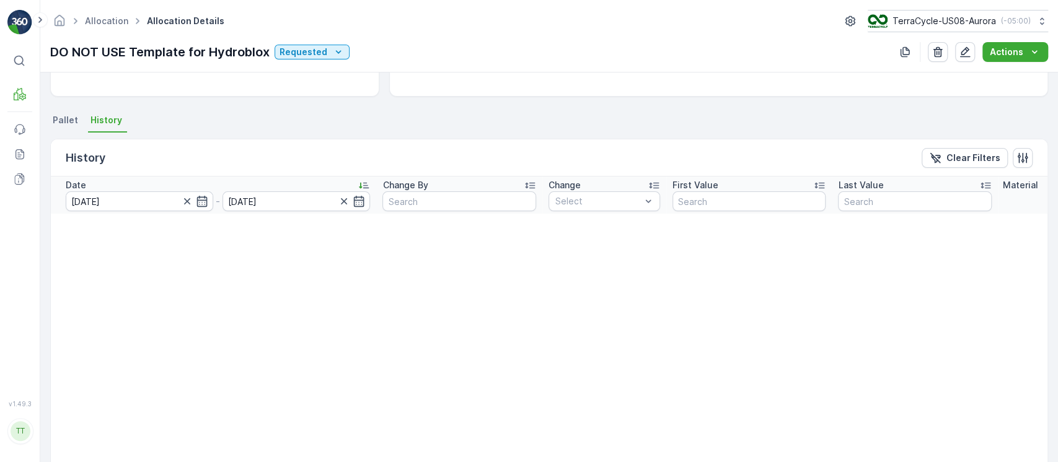
scroll to position [96, 0]
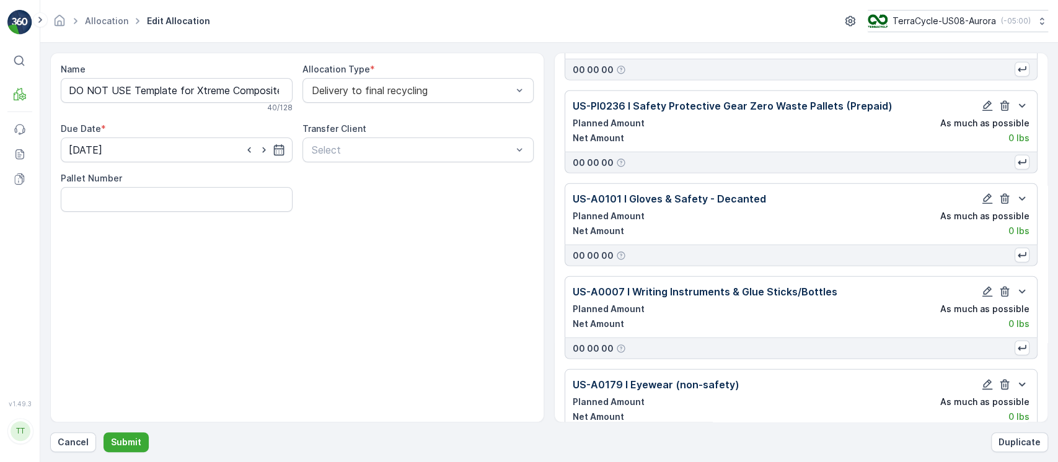
scroll to position [3423, 0]
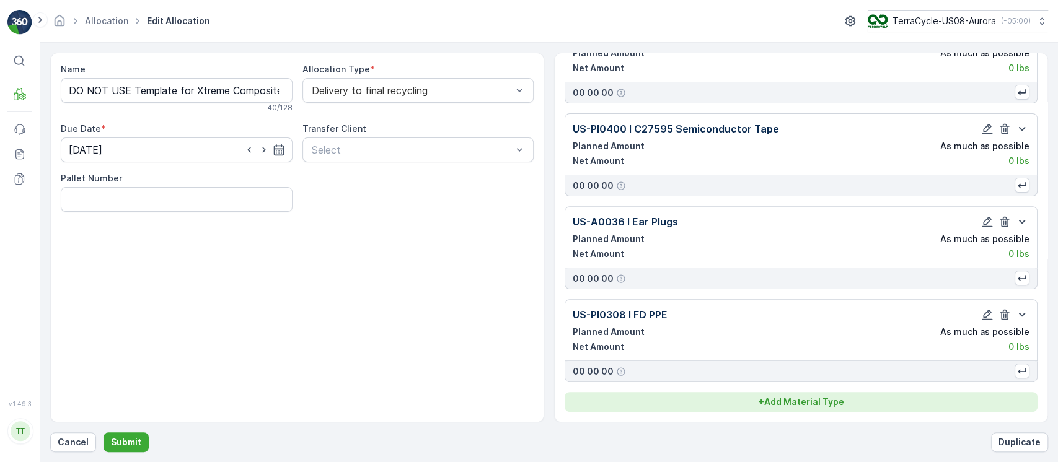
click at [826, 407] on p "+ Add Material Type" at bounding box center [802, 402] width 86 height 12
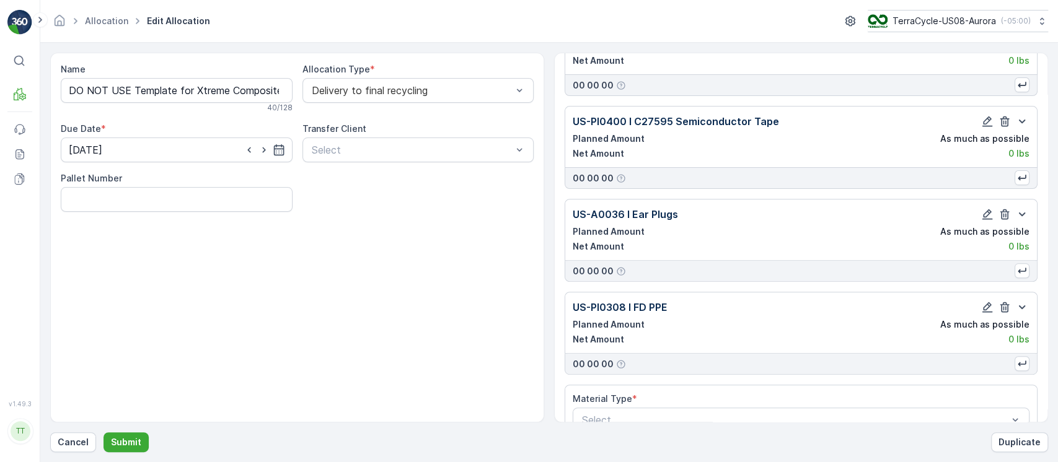
scroll to position [3459, 0]
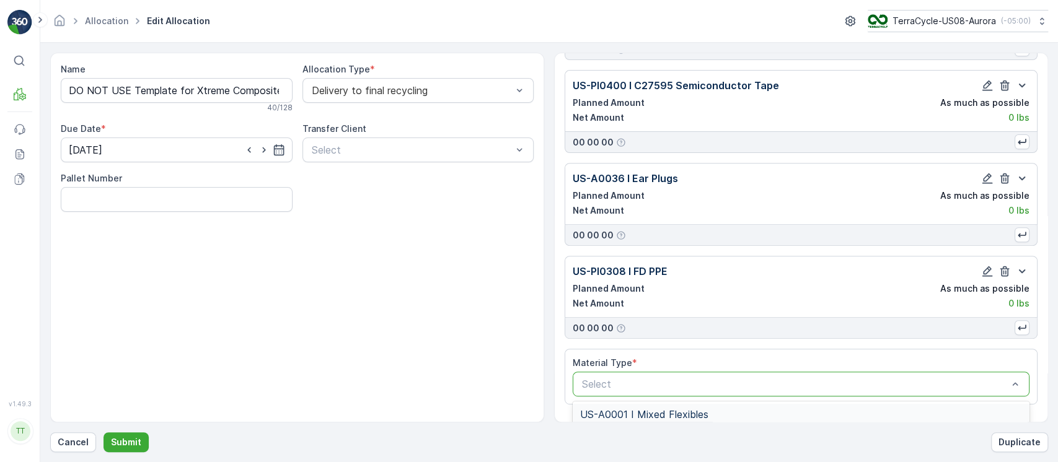
type input "US-PI0460 I C31636 Fall & Scanner Harnesses"
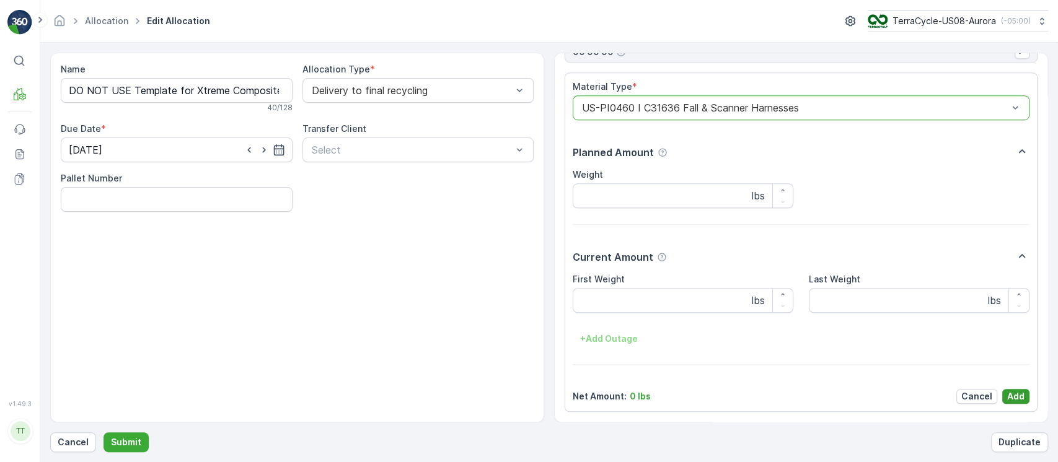
click at [1018, 399] on p "Add" at bounding box center [1015, 397] width 17 height 12
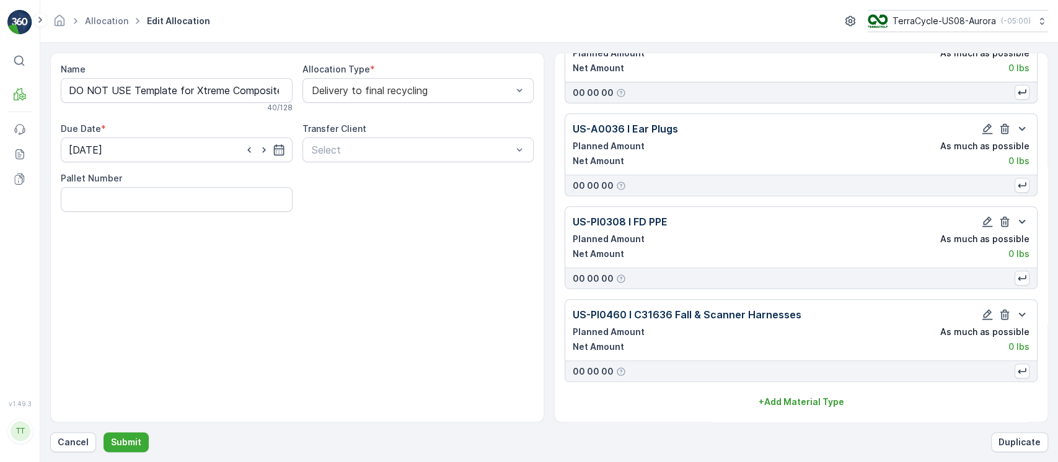
scroll to position [3516, 0]
click at [133, 438] on p "Submit" at bounding box center [126, 442] width 30 height 12
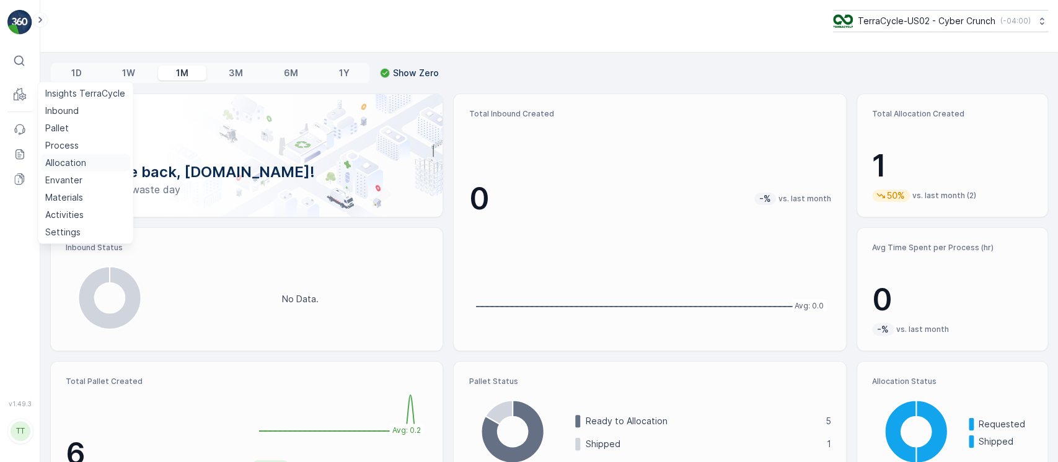
click at [83, 162] on p "Allocation" at bounding box center [65, 163] width 41 height 12
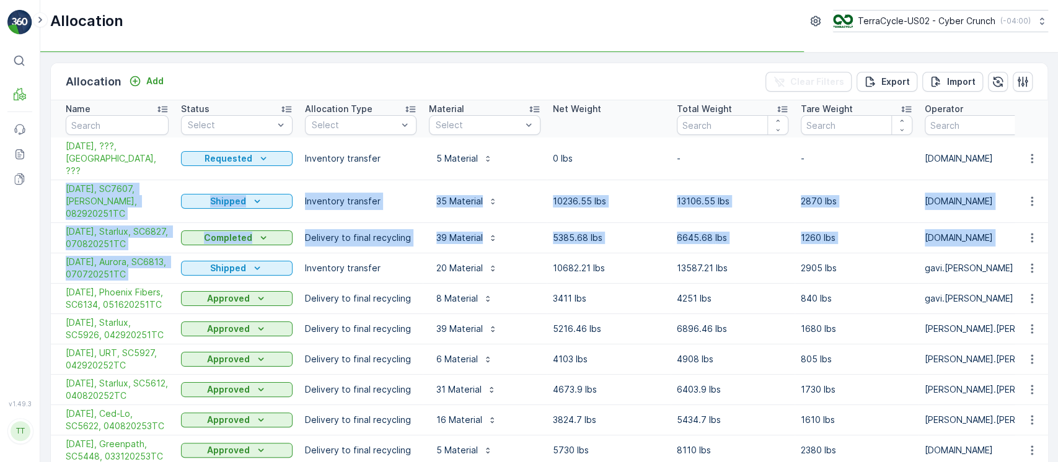
drag, startPoint x: 55, startPoint y: 172, endPoint x: 174, endPoint y: 243, distance: 138.4
click at [174, 243] on tbody "[DATE], ???, [GEOGRAPHIC_DATA], ??? Requested Inventory transfer 5 Material 0 l…" at bounding box center [926, 302] width 1751 height 329
copy tbody "[DATE], SC7607, Aurora, 082920251TC Shipped Inventory transfer 35 Material 1023…"
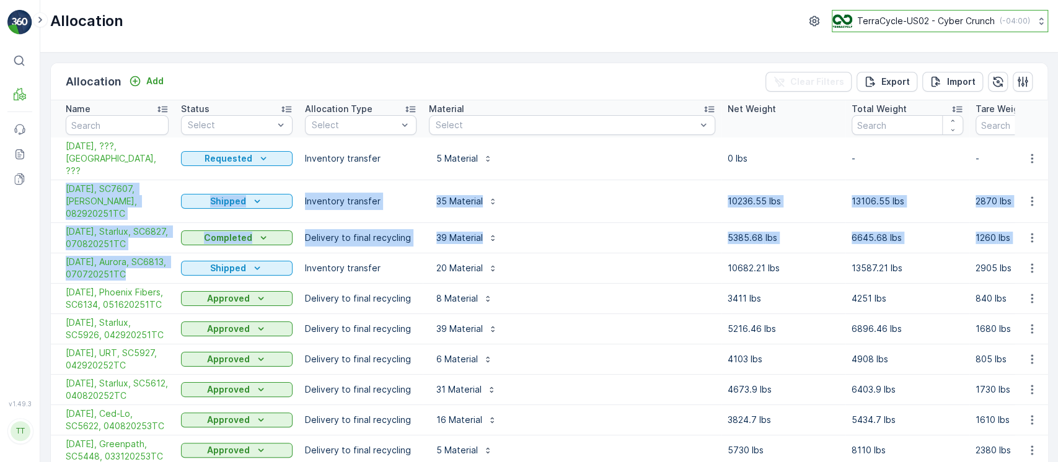
click at [945, 28] on button "TerraCycle-US02 - Cyber Crunch ( -04:00 )" at bounding box center [940, 21] width 216 height 22
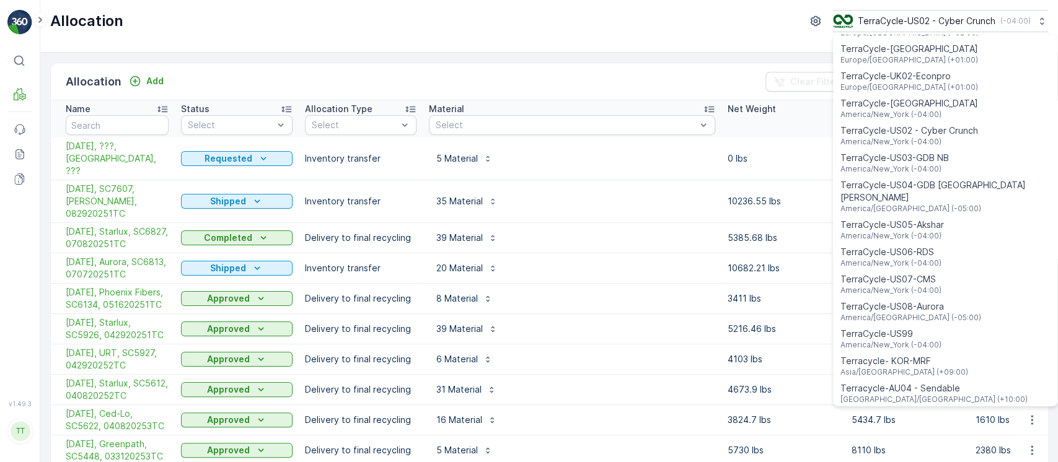
scroll to position [826, 0]
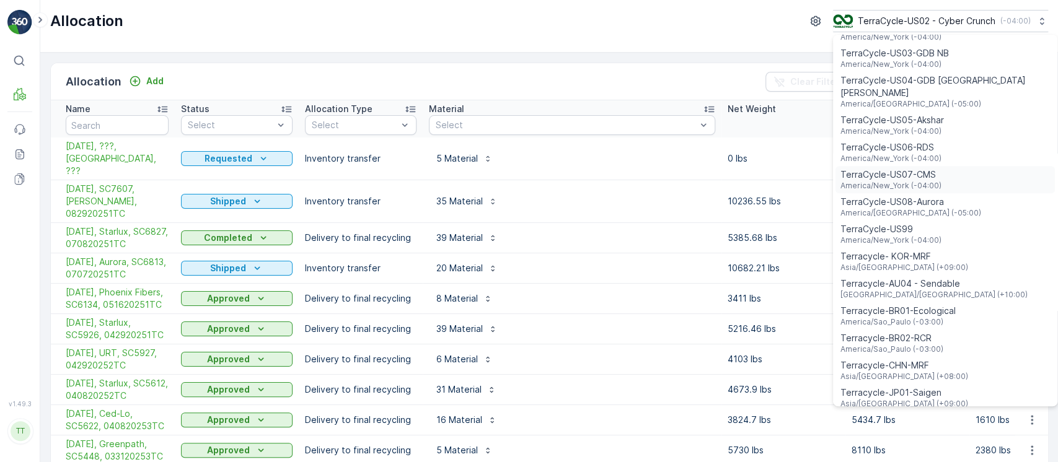
click at [929, 166] on div "TerraCycle-US07-CMS America/New_York (-04:00)" at bounding box center [945, 179] width 219 height 27
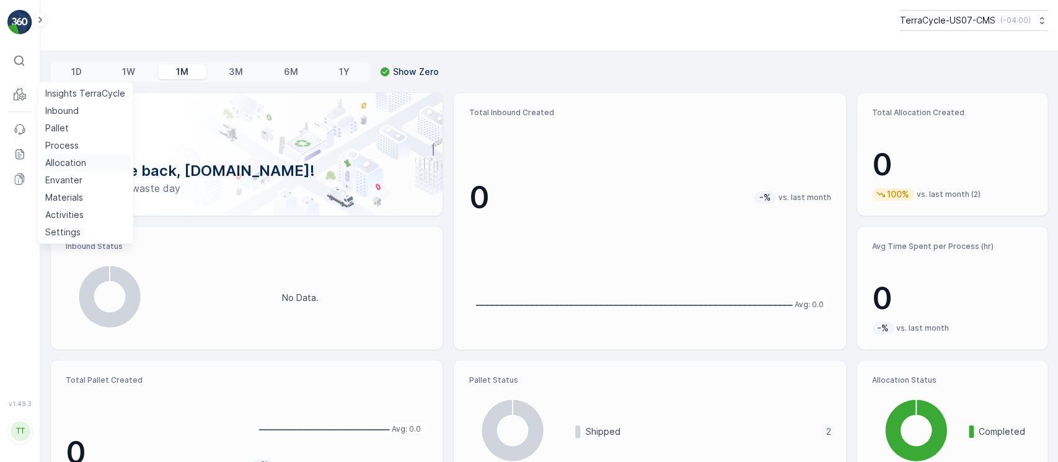
click at [68, 162] on p "Allocation" at bounding box center [65, 163] width 41 height 12
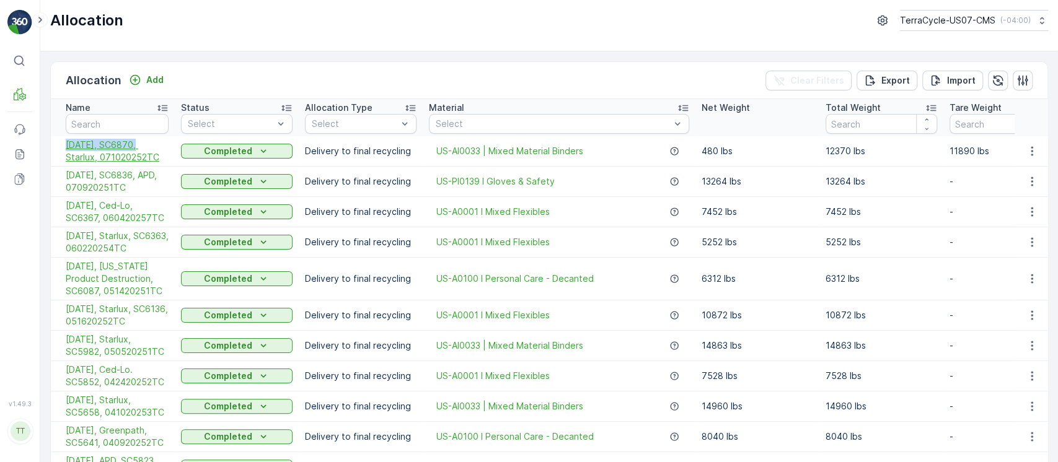
drag, startPoint x: 60, startPoint y: 141, endPoint x: 134, endPoint y: 143, distance: 73.8
click at [134, 143] on td "7/15/25, SC6870, Starlux, 071020252TC" at bounding box center [113, 151] width 124 height 30
copy span "7/15/25, SC6870"
drag, startPoint x: 64, startPoint y: 176, endPoint x: 133, endPoint y: 176, distance: 68.8
click at [133, 176] on td "7/11/25, SC6836, APD, 070920251TC" at bounding box center [113, 182] width 124 height 30
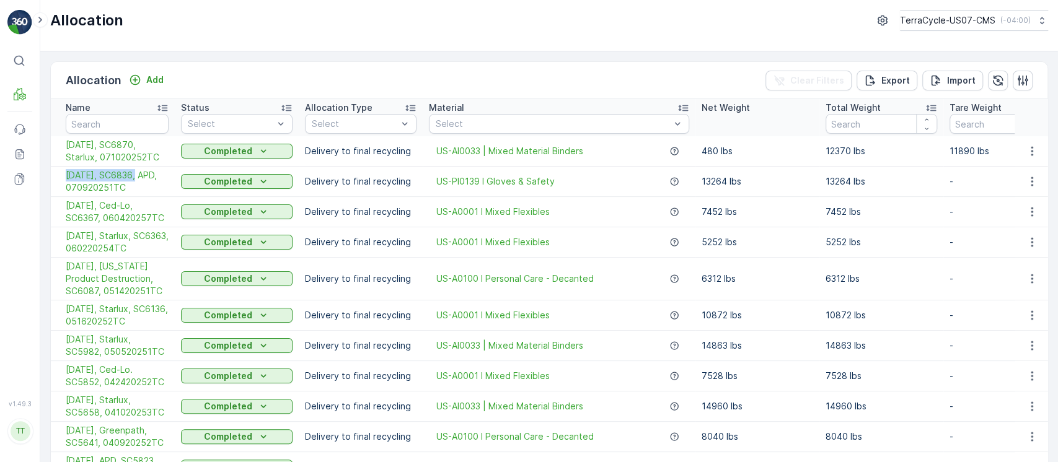
copy span "7/11/25, SC6836"
click at [842, 153] on p "12370 lbs" at bounding box center [882, 151] width 112 height 12
click at [834, 152] on p "12370 lbs" at bounding box center [882, 151] width 112 height 12
copy p "12370"
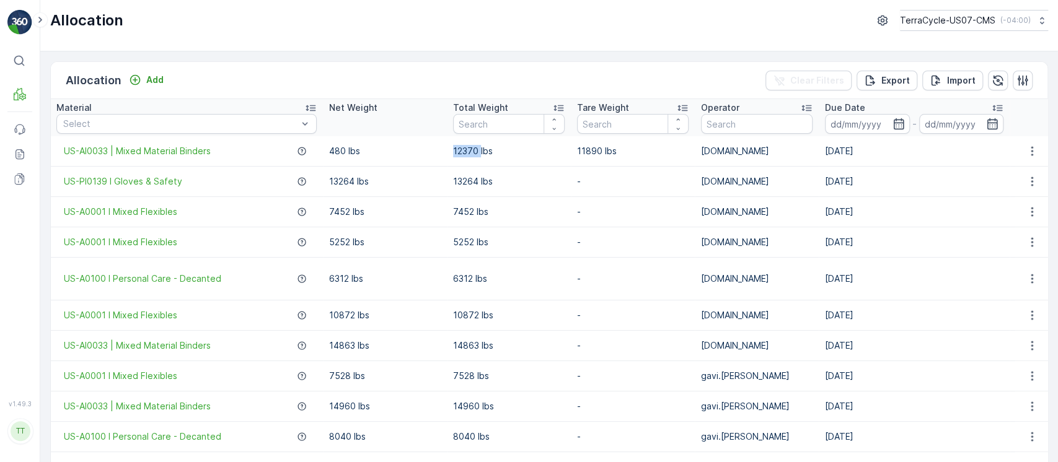
scroll to position [0, 384]
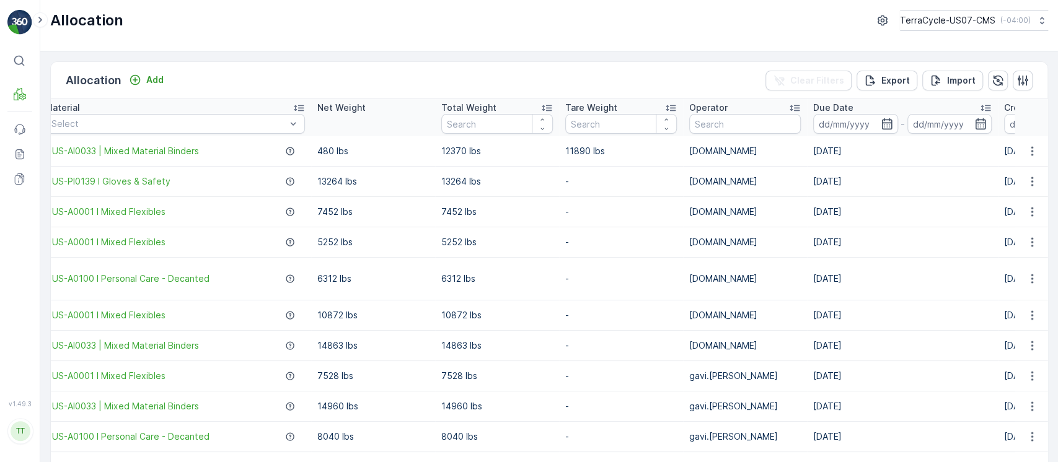
click at [838, 149] on td "15.07.2025" at bounding box center [902, 151] width 191 height 30
copy td "15.07.2025"
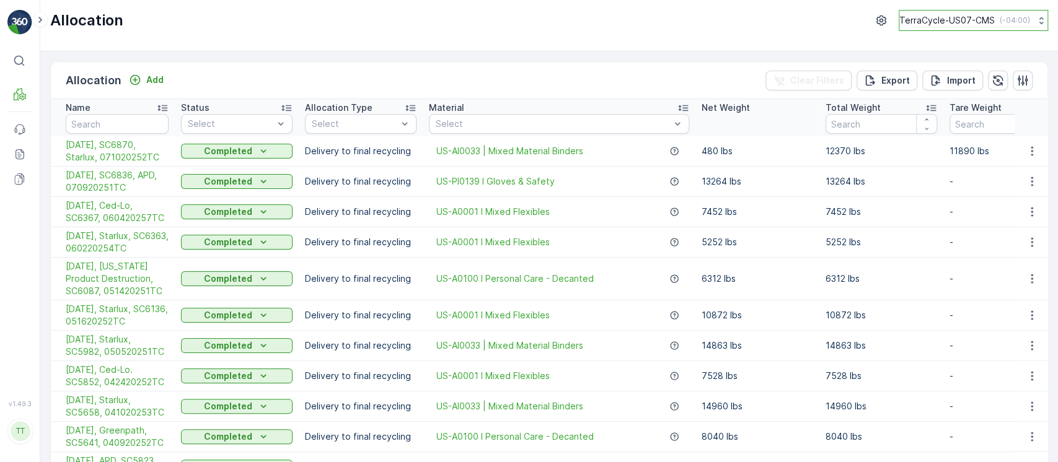
click at [955, 29] on button "TerraCycle-US07-CMS ( -04:00 )" at bounding box center [973, 20] width 149 height 21
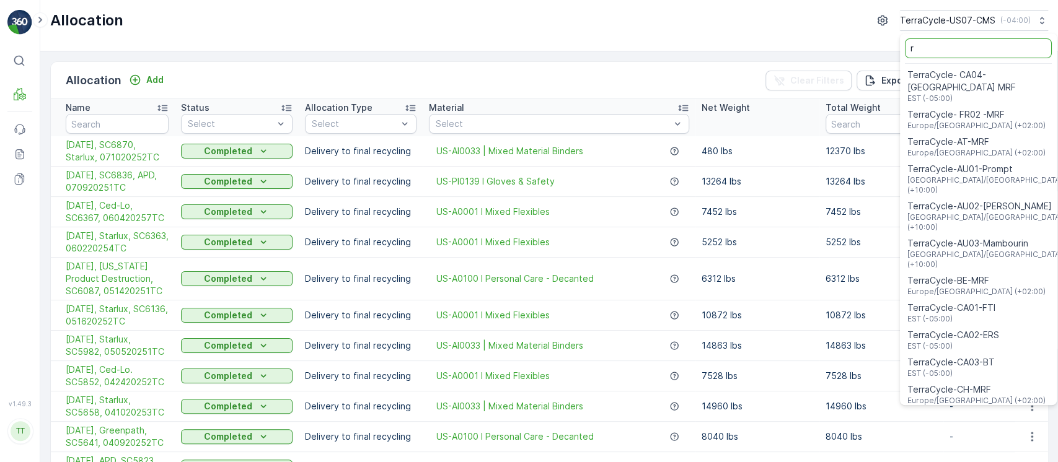
click at [963, 50] on input "r" at bounding box center [978, 48] width 147 height 20
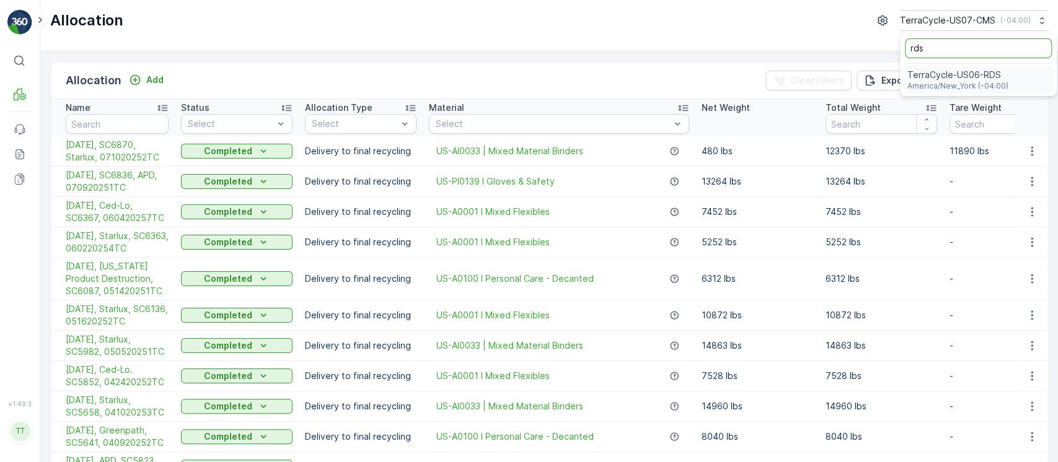
type input "rds"
click at [952, 87] on span "America/New_York (-04:00)" at bounding box center [958, 86] width 101 height 10
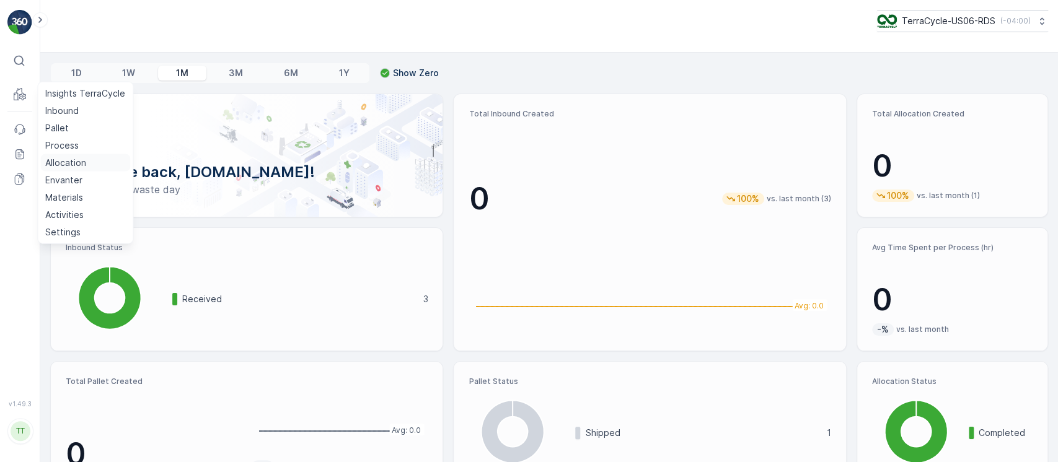
click at [71, 159] on p "Allocation" at bounding box center [65, 163] width 41 height 12
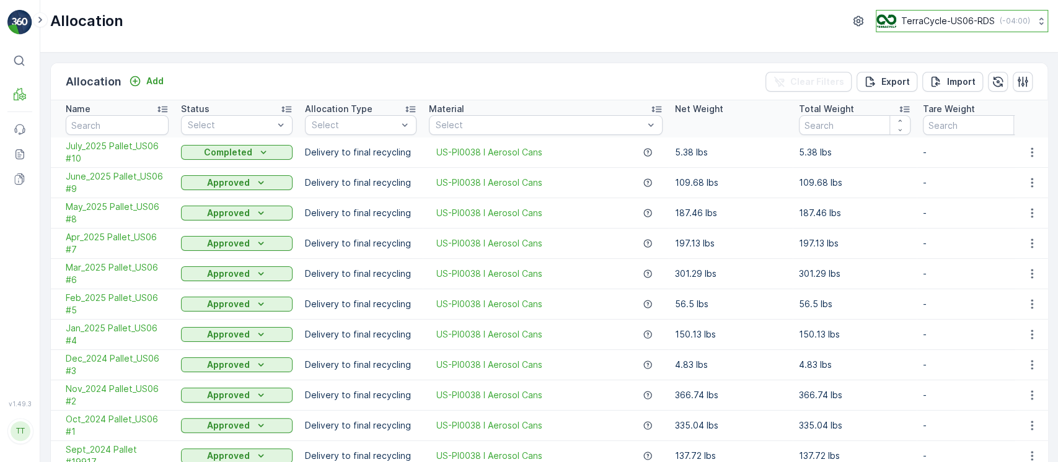
click at [950, 30] on button "TerraCycle-US06-RDS ( -04:00 )" at bounding box center [962, 21] width 172 height 22
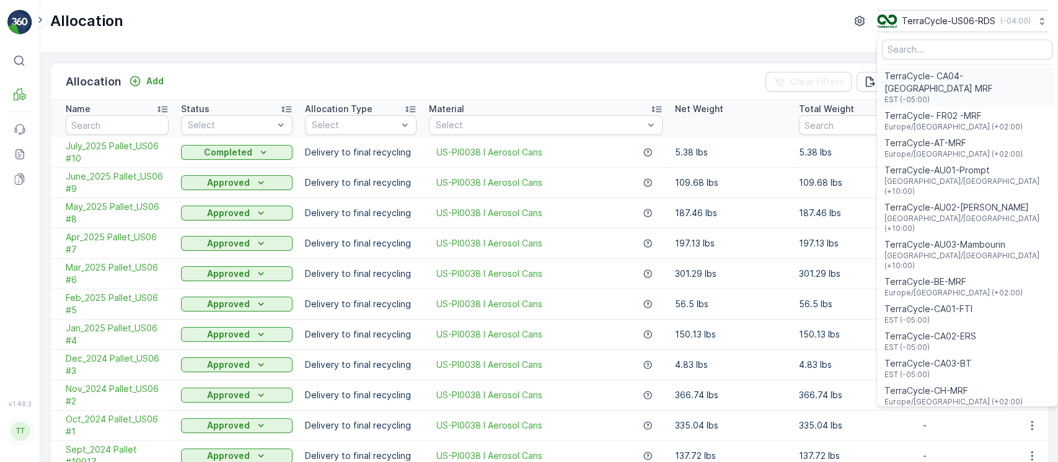
click at [972, 79] on span "TerraCycle- CA04-[GEOGRAPHIC_DATA] MRF" at bounding box center [968, 82] width 166 height 25
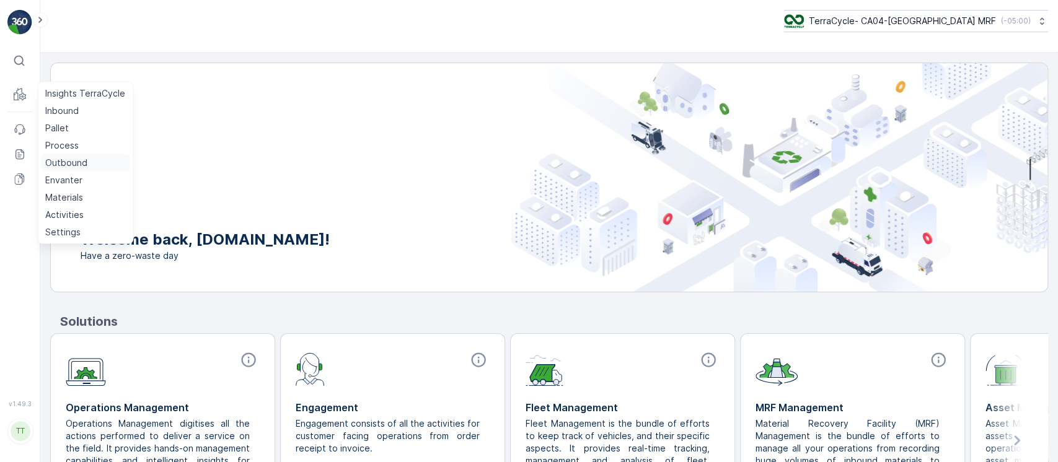
click at [60, 158] on p "Outbound" at bounding box center [66, 163] width 42 height 12
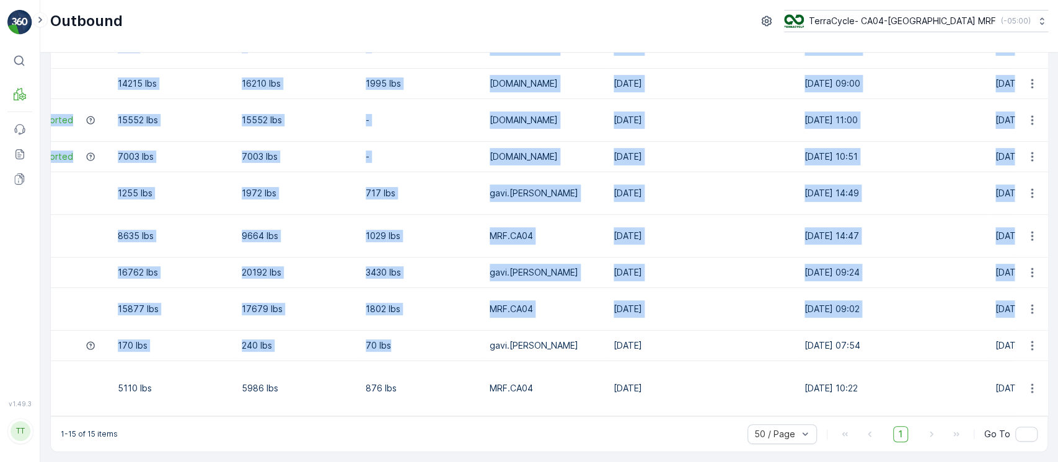
scroll to position [0, 799]
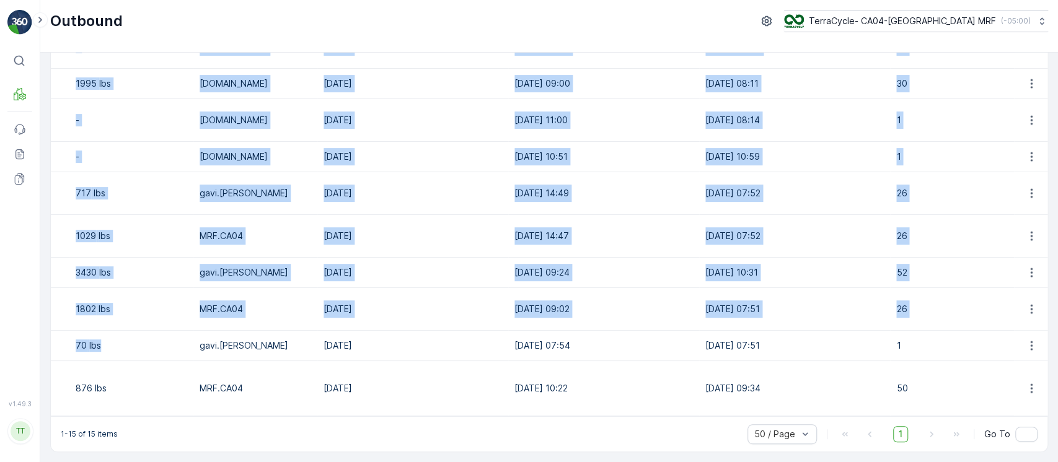
drag, startPoint x: 51, startPoint y: 144, endPoint x: 838, endPoint y: 399, distance: 826.8
click at [838, 399] on tbody "09/01/25, Recycled Materials Target, 092025-1 In Progress Delivery to final rec…" at bounding box center [151, 127] width 1793 height 580
copy tbody "09/01/25, Recycled Materials Target, 092025-1 In Progress Delivery to final rec…"
click at [925, 17] on p "TerraCycle- CA04-[GEOGRAPHIC_DATA] MRF" at bounding box center [901, 21] width 187 height 12
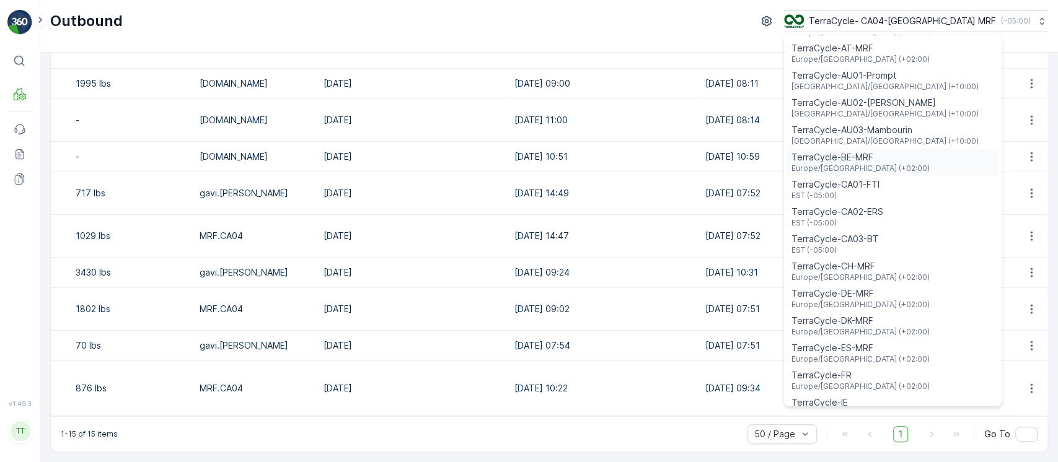
scroll to position [0, 0]
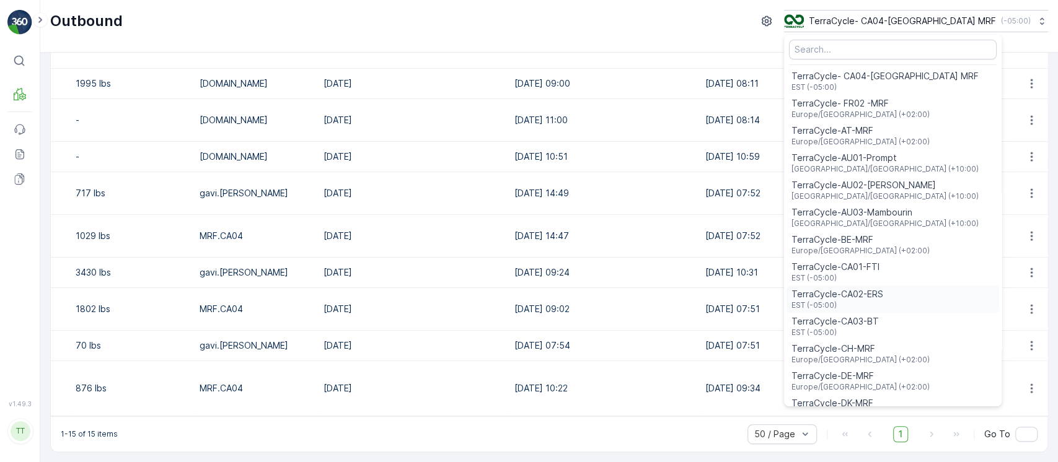
click at [934, 305] on div "TerraCycle-CA02-ERS EST (-05:00)" at bounding box center [893, 299] width 213 height 27
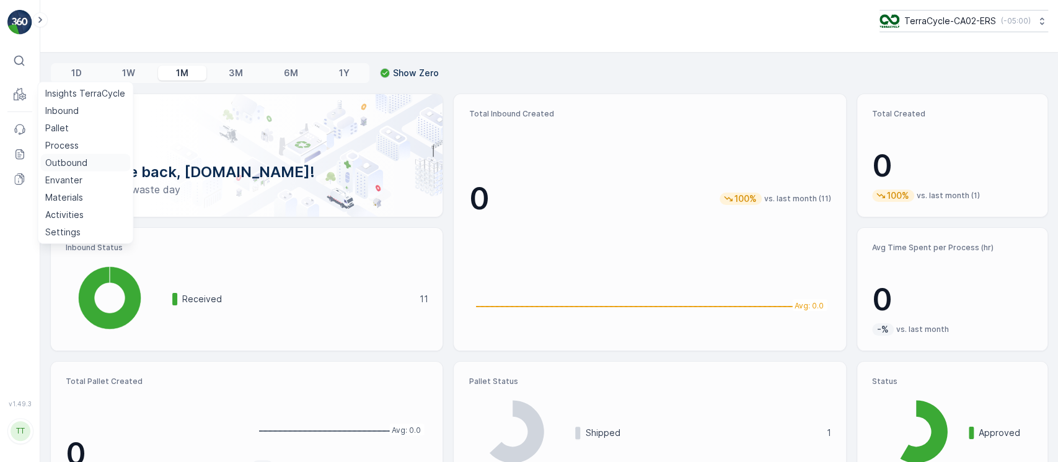
click at [73, 159] on p "Outbound" at bounding box center [66, 163] width 42 height 12
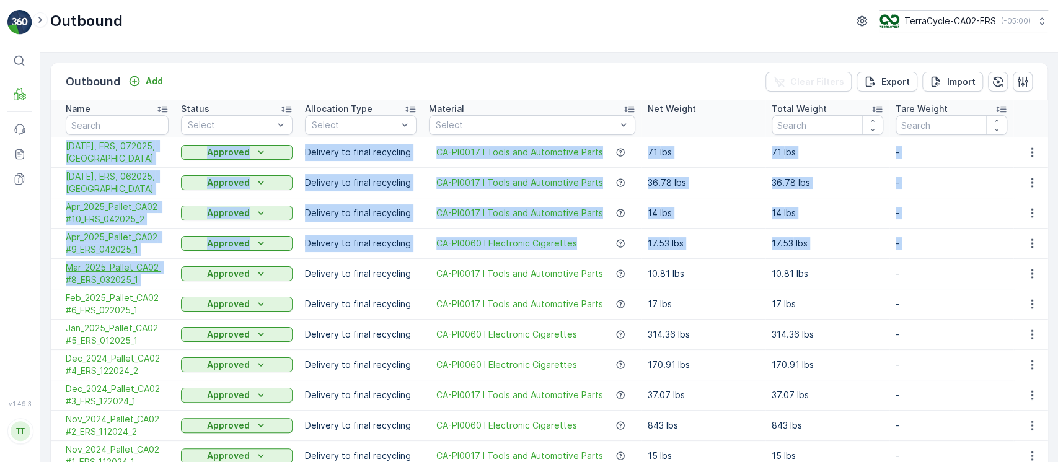
drag, startPoint x: 63, startPoint y: 143, endPoint x: 167, endPoint y: 271, distance: 165.2
copy tbody "[DATE], ERS, 072025, [GEOGRAPHIC_DATA] Approved Delivery to final recycling CA-…"
click at [957, 21] on p "TerraCycle-CA02-ERS" at bounding box center [950, 21] width 92 height 12
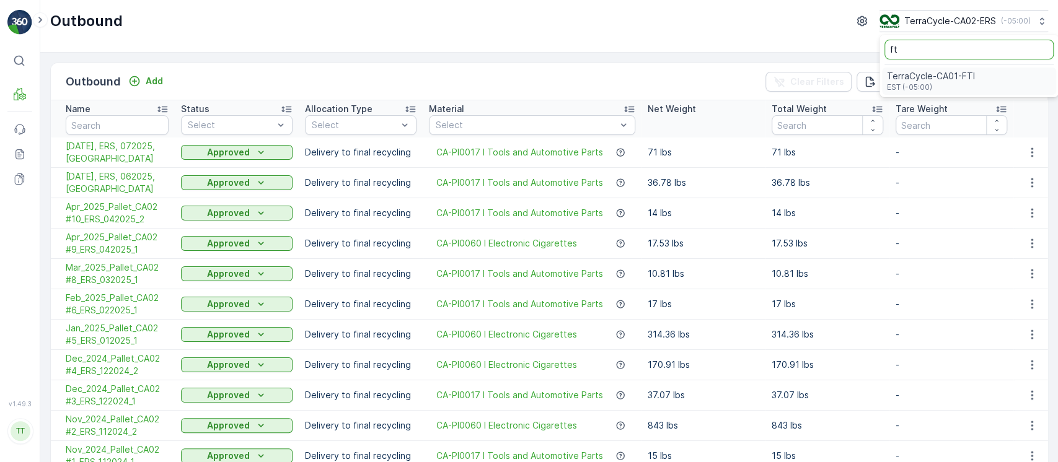
type input "ft"
click at [908, 73] on span "TerraCycle-CA01-FTI" at bounding box center [931, 76] width 88 height 12
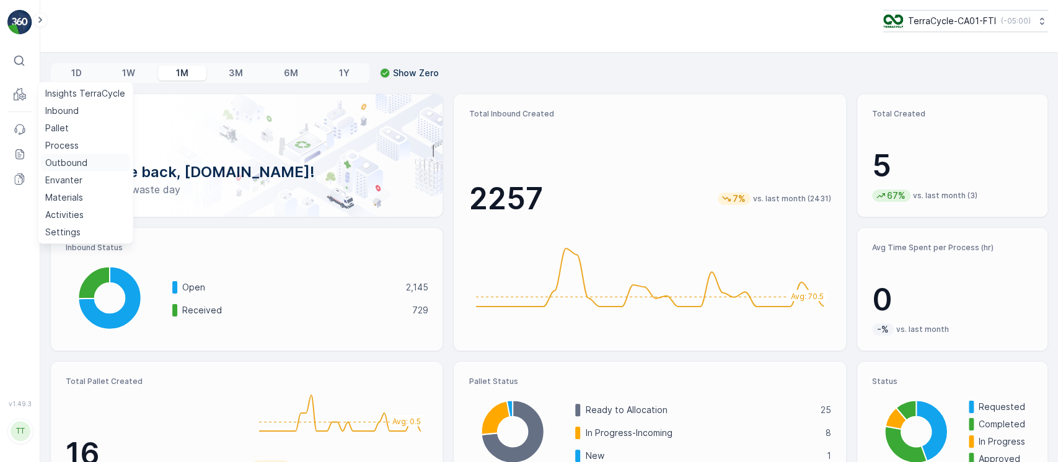
click at [70, 164] on p "Outbound" at bounding box center [66, 163] width 42 height 12
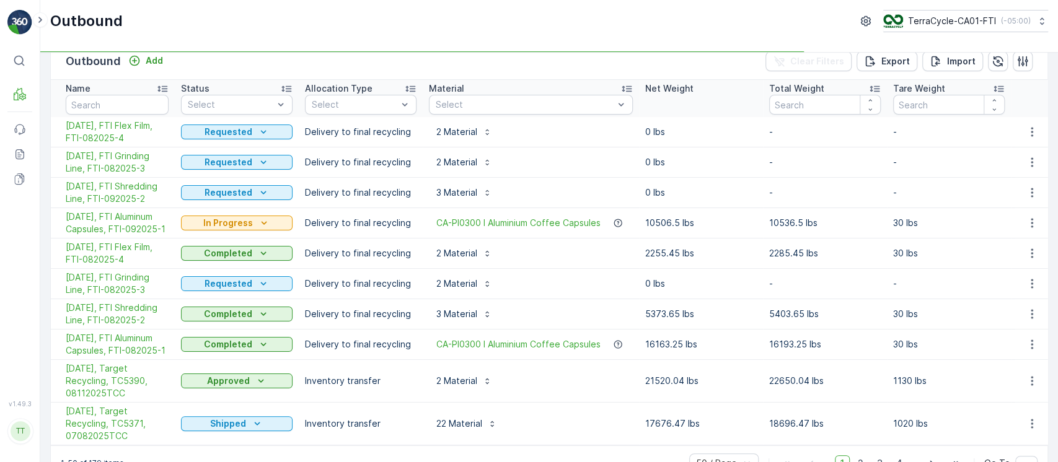
scroll to position [55, 0]
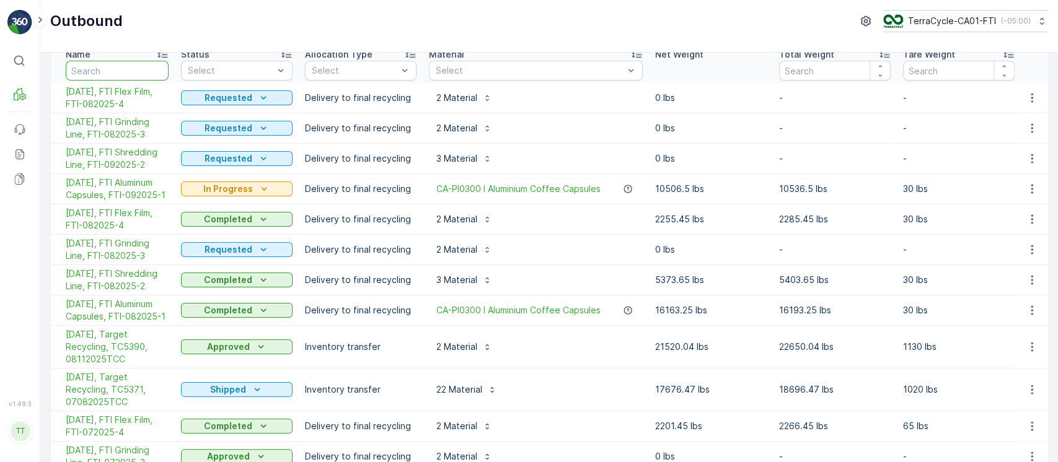
click at [121, 67] on input "text" at bounding box center [117, 71] width 103 height 20
paste input "TC5365"
type input "TC5365"
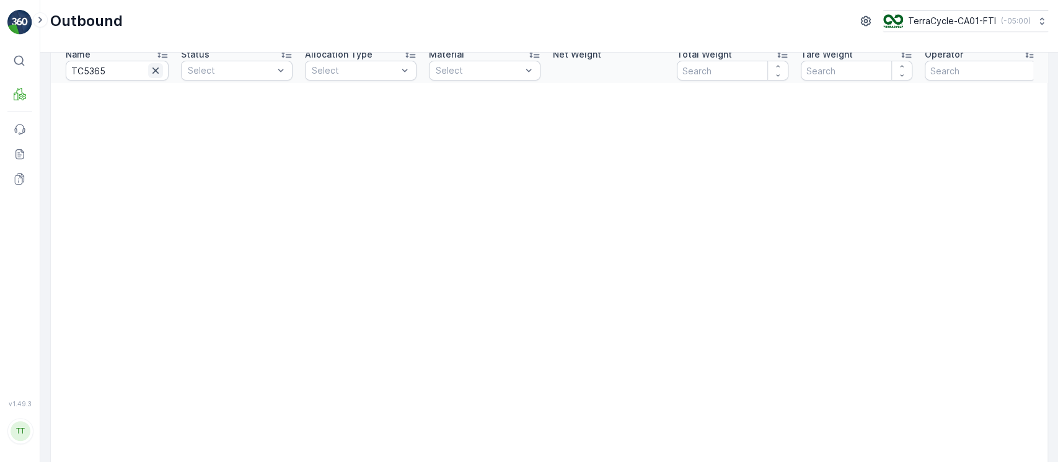
click at [154, 68] on icon "button" at bounding box center [155, 70] width 12 height 12
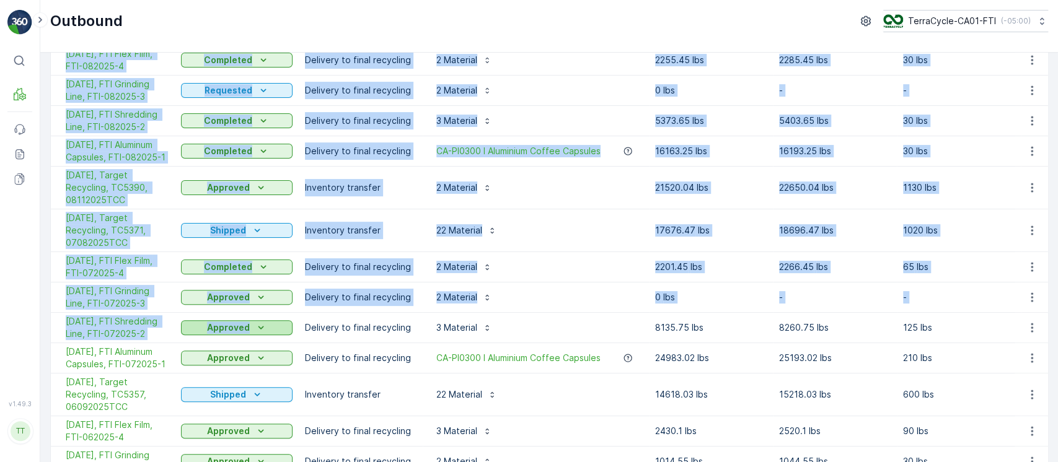
scroll to position [248, 0]
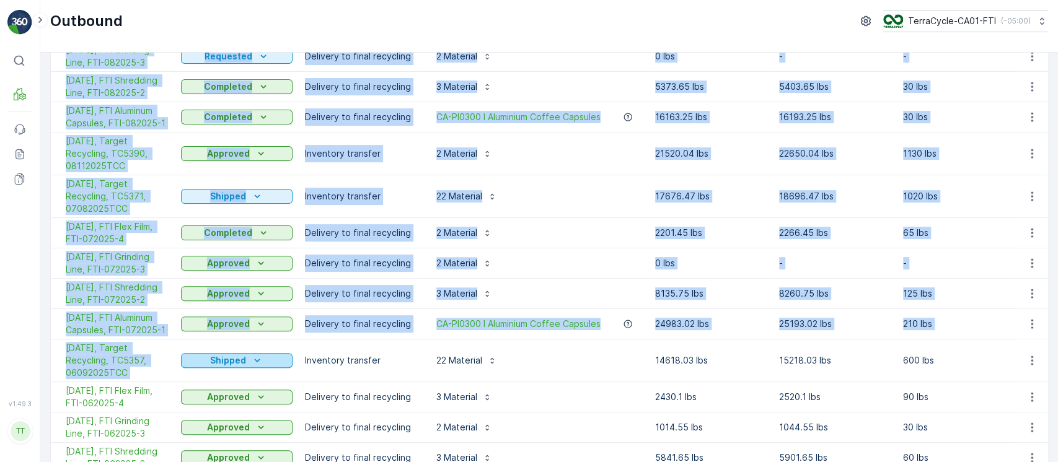
drag, startPoint x: 60, startPoint y: 149, endPoint x: 185, endPoint y: 356, distance: 242.0
copy tbody "09/01/25, FTI Flex Film, FTI-082025-4 Requested Delivery to final recycling 2 M…"
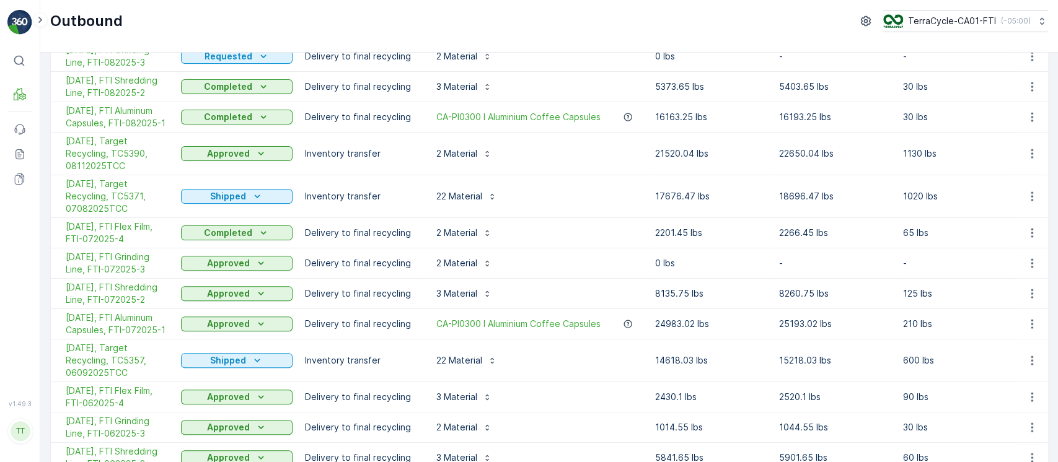
click at [542, 360] on div "22 Material" at bounding box center [536, 361] width 214 height 20
drag, startPoint x: 61, startPoint y: 256, endPoint x: 168, endPoint y: 263, distance: 107.5
click at [168, 263] on td "07/01/25, FTI Grinding Line, FTI-072025-3" at bounding box center [113, 264] width 124 height 30
copy span "07/01/25, FTI Grinding Line, FTI-072025-3"
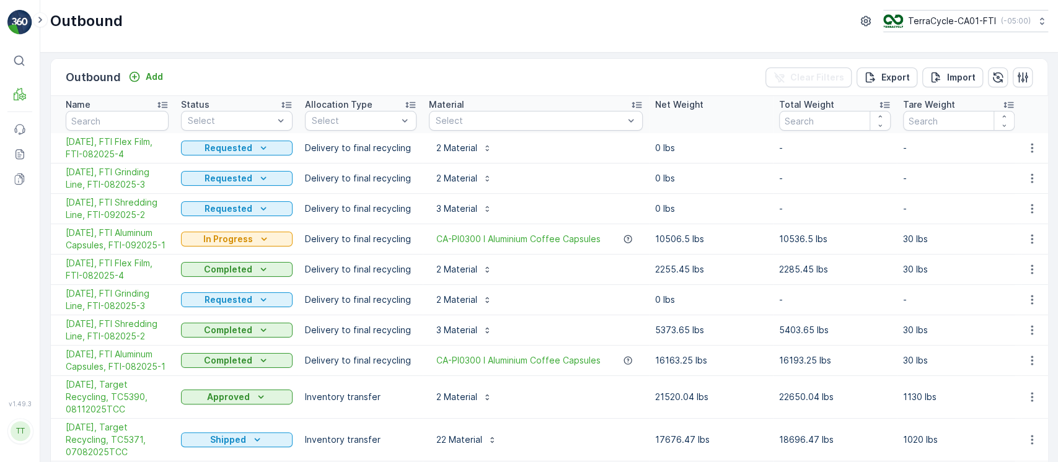
scroll to position [0, 0]
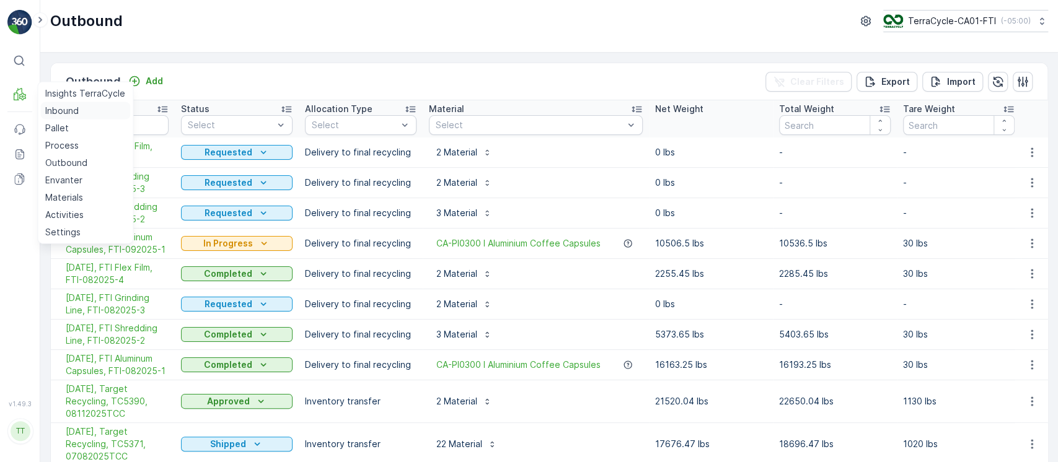
click at [60, 108] on p "Inbound" at bounding box center [61, 111] width 33 height 12
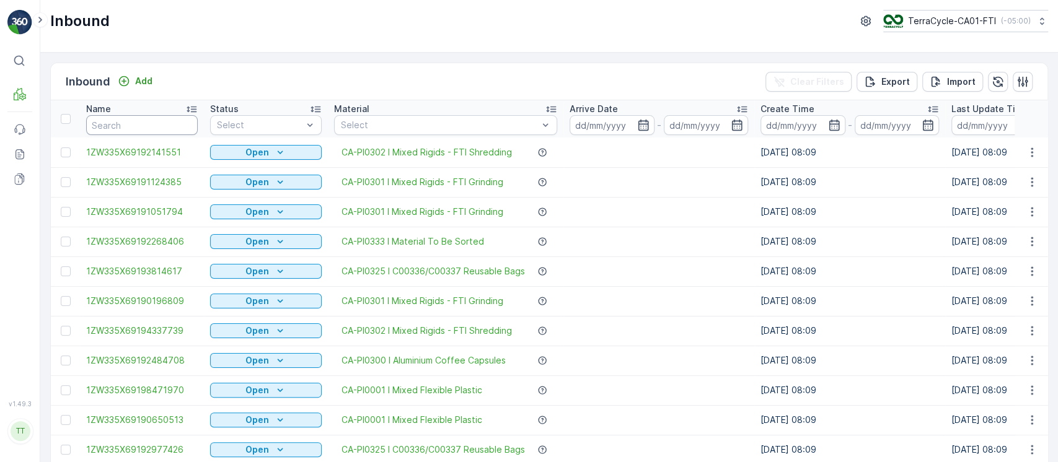
click at [153, 119] on input "text" at bounding box center [142, 125] width 112 height 20
paste input "1ZW335X69192650153"
type input "1ZW335X69192650153"
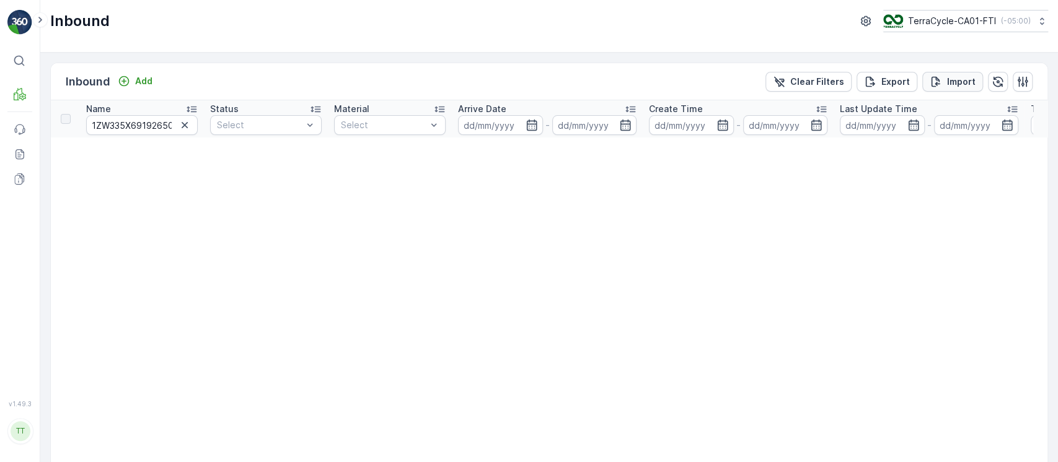
drag, startPoint x: 824, startPoint y: 80, endPoint x: 923, endPoint y: 86, distance: 98.8
click at [825, 80] on p "Clear Filters" at bounding box center [817, 82] width 54 height 12
click at [930, 85] on icon "Import" at bounding box center [936, 82] width 12 height 12
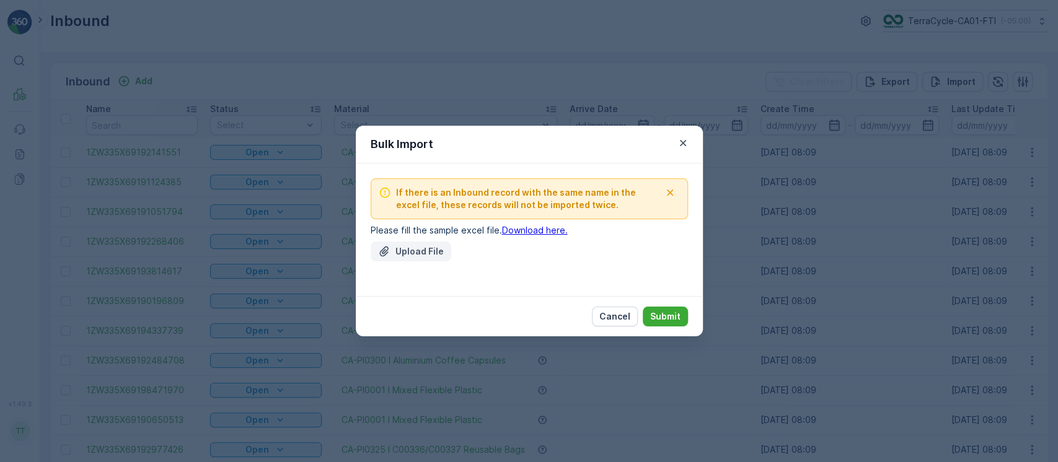
click at [386, 249] on icon "Upload File" at bounding box center [384, 252] width 12 height 12
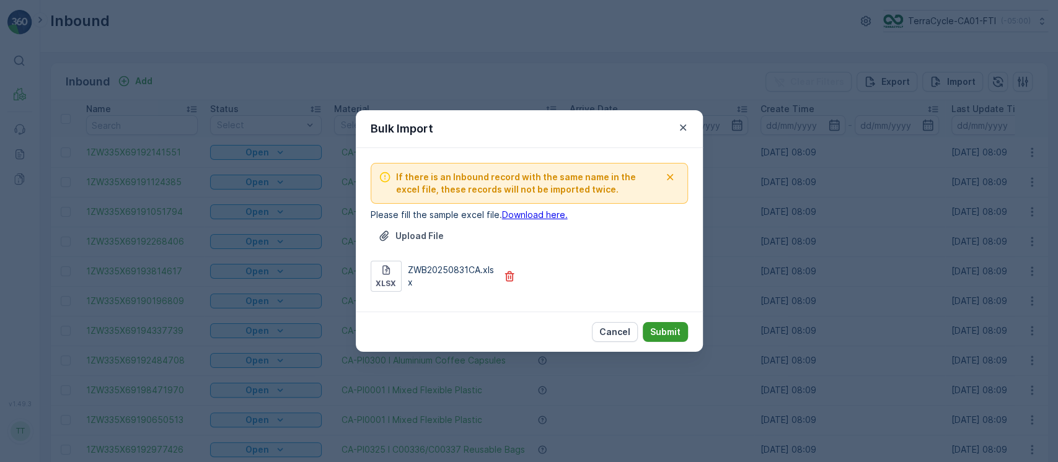
click at [677, 324] on button "Submit" at bounding box center [665, 332] width 45 height 20
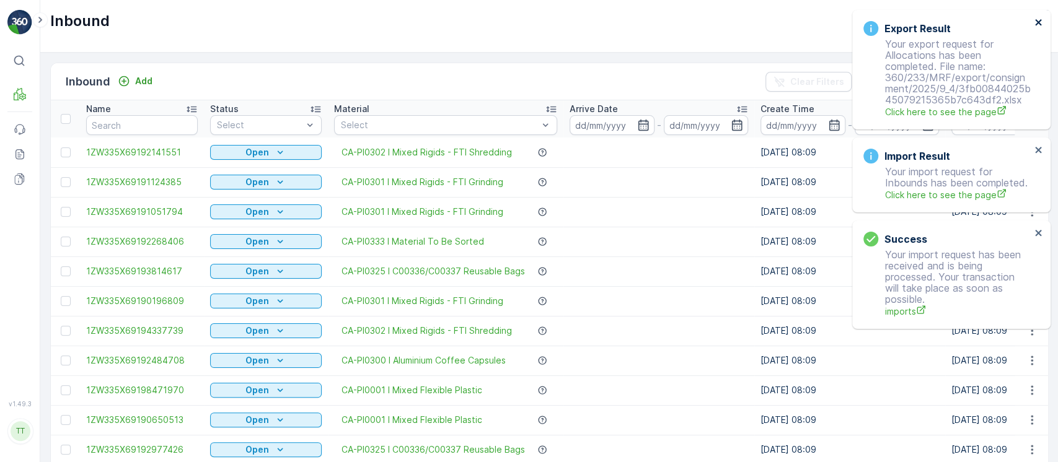
click at [1042, 21] on icon "close" at bounding box center [1039, 22] width 9 height 10
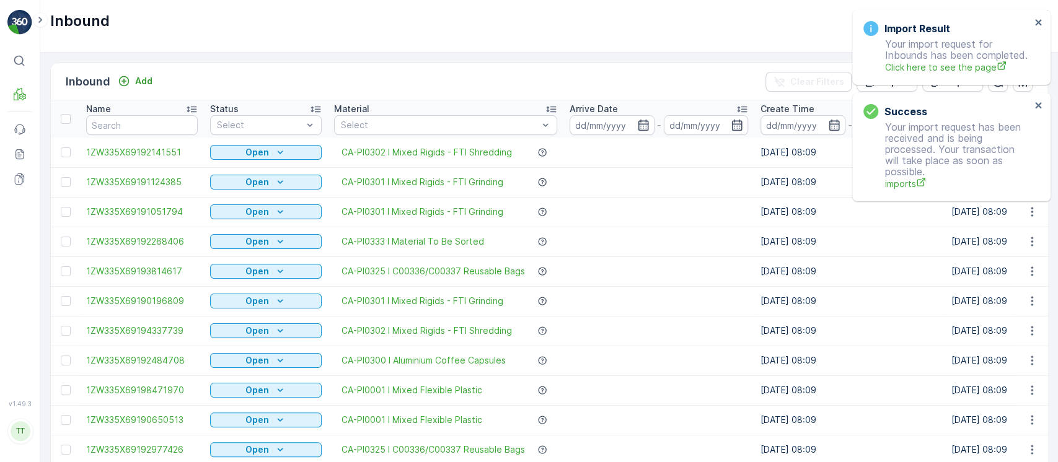
click at [1020, 25] on div "Import Result Your import request for Inbounds has been completed. Click here t…" at bounding box center [951, 47] width 198 height 75
click at [1035, 20] on icon "close" at bounding box center [1039, 22] width 9 height 10
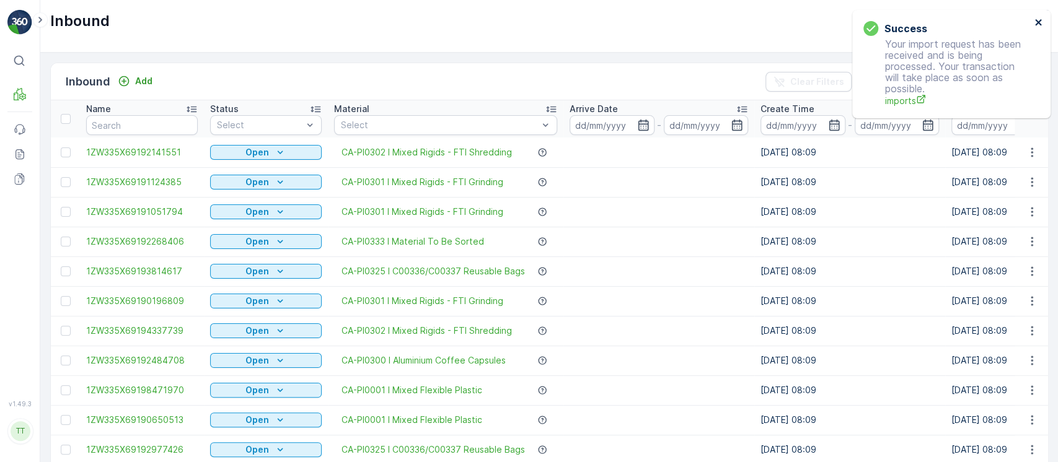
click at [1035, 20] on icon "close" at bounding box center [1039, 22] width 9 height 10
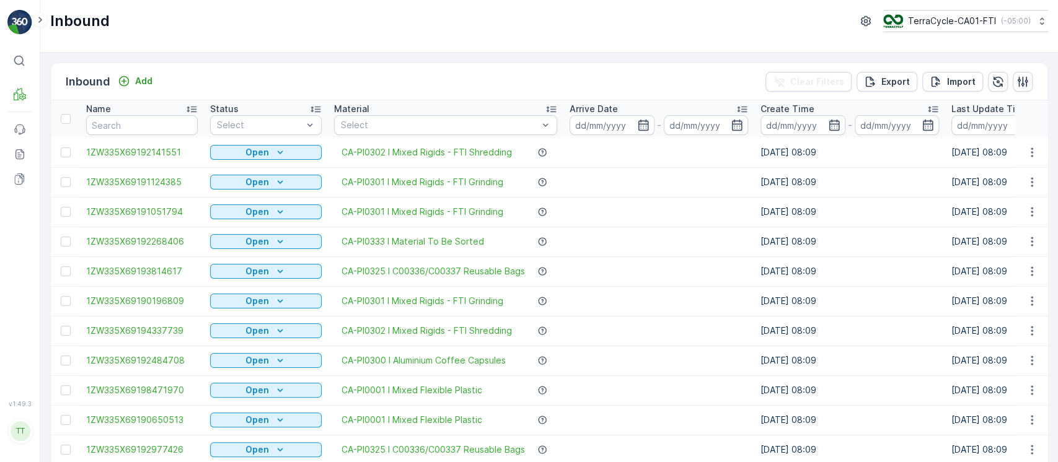
click at [1036, 26] on icon at bounding box center [1042, 21] width 12 height 12
type input "8"
click at [940, 81] on span "TerraCycle-US08-Aurora" at bounding box center [961, 76] width 141 height 12
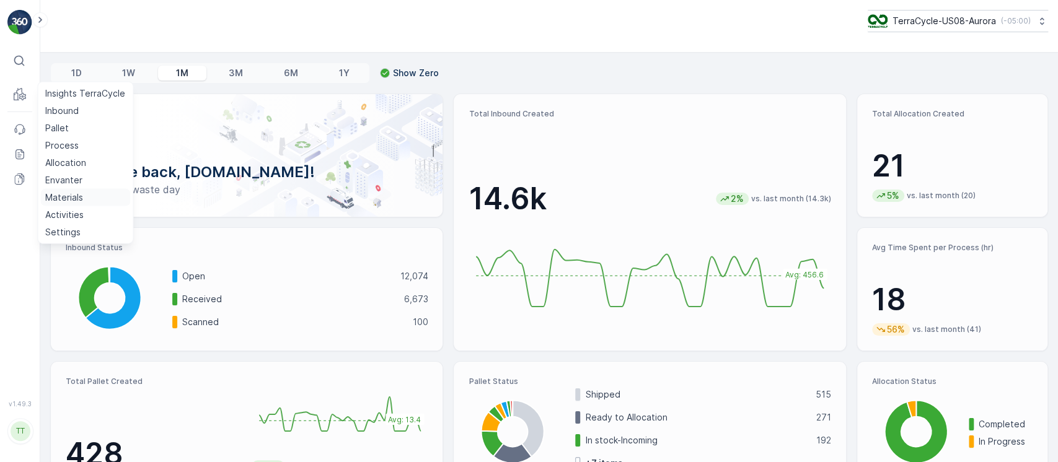
click at [62, 200] on p "Materials" at bounding box center [64, 198] width 38 height 12
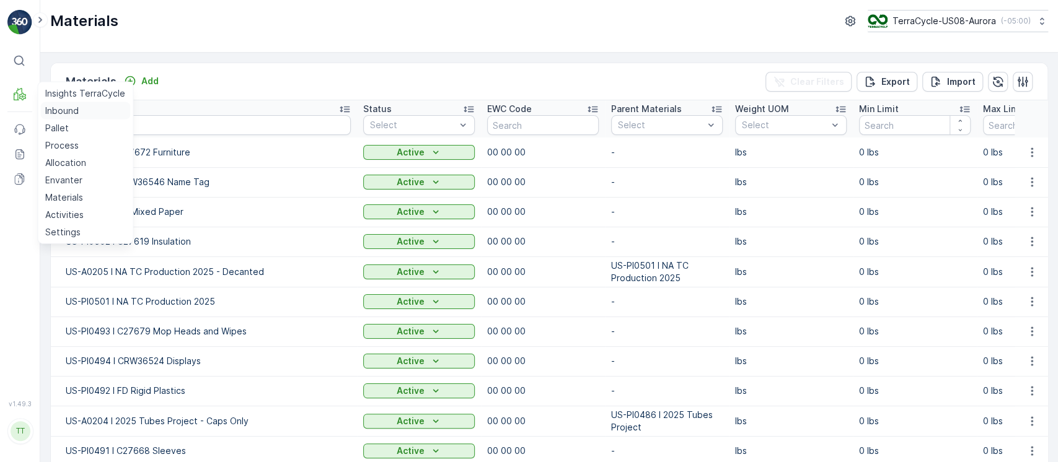
click at [88, 112] on link "Inbound" at bounding box center [85, 110] width 90 height 17
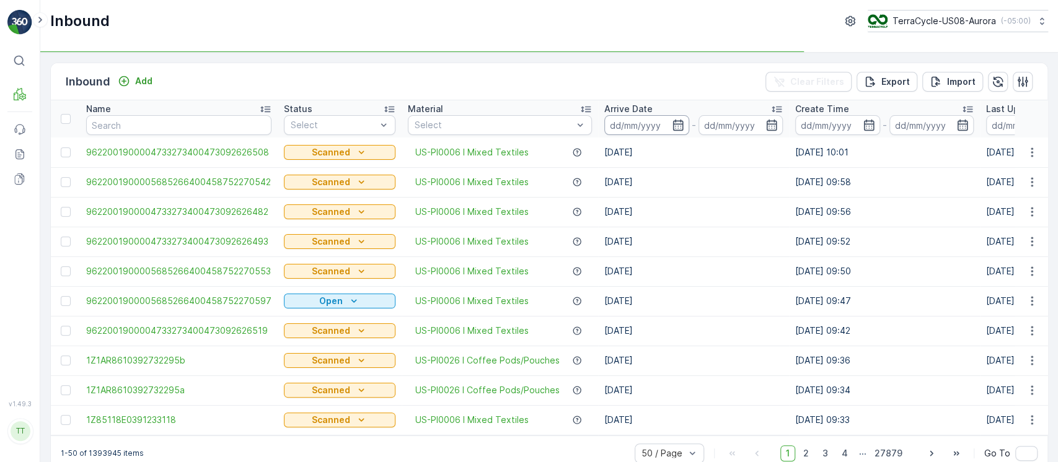
click at [627, 125] on input at bounding box center [646, 125] width 85 height 20
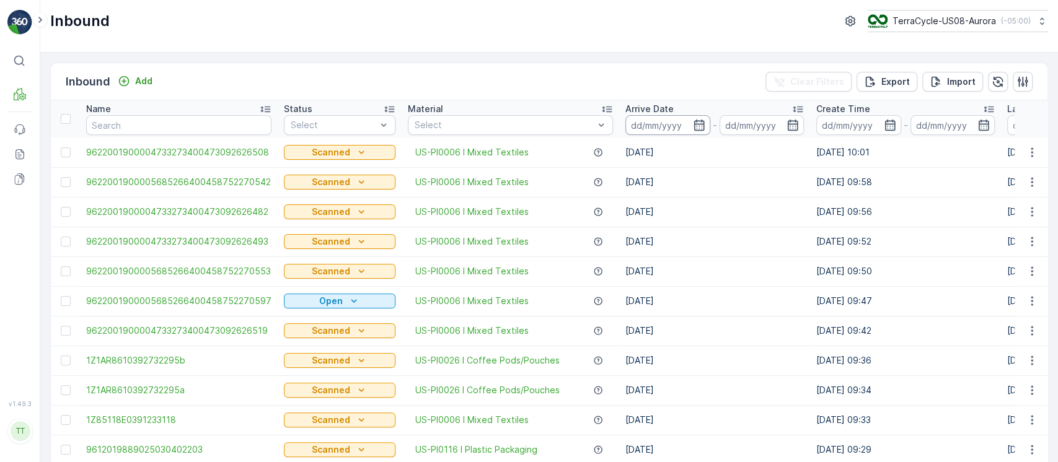
drag, startPoint x: 650, startPoint y: 118, endPoint x: 658, endPoint y: 122, distance: 8.9
click at [650, 119] on input at bounding box center [668, 125] width 85 height 20
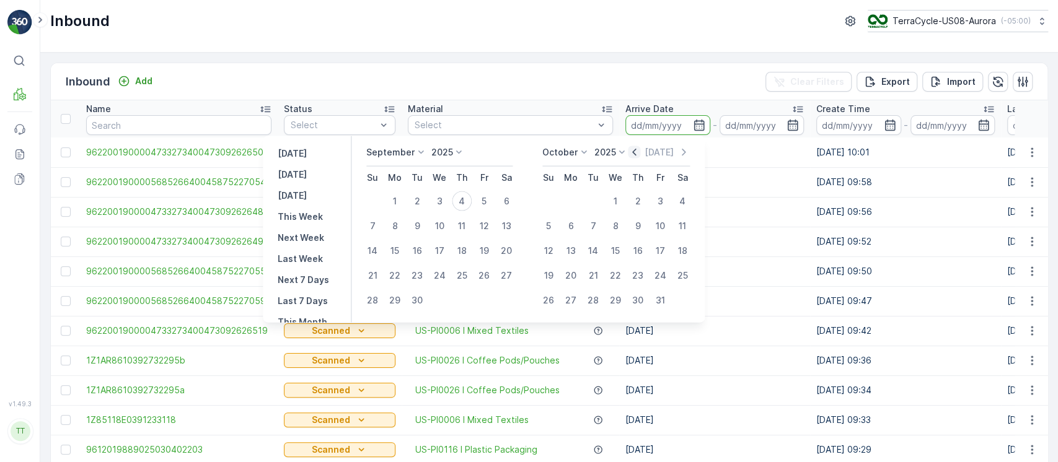
click at [640, 151] on icon "button" at bounding box center [634, 152] width 12 height 12
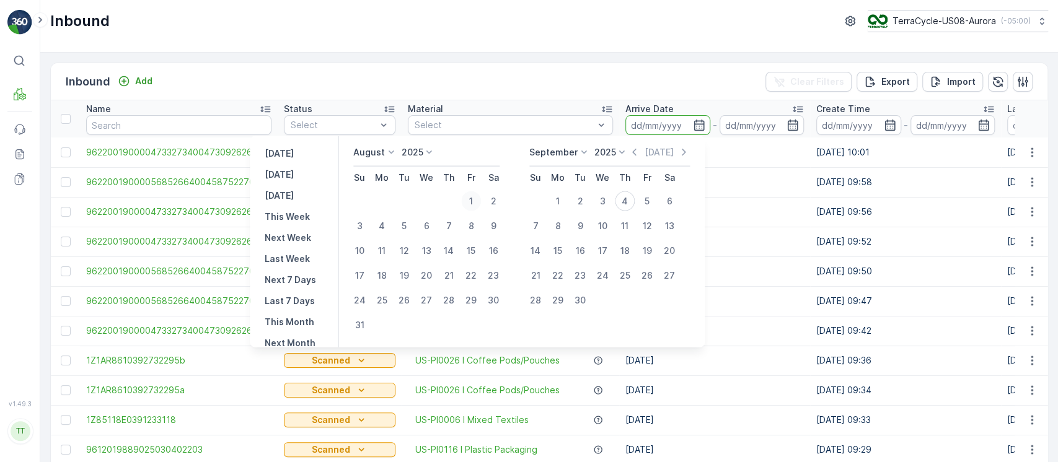
click at [479, 197] on div "1" at bounding box center [471, 202] width 20 height 20
type input "01.08.2025"
click at [366, 323] on div "31" at bounding box center [360, 326] width 20 height 20
type input "31.08.2025"
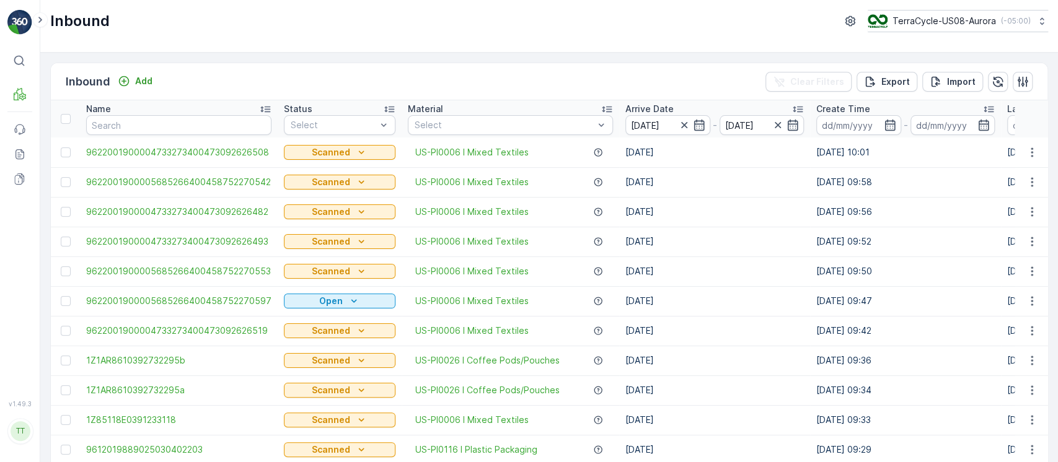
click at [694, 249] on td "04.09.2025" at bounding box center [714, 242] width 191 height 30
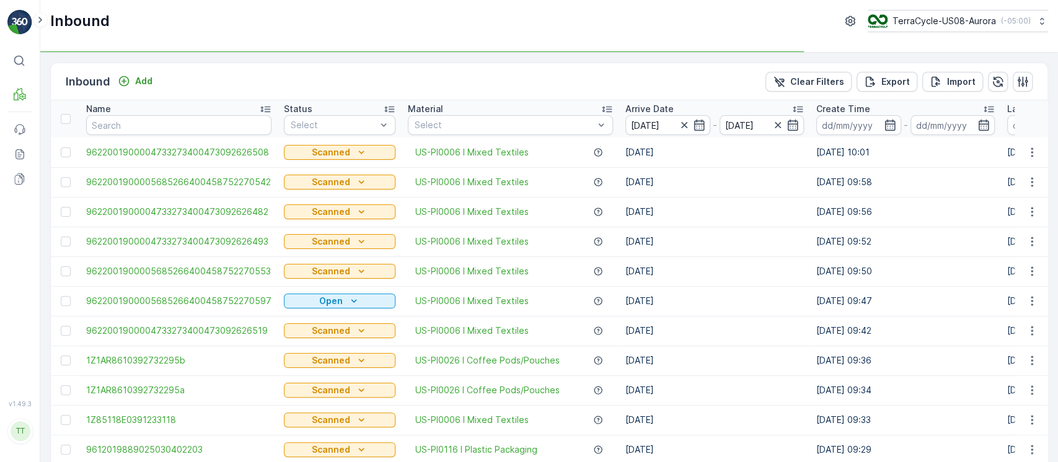
scroll to position [0, 1167]
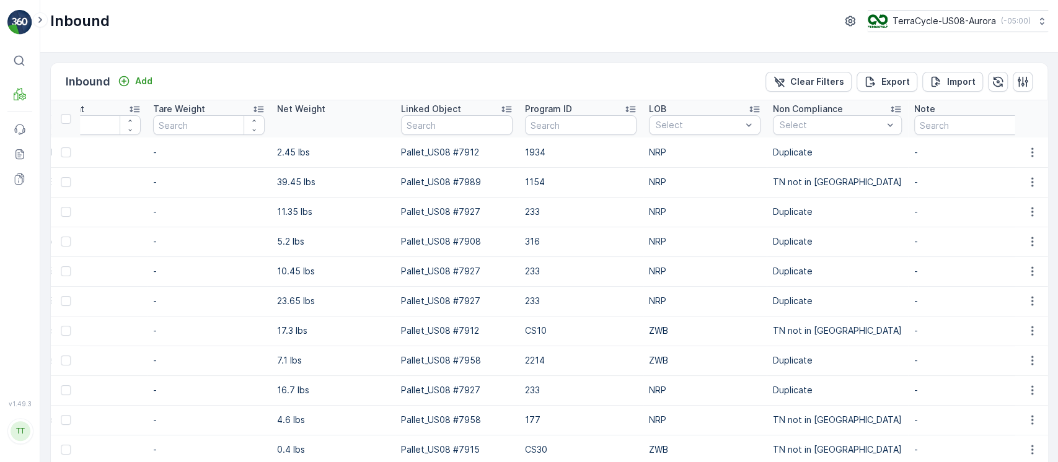
click at [819, 131] on div "Select" at bounding box center [837, 125] width 129 height 20
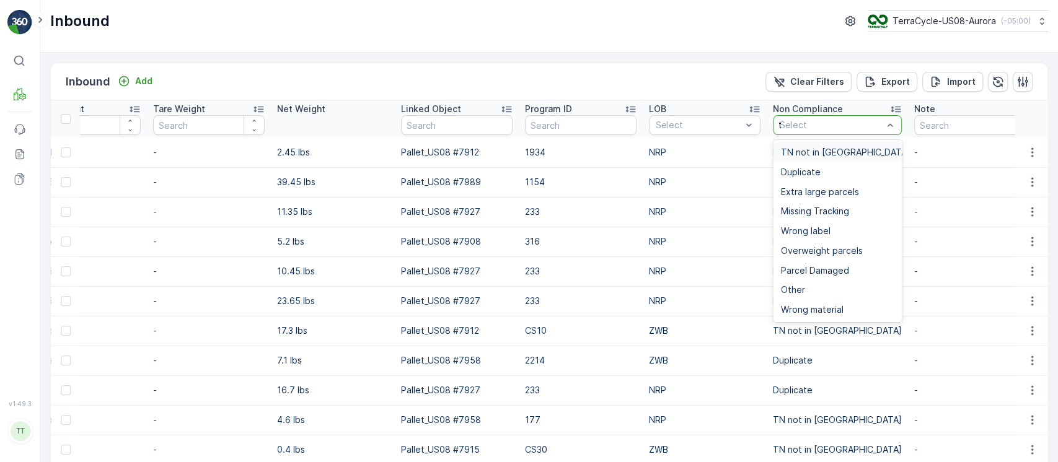
type input "tn"
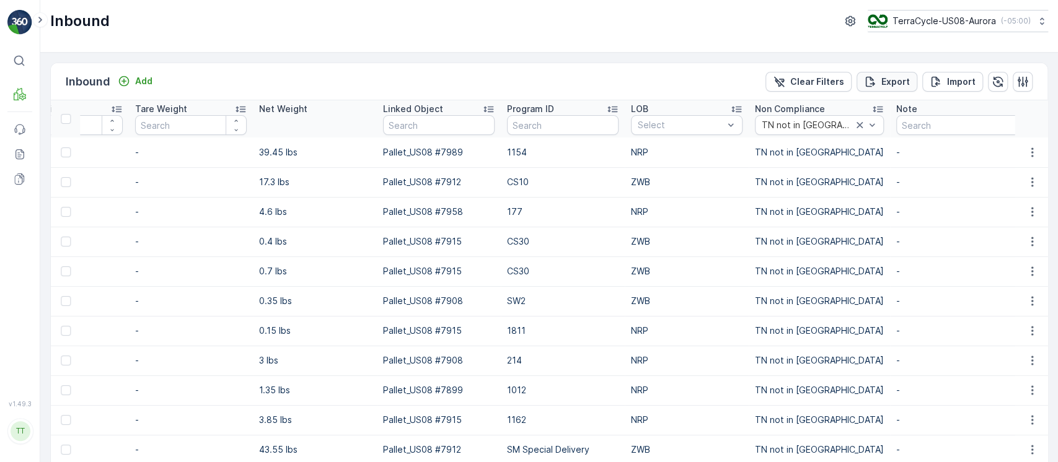
click at [900, 80] on p "Export" at bounding box center [896, 82] width 29 height 12
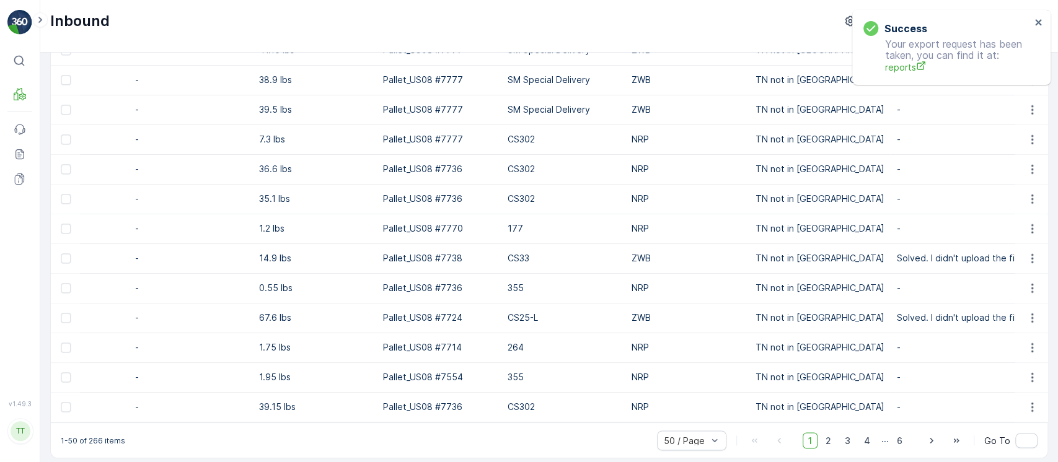
scroll to position [1215, 0]
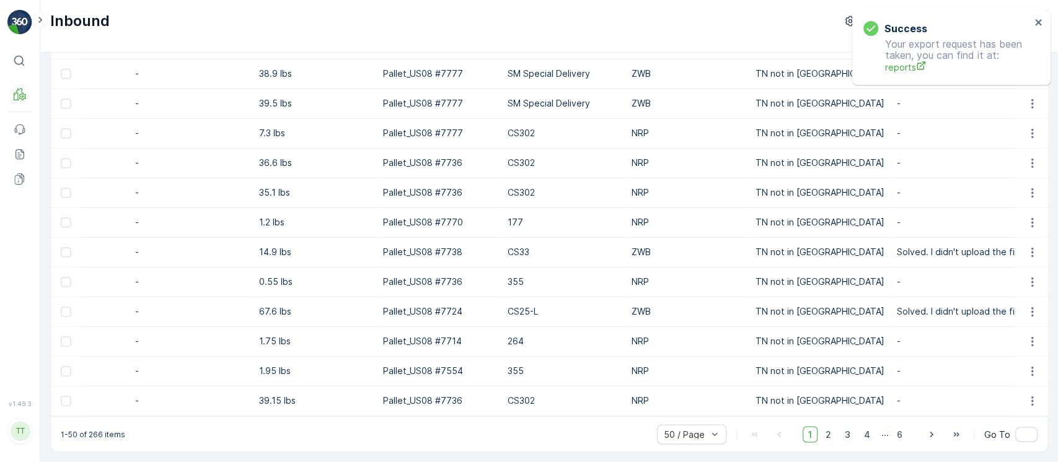
click at [99, 438] on p "1-50 of 266 items" at bounding box center [93, 435] width 64 height 10
copy p "266"
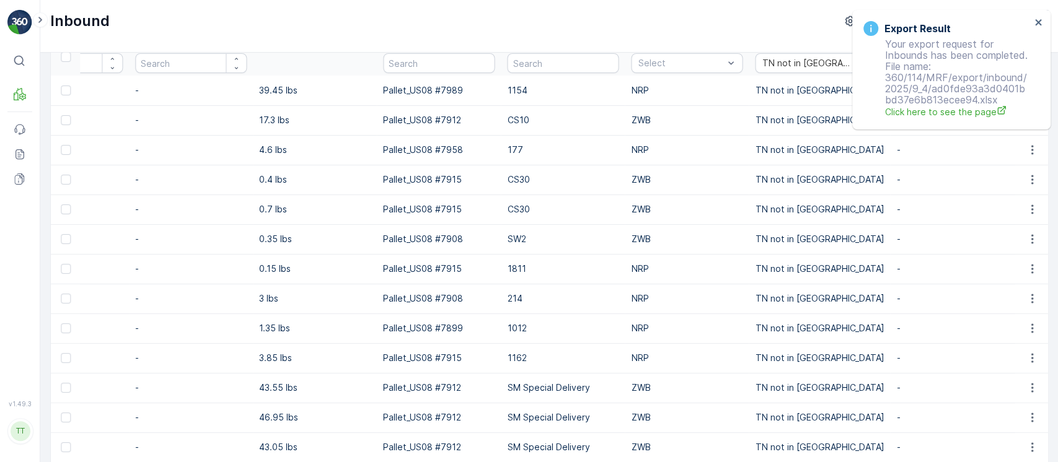
scroll to position [0, 0]
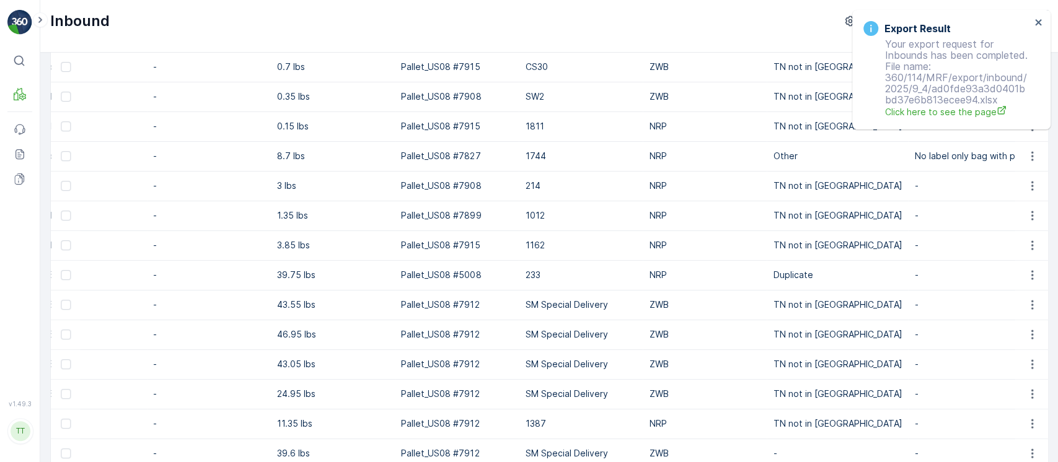
scroll to position [1215, 0]
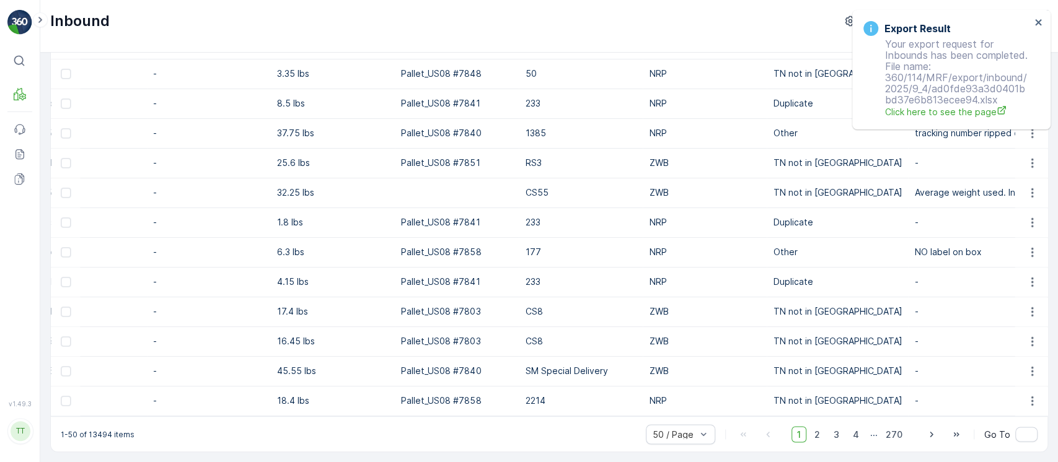
click at [92, 438] on p "1-50 of 13494 items" at bounding box center [98, 435] width 74 height 10
copy p "13494"
click at [14, 151] on icon at bounding box center [20, 154] width 12 height 12
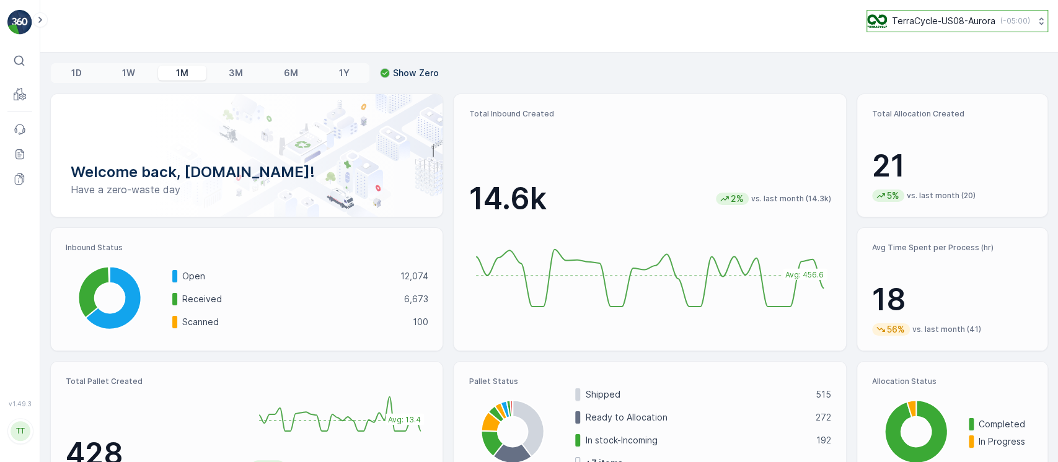
click at [943, 24] on p "TerraCycle-US08-Aurora" at bounding box center [944, 21] width 104 height 12
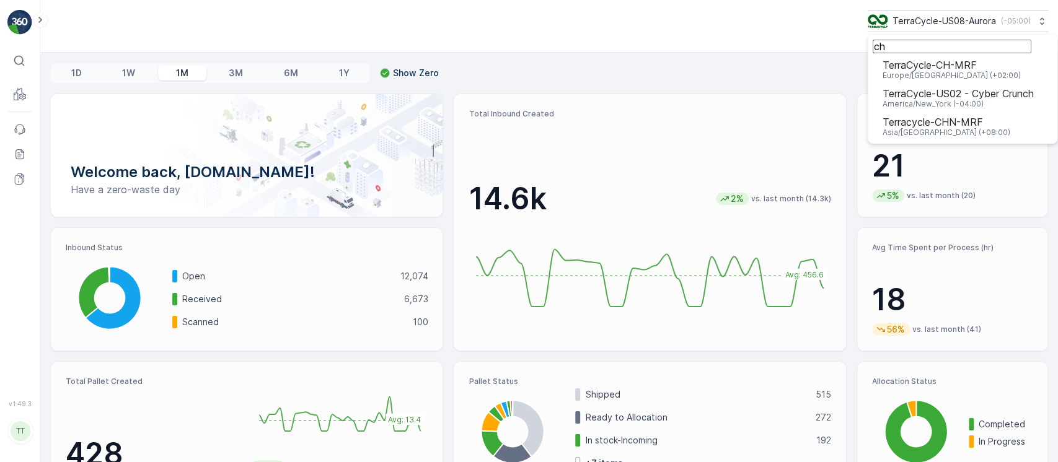
type input "ch"
click at [952, 126] on span "Terracycle-CHN-MRF" at bounding box center [947, 122] width 128 height 11
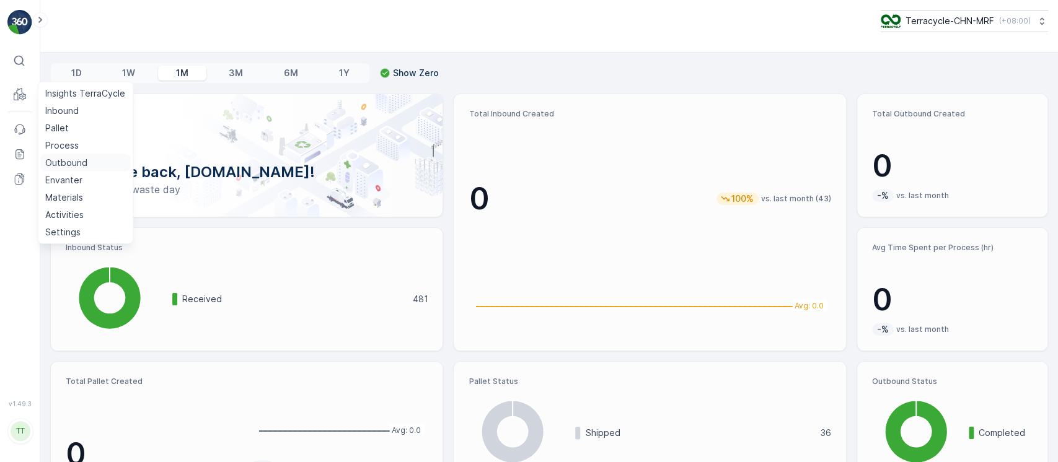
click at [67, 161] on p "Outbound" at bounding box center [66, 163] width 42 height 12
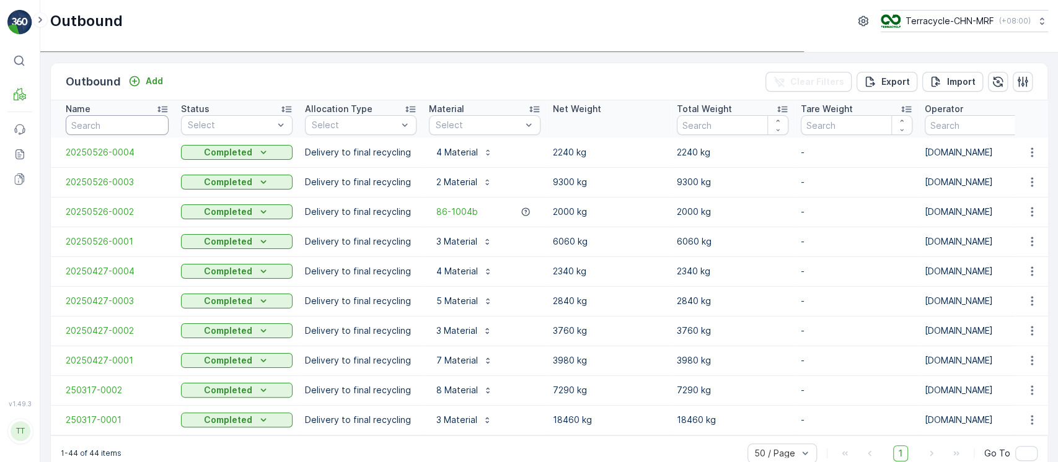
click at [138, 125] on input "text" at bounding box center [117, 125] width 103 height 20
paste input "250317-0001"
type input "250317-0001"
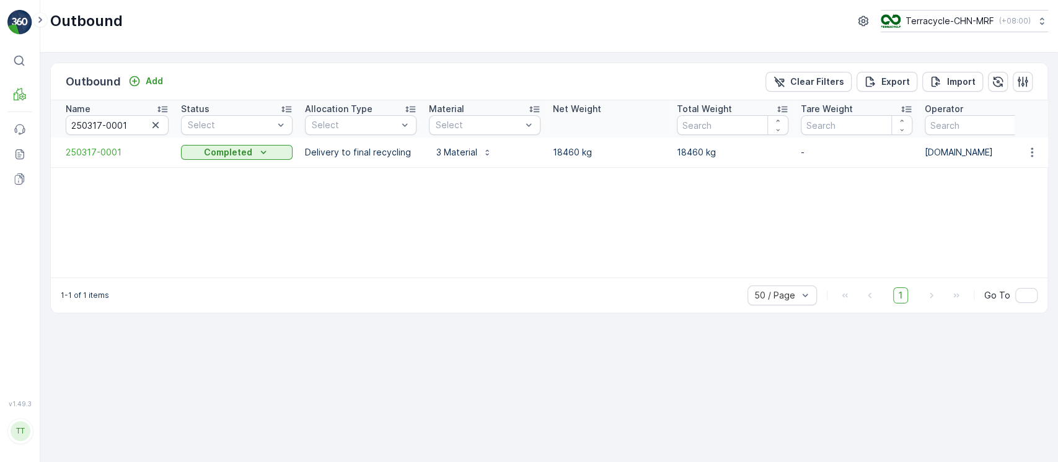
click at [1027, 161] on td at bounding box center [1031, 153] width 33 height 30
click at [1027, 159] on button "button" at bounding box center [1032, 152] width 22 height 15
click at [999, 187] on span "Edit Outbound" at bounding box center [995, 188] width 61 height 12
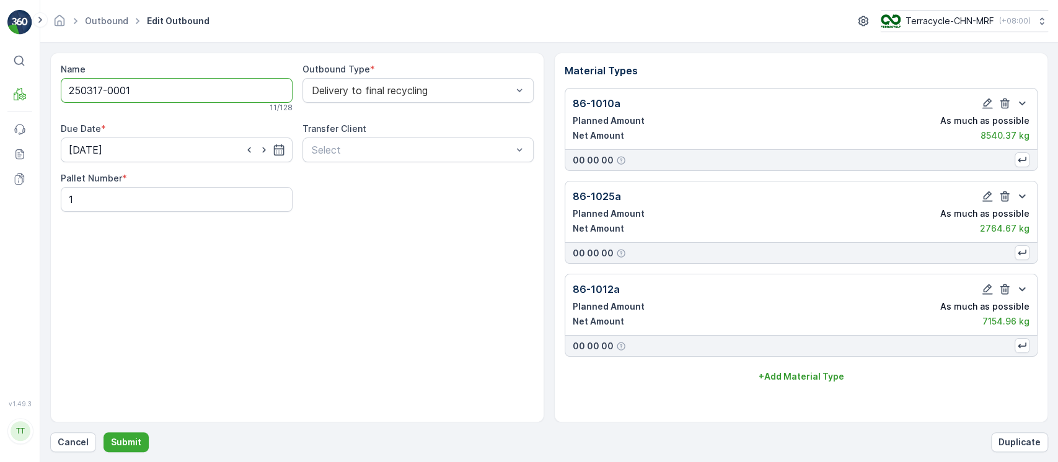
drag, startPoint x: 140, startPoint y: 90, endPoint x: 0, endPoint y: 88, distance: 140.1
click at [0, 88] on div "⌘B MRF Events Reports Documents v 1.49.3 TT [DOMAIN_NAME] [DOMAIN_NAME][EMAIL_A…" at bounding box center [529, 231] width 1058 height 462
paste input ", 250317-0004"
type input "250317-0001, 250317-0004"
click at [129, 440] on p "Submit" at bounding box center [126, 442] width 30 height 12
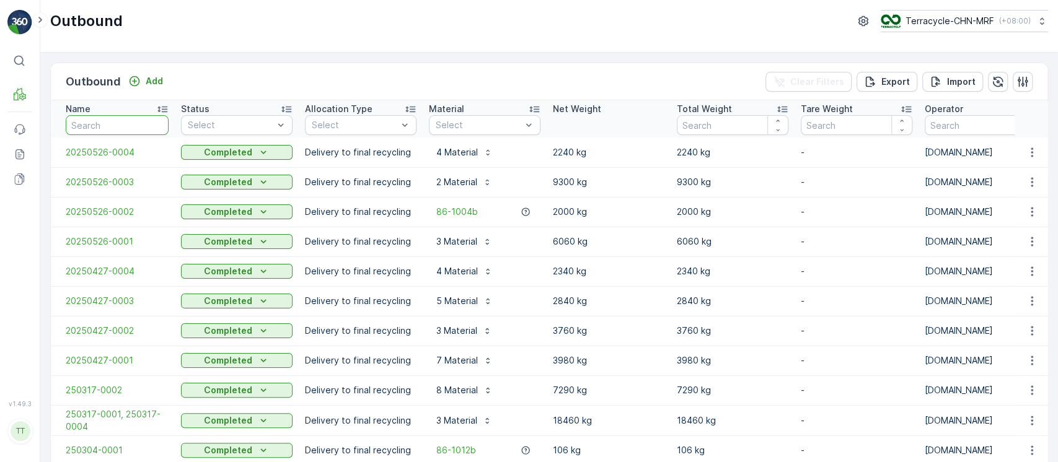
click at [122, 123] on input "text" at bounding box center [117, 125] width 103 height 20
paste input "250317-0002"
type input "250317-0002"
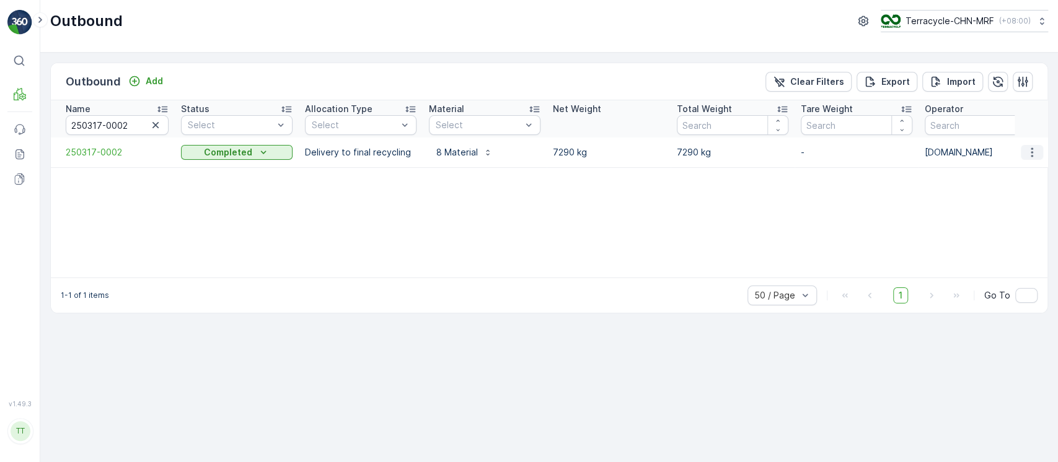
click at [1033, 151] on icon "button" at bounding box center [1032, 152] width 12 height 12
click at [1008, 182] on span "Edit Outbound" at bounding box center [995, 188] width 61 height 12
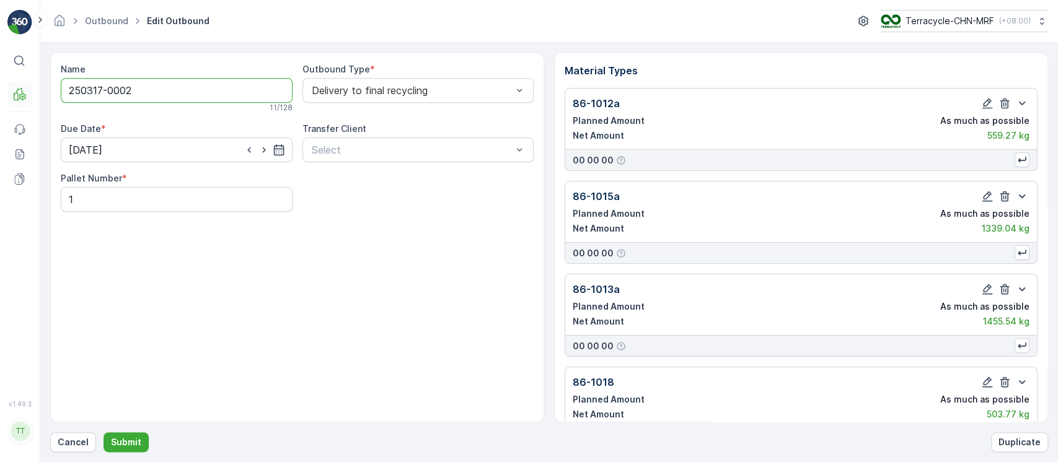
drag, startPoint x: 192, startPoint y: 86, endPoint x: 9, endPoint y: 97, distance: 183.2
click at [0, 81] on div "⌘B MRF Events Reports Documents v 1.49.3 TT [DOMAIN_NAME] [DOMAIN_NAME][EMAIL_A…" at bounding box center [529, 231] width 1058 height 462
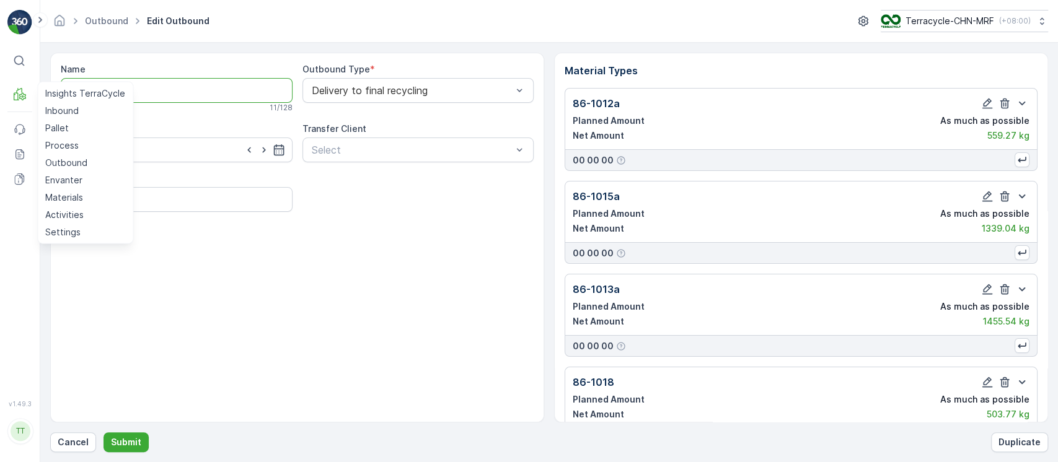
paste input ", 250317-0007"
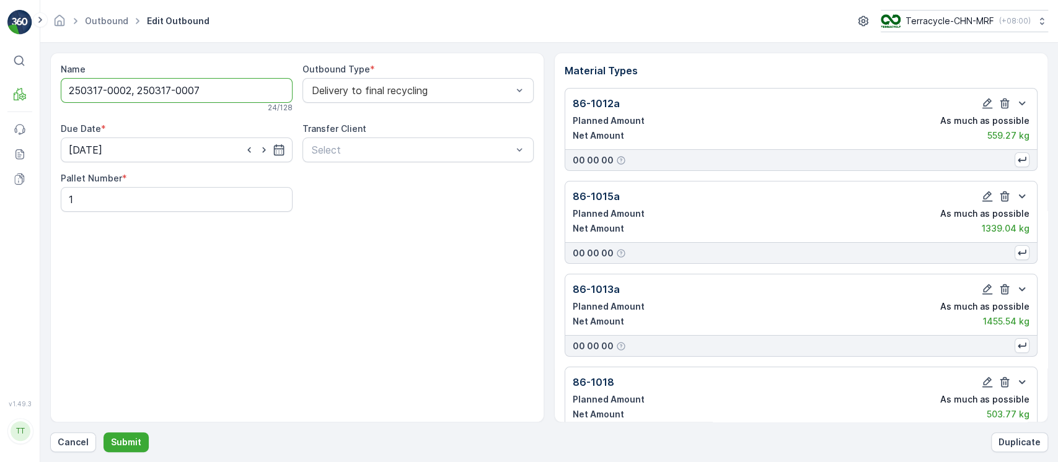
type input "250317-0002, 250317-0007"
click at [104, 433] on button "Submit" at bounding box center [126, 443] width 45 height 20
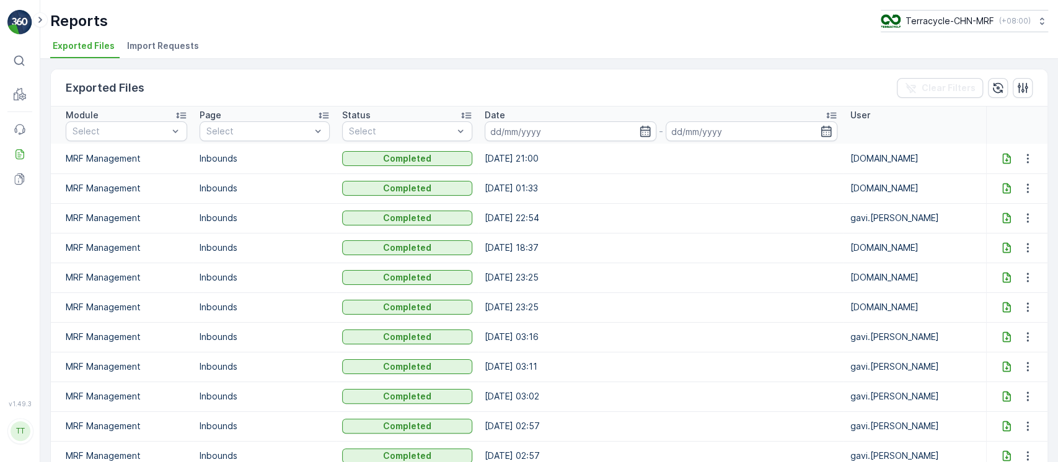
click at [1007, 161] on icon at bounding box center [1006, 158] width 8 height 11
click at [918, 18] on p "Terracycle-CHN-MRF" at bounding box center [949, 21] width 89 height 12
type input "8"
click at [934, 74] on span "TerraCycle-US08-Aurora" at bounding box center [958, 76] width 141 height 12
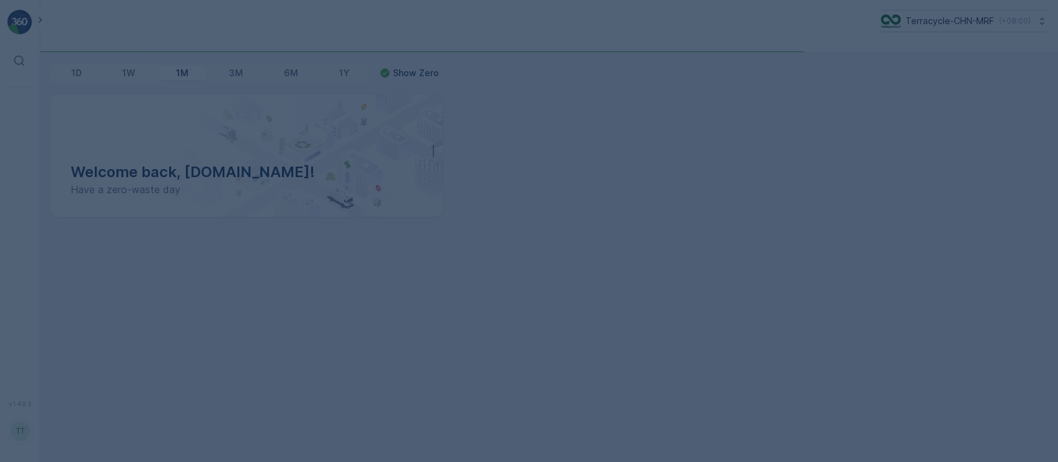
click at [279, 459] on div at bounding box center [529, 231] width 1058 height 462
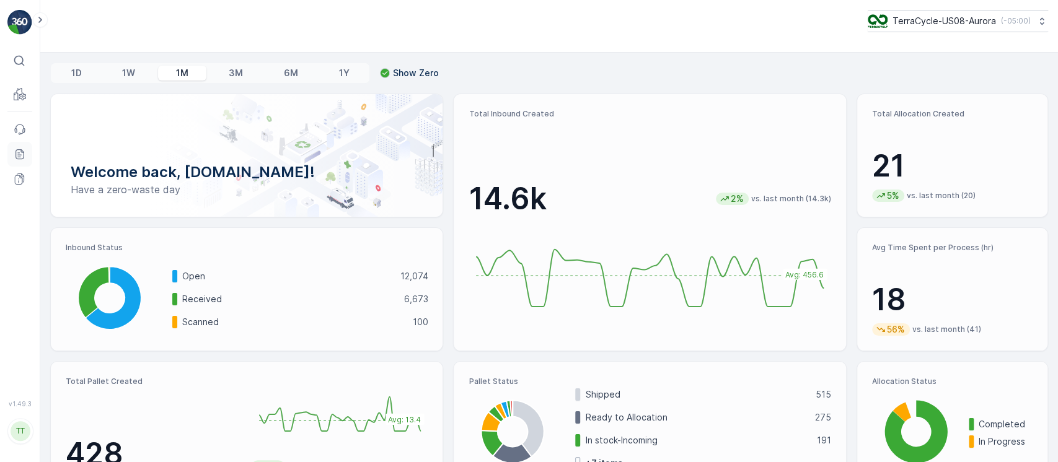
click at [18, 153] on icon at bounding box center [18, 153] width 2 height 1
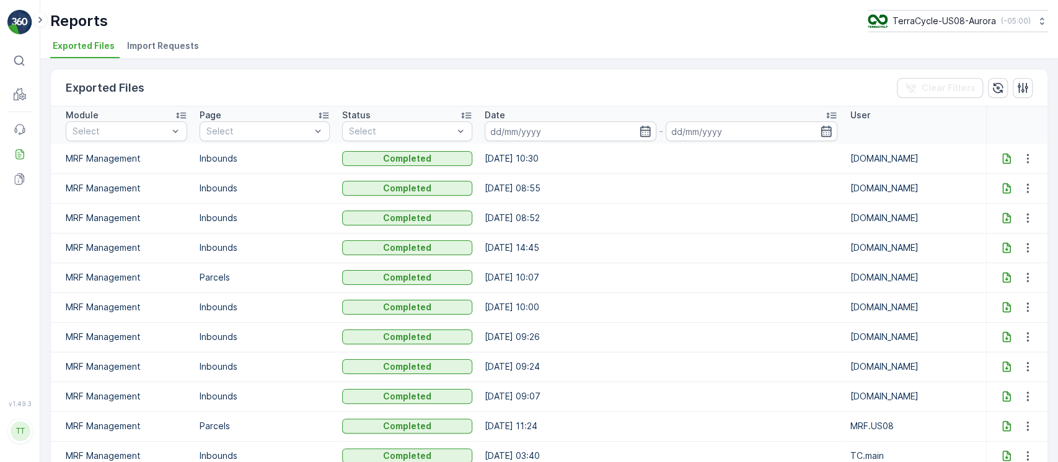
click at [1002, 157] on icon at bounding box center [1007, 159] width 12 height 12
